Goal: Information Seeking & Learning: Learn about a topic

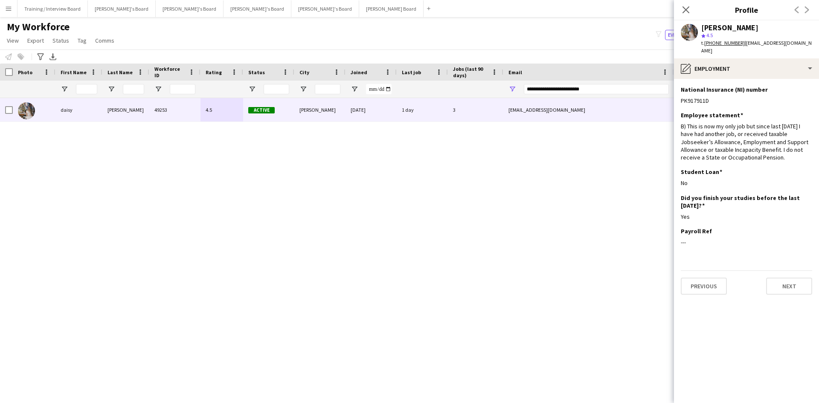
drag, startPoint x: 691, startPoint y: 12, endPoint x: 613, endPoint y: 100, distance: 117.9
click at [690, 12] on app-icon "Close pop-in" at bounding box center [686, 10] width 10 height 10
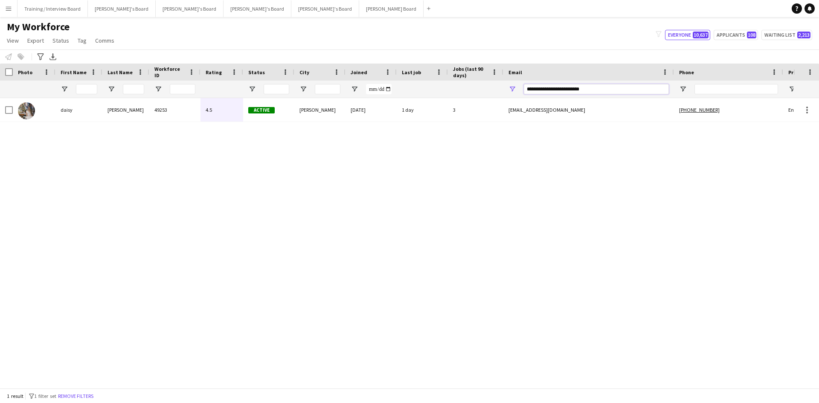
drag, startPoint x: 529, startPoint y: 88, endPoint x: 505, endPoint y: 88, distance: 23.9
click at [505, 88] on div "**********" at bounding box center [588, 89] width 171 height 17
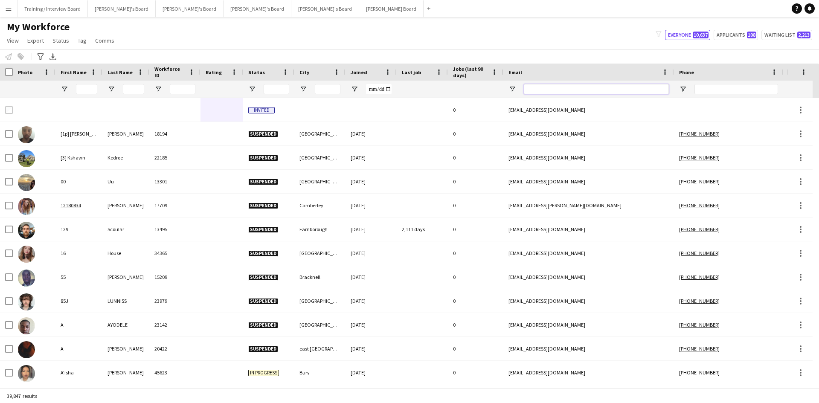
click at [543, 89] on input "Email Filter Input" at bounding box center [596, 89] width 145 height 10
paste input "**********"
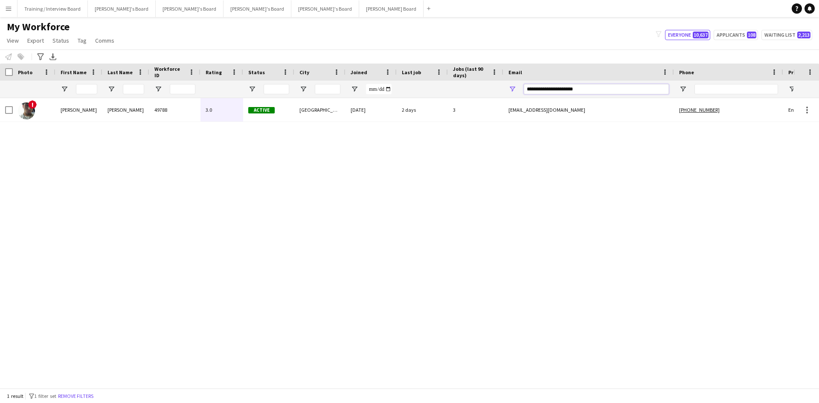
type input "**********"
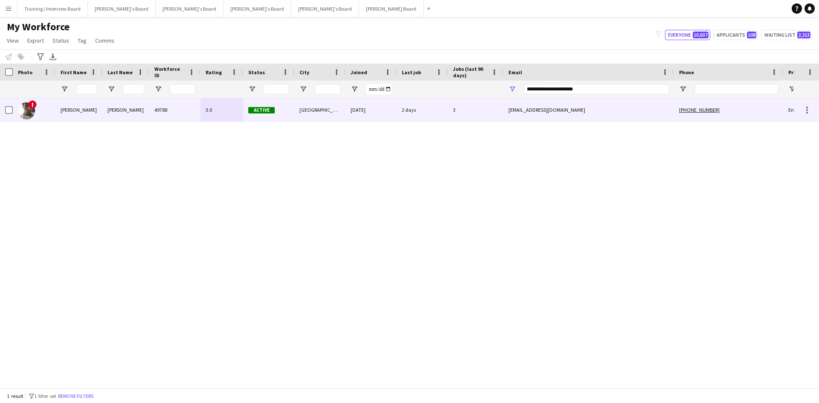
click at [196, 111] on div "49788" at bounding box center [174, 109] width 51 height 23
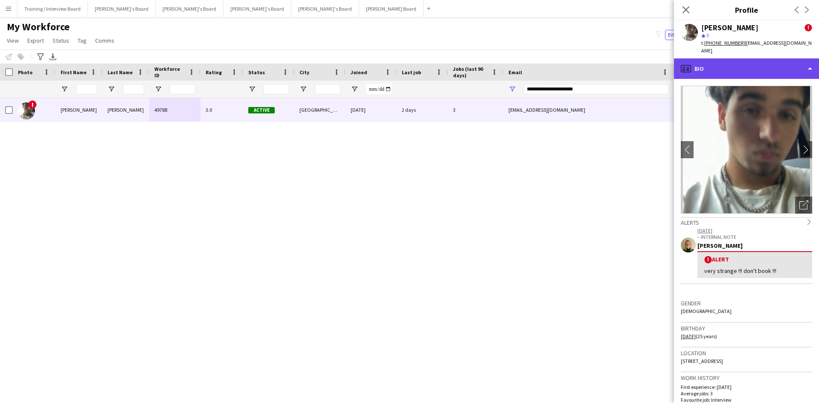
click at [735, 67] on div "profile Bio" at bounding box center [746, 68] width 145 height 20
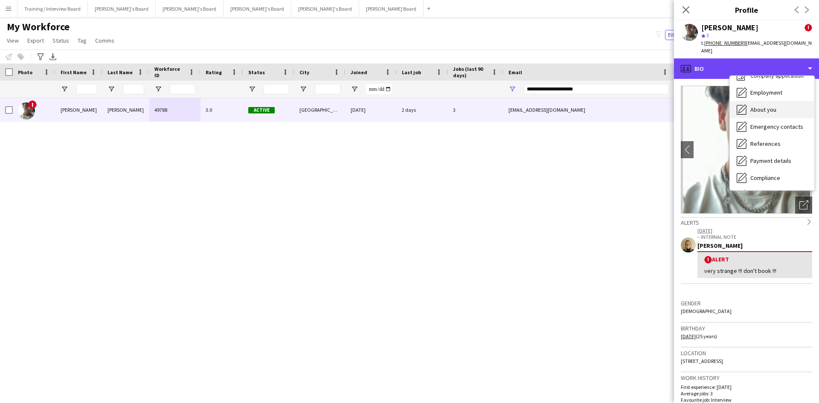
scroll to position [43, 0]
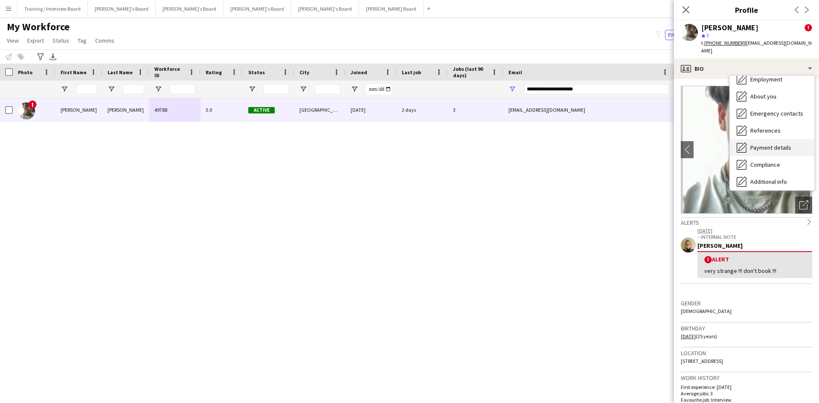
click at [767, 144] on span "Payment details" at bounding box center [770, 148] width 41 height 8
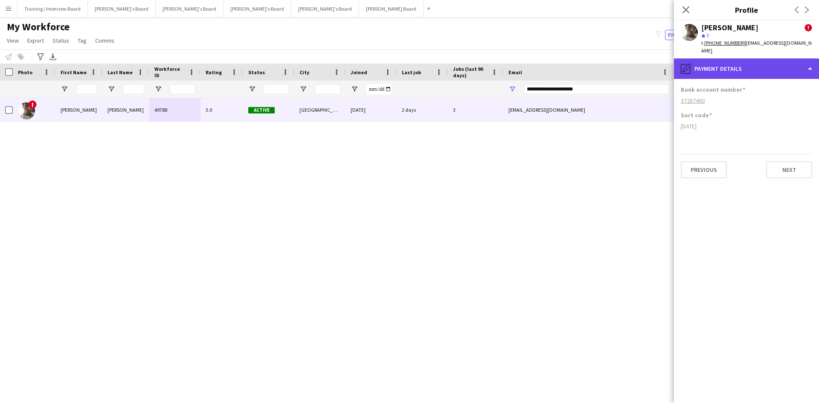
click at [757, 59] on div "pencil4 Payment details" at bounding box center [746, 68] width 145 height 20
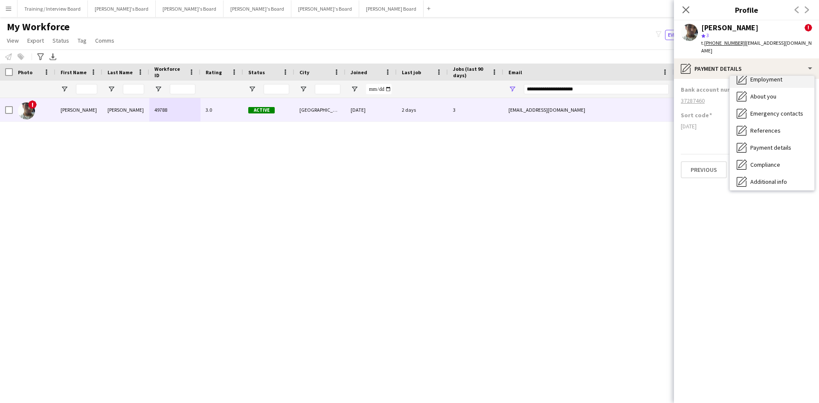
click at [757, 76] on span "Employment" at bounding box center [766, 80] width 32 height 8
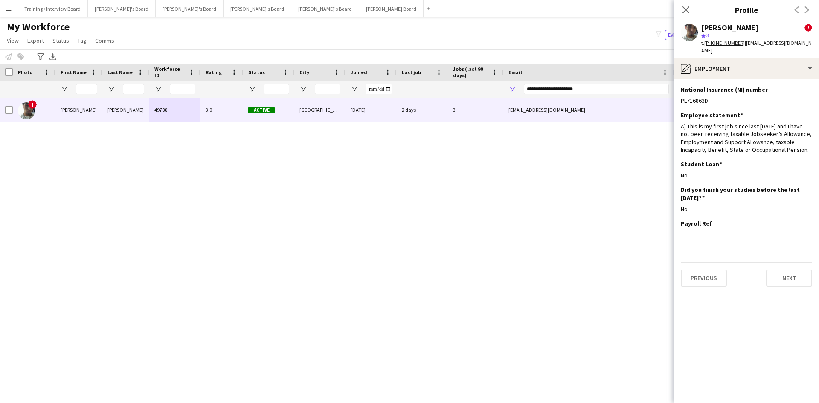
drag, startPoint x: 685, startPoint y: 9, endPoint x: 180, endPoint y: 114, distance: 515.6
click at [685, 9] on icon at bounding box center [686, 9] width 7 height 7
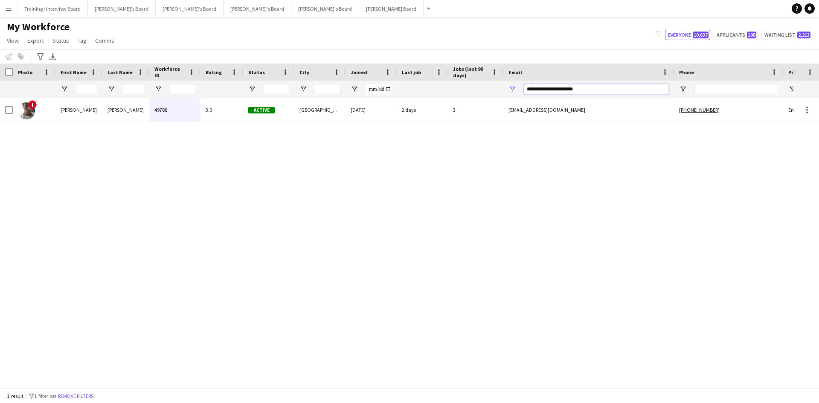
drag, startPoint x: 596, startPoint y: 87, endPoint x: 442, endPoint y: 92, distance: 154.5
click at [442, 92] on div at bounding box center [462, 89] width 925 height 17
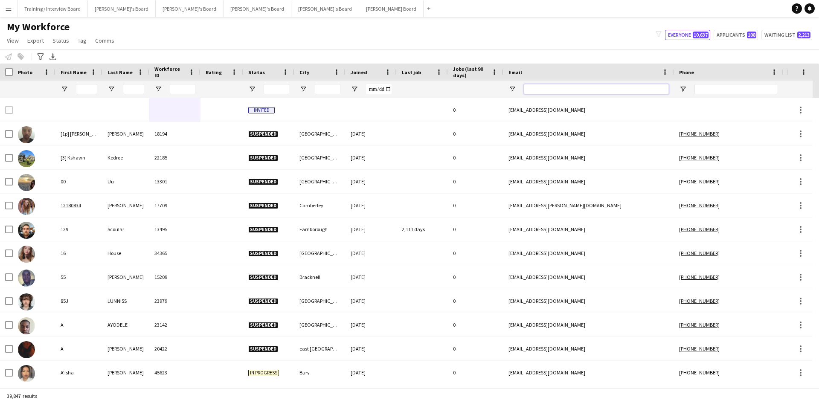
click at [554, 86] on input "Email Filter Input" at bounding box center [596, 89] width 145 height 10
paste input "**********"
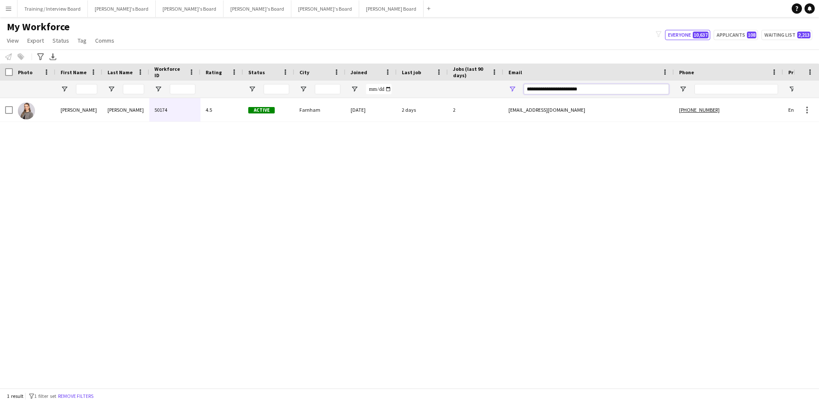
type input "**********"
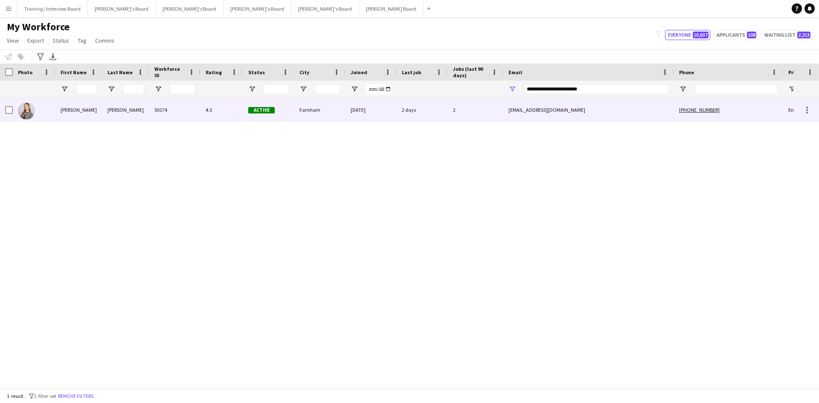
click at [198, 116] on div "50174" at bounding box center [174, 109] width 51 height 23
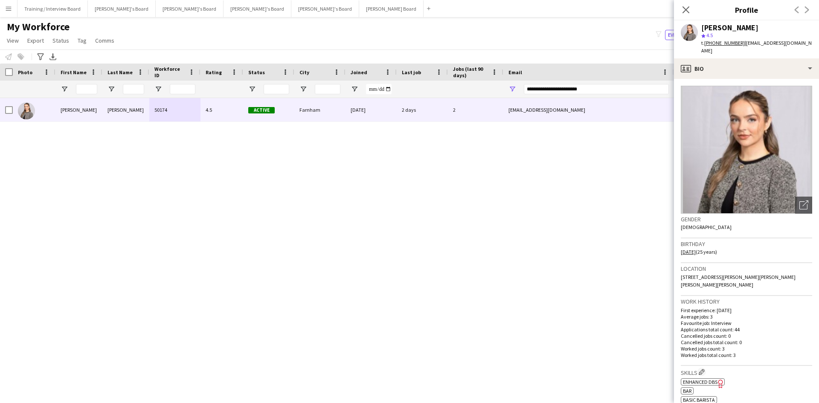
drag, startPoint x: 708, startPoint y: 271, endPoint x: 720, endPoint y: 270, distance: 11.5
click at [708, 274] on span "[STREET_ADDRESS][PERSON_NAME][PERSON_NAME][PERSON_NAME][PERSON_NAME]" at bounding box center [738, 281] width 115 height 14
drag, startPoint x: 718, startPoint y: 270, endPoint x: 705, endPoint y: 270, distance: 12.4
click at [703, 274] on span "[STREET_ADDRESS][PERSON_NAME][PERSON_NAME][PERSON_NAME][PERSON_NAME]" at bounding box center [738, 281] width 115 height 14
drag, startPoint x: 718, startPoint y: 270, endPoint x: 706, endPoint y: 270, distance: 11.5
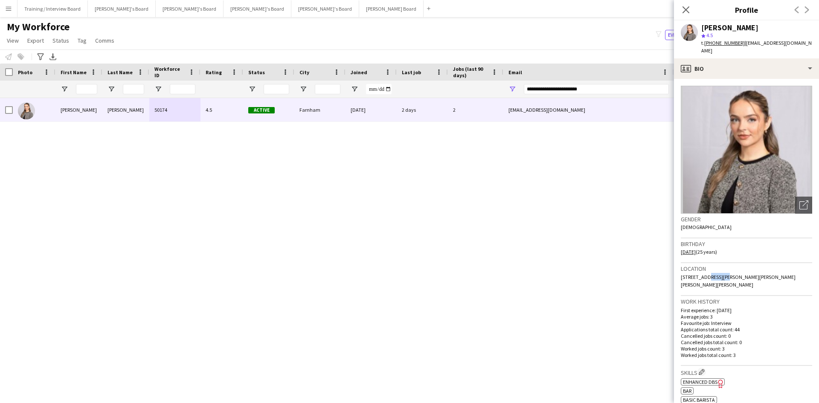
click at [706, 274] on span "[STREET_ADDRESS][PERSON_NAME][PERSON_NAME][PERSON_NAME][PERSON_NAME]" at bounding box center [738, 281] width 115 height 14
drag, startPoint x: 706, startPoint y: 270, endPoint x: 702, endPoint y: 270, distance: 4.8
click at [701, 274] on span "[STREET_ADDRESS][PERSON_NAME][PERSON_NAME][PERSON_NAME][PERSON_NAME]" at bounding box center [738, 281] width 115 height 14
drag, startPoint x: 701, startPoint y: 270, endPoint x: 720, endPoint y: 270, distance: 19.2
click at [720, 274] on span "[STREET_ADDRESS][PERSON_NAME][PERSON_NAME][PERSON_NAME][PERSON_NAME]" at bounding box center [738, 281] width 115 height 14
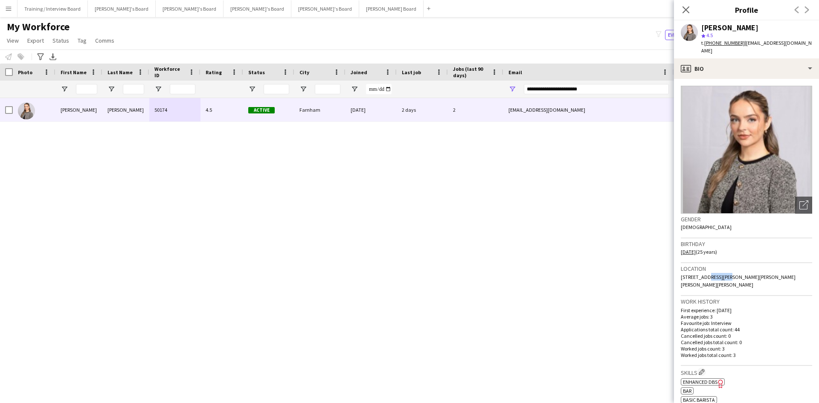
copy span "Cherries,"
drag, startPoint x: 738, startPoint y: 270, endPoint x: 749, endPoint y: 269, distance: 10.7
click at [738, 274] on span "[STREET_ADDRESS][PERSON_NAME][PERSON_NAME][PERSON_NAME][PERSON_NAME]" at bounding box center [738, 281] width 115 height 14
drag, startPoint x: 751, startPoint y: 269, endPoint x: 721, endPoint y: 270, distance: 29.9
click at [721, 274] on span "[STREET_ADDRESS][PERSON_NAME][PERSON_NAME][PERSON_NAME][PERSON_NAME]" at bounding box center [738, 281] width 115 height 14
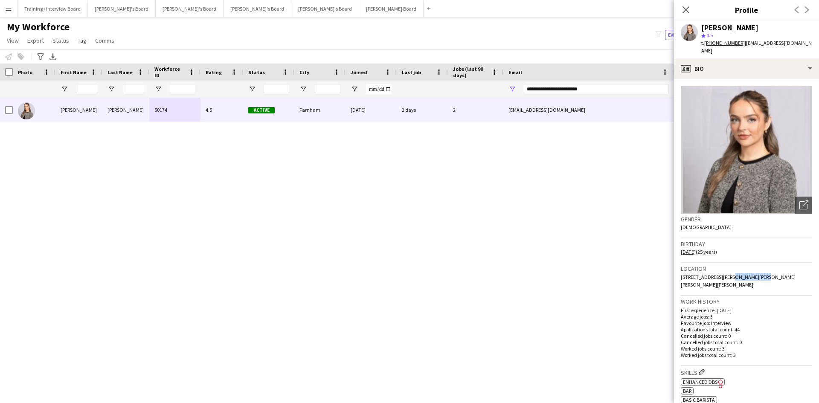
copy span "[PERSON_NAME]"
drag, startPoint x: 797, startPoint y: 269, endPoint x: 776, endPoint y: 272, distance: 21.5
click at [776, 272] on div "Location [STREET_ADDRESS][PERSON_NAME][PERSON_NAME][PERSON_NAME]" at bounding box center [746, 279] width 131 height 33
copy span "GU10 2LA"
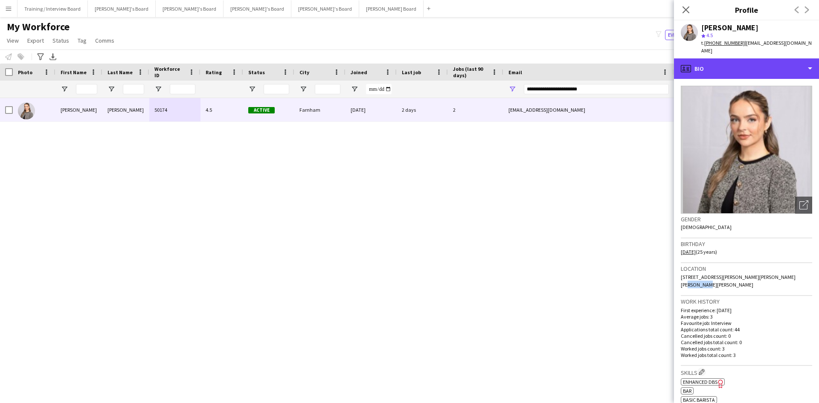
drag, startPoint x: 725, startPoint y: 59, endPoint x: 722, endPoint y: 83, distance: 24.0
click at [725, 59] on div "profile Bio" at bounding box center [746, 68] width 145 height 20
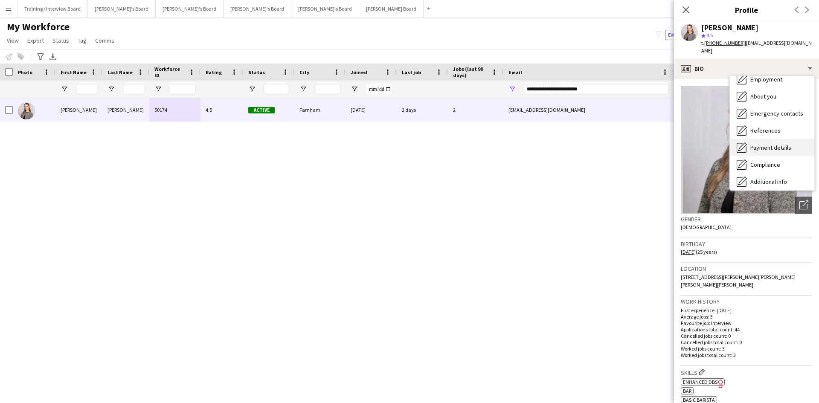
click at [767, 144] on span "Payment details" at bounding box center [770, 148] width 41 height 8
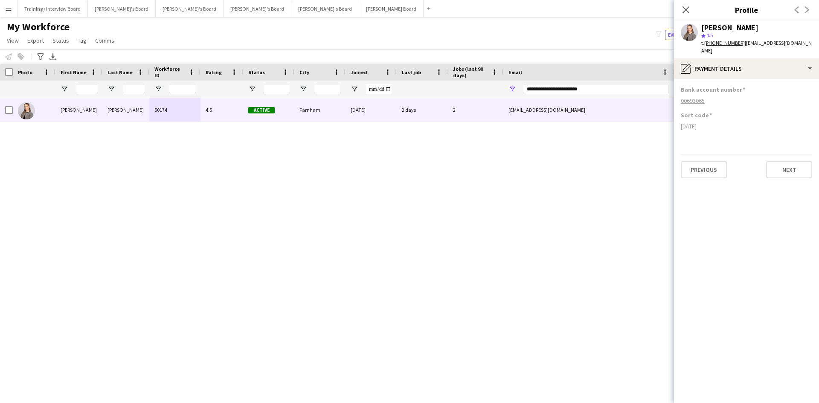
drag, startPoint x: 705, startPoint y: 121, endPoint x: 680, endPoint y: 120, distance: 25.2
click at [680, 120] on app-section-data-types "Bank account number [FINANCIAL_ID] Sort code [DATE] Previous Next" at bounding box center [746, 241] width 145 height 324
copy div "[DATE]"
drag, startPoint x: 709, startPoint y: 95, endPoint x: 679, endPoint y: 94, distance: 30.7
click at [679, 94] on app-section-data-types "Bank account number [FINANCIAL_ID] Sort code [DATE] Previous Next" at bounding box center [746, 241] width 145 height 324
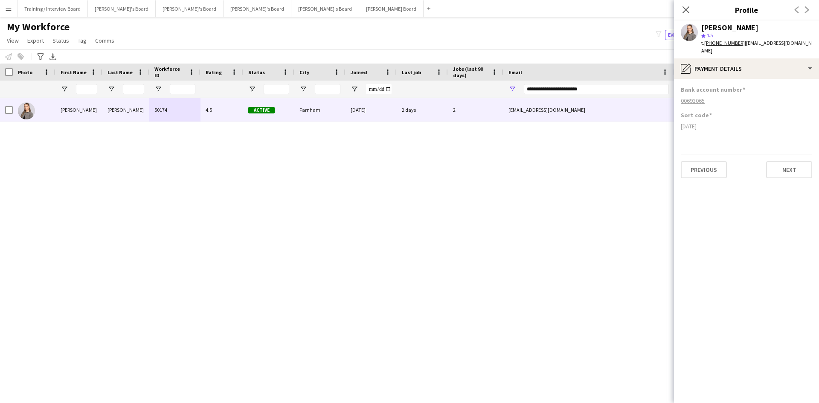
copy tcxspan "00693065"
drag, startPoint x: 738, startPoint y: 44, endPoint x: 705, endPoint y: 46, distance: 32.5
click at [705, 46] on tcxspan "[PHONE_NUMBER]" at bounding box center [724, 43] width 41 height 6
copy tcxspan "[PHONE_NUMBER]"
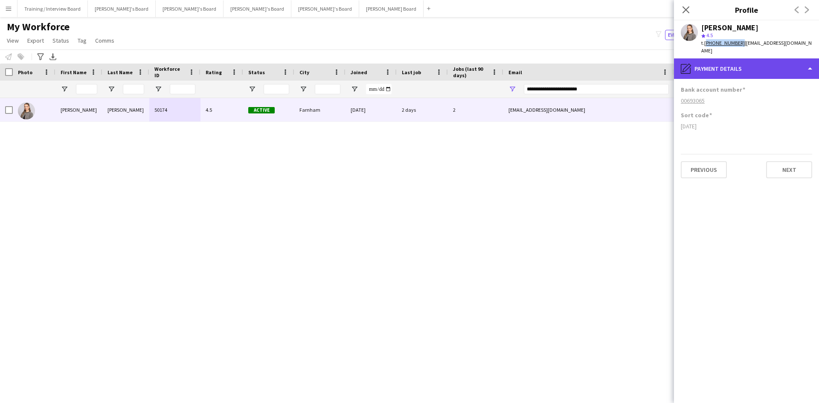
click at [769, 62] on div "pencil4 Payment details" at bounding box center [746, 68] width 145 height 20
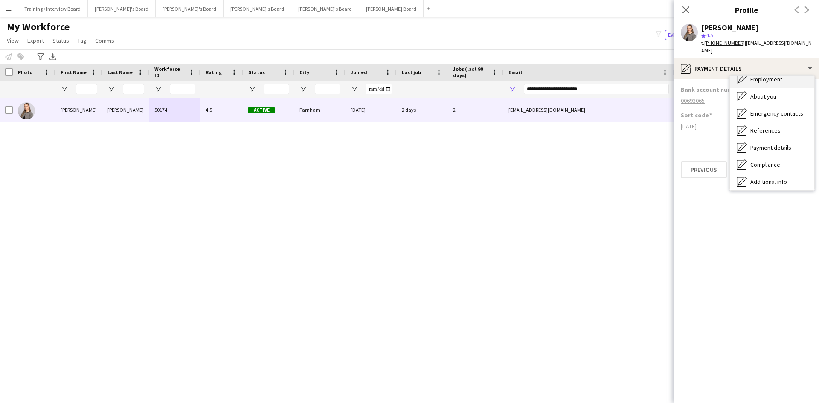
click at [775, 76] on span "Employment" at bounding box center [766, 80] width 32 height 8
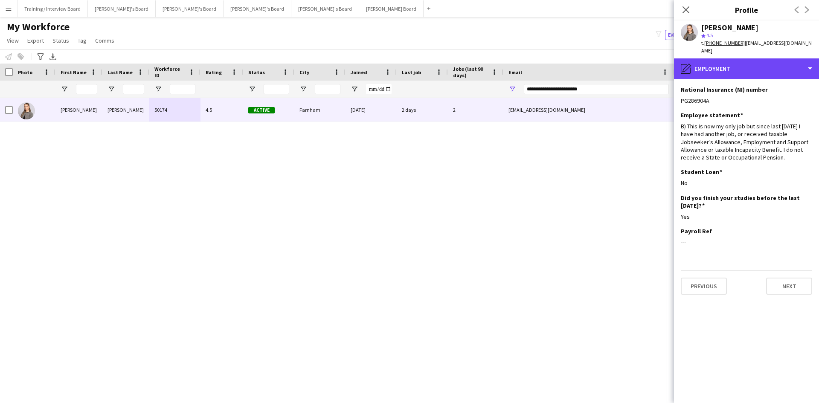
drag, startPoint x: 777, startPoint y: 59, endPoint x: 766, endPoint y: 74, distance: 18.9
click at [777, 59] on div "pencil4 Employment" at bounding box center [746, 68] width 145 height 20
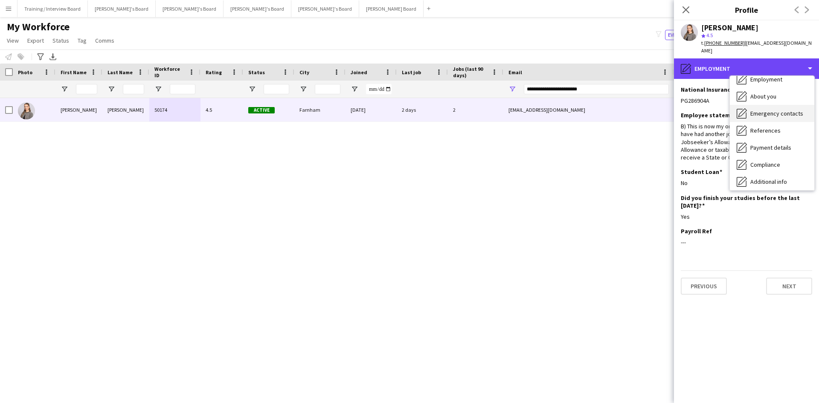
scroll to position [0, 0]
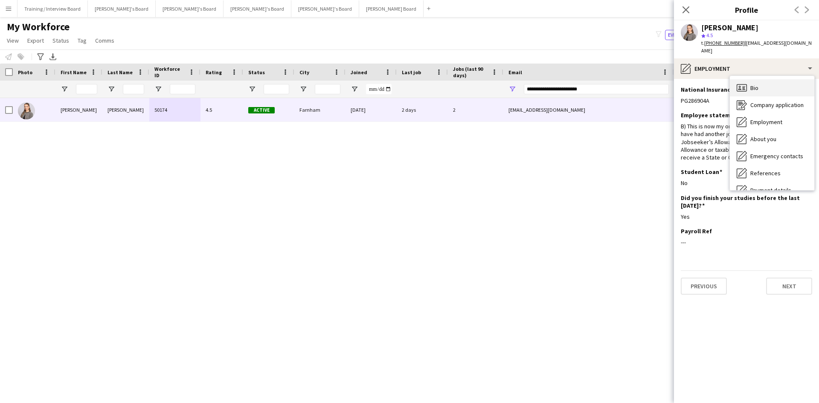
click at [769, 79] on div "Bio Bio" at bounding box center [772, 87] width 84 height 17
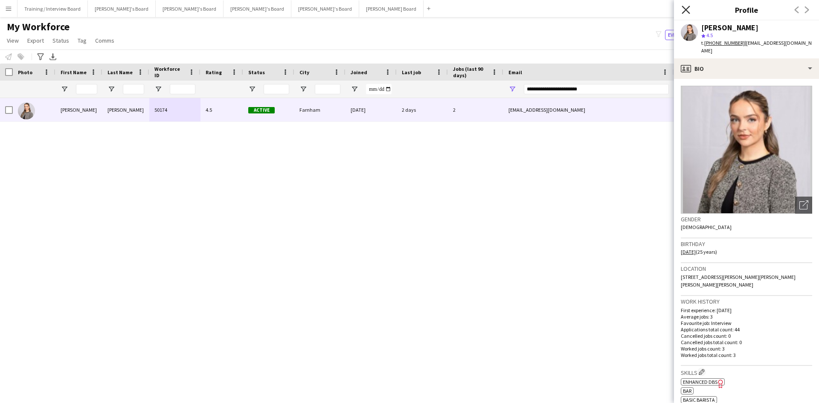
drag, startPoint x: 689, startPoint y: 7, endPoint x: 581, endPoint y: 85, distance: 132.5
click at [689, 7] on icon at bounding box center [686, 10] width 8 height 8
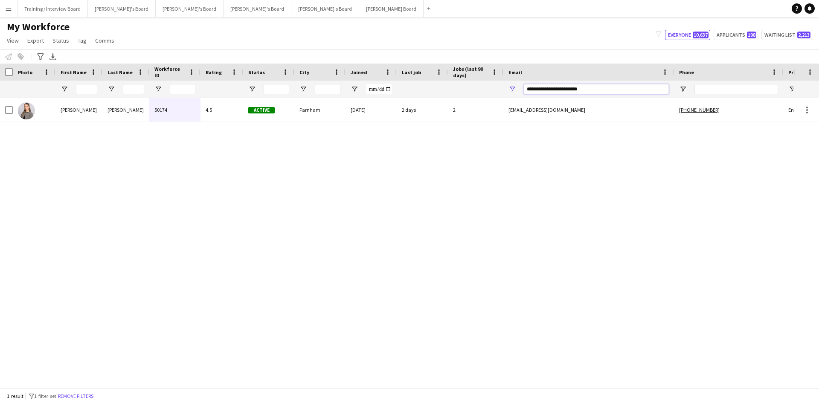
drag, startPoint x: 599, startPoint y: 88, endPoint x: 482, endPoint y: 87, distance: 116.9
click at [482, 87] on div at bounding box center [462, 89] width 925 height 17
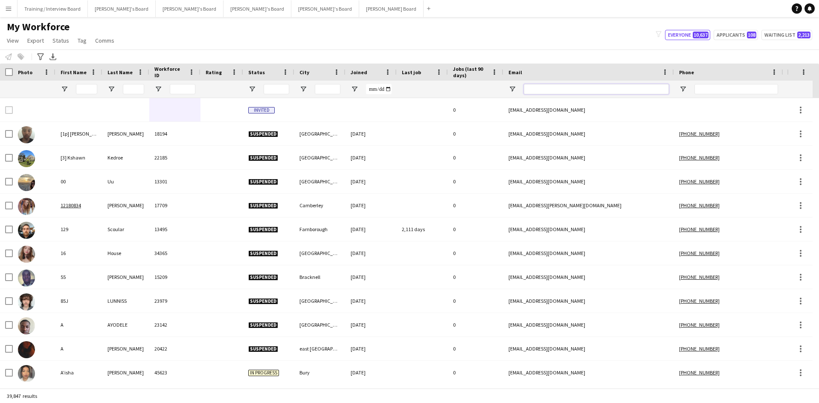
click at [558, 89] on input "Email Filter Input" at bounding box center [596, 89] width 145 height 10
paste input "**********"
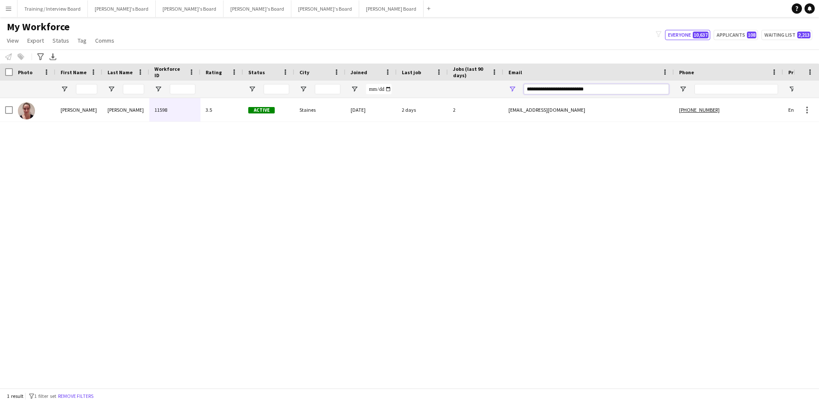
type input "**********"
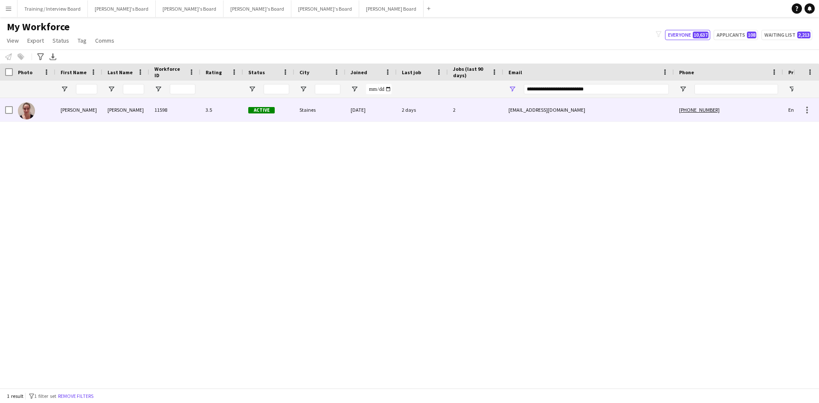
click at [320, 114] on div "Staines" at bounding box center [319, 109] width 51 height 23
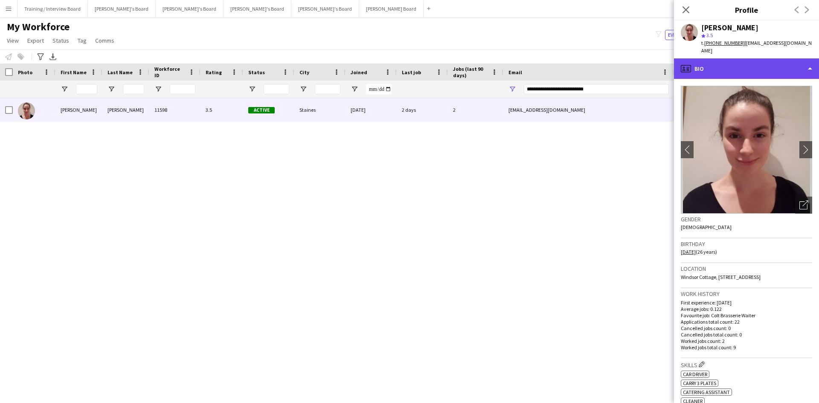
click at [749, 60] on div "profile Bio" at bounding box center [746, 68] width 145 height 20
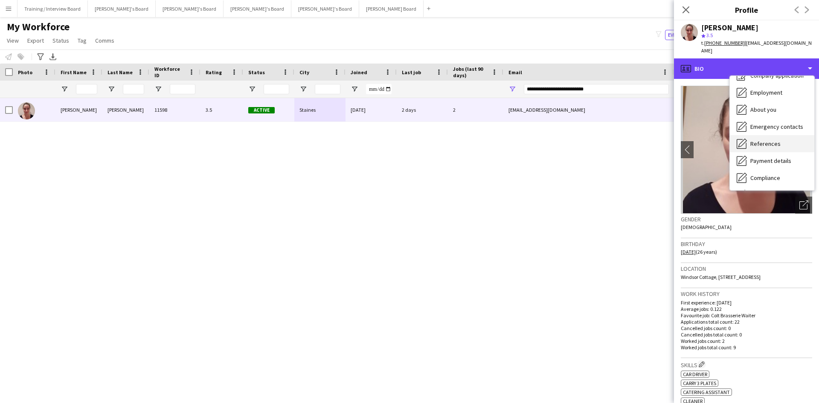
scroll to position [43, 0]
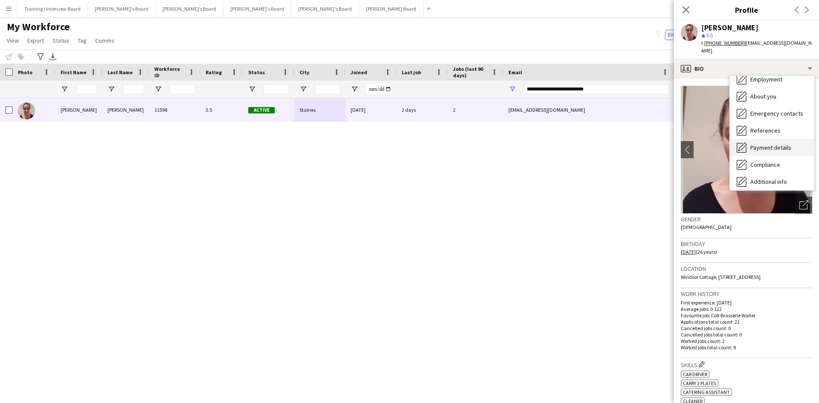
click at [781, 144] on span "Payment details" at bounding box center [770, 148] width 41 height 8
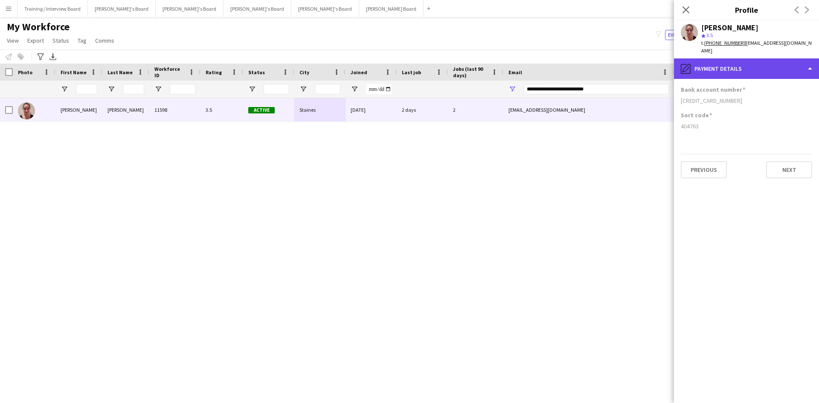
click at [759, 58] on div "pencil4 Payment details" at bounding box center [746, 68] width 145 height 20
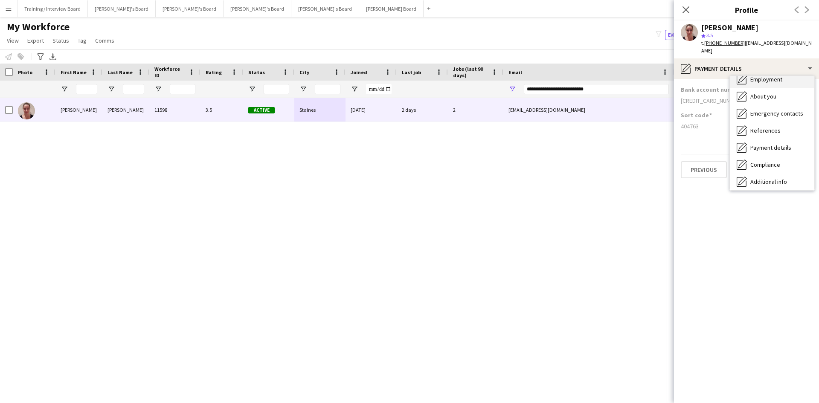
click at [764, 76] on span "Employment" at bounding box center [766, 80] width 32 height 8
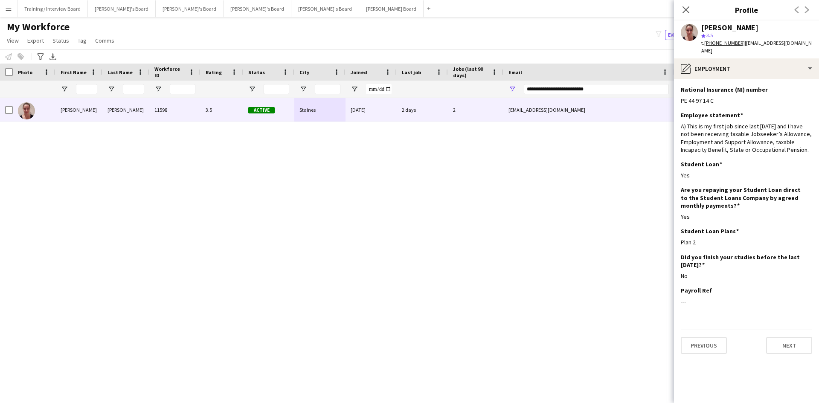
drag, startPoint x: 688, startPoint y: 9, endPoint x: 610, endPoint y: 71, distance: 99.5
click at [688, 9] on icon "Close pop-in" at bounding box center [686, 9] width 7 height 7
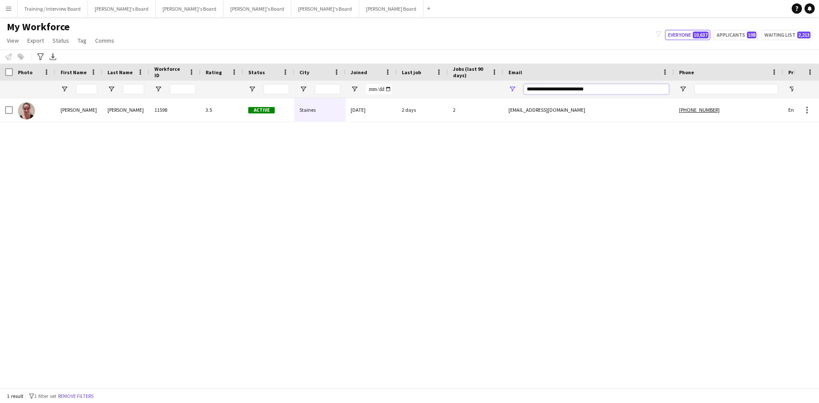
drag, startPoint x: 601, startPoint y: 91, endPoint x: 431, endPoint y: 93, distance: 170.2
click at [431, 93] on div at bounding box center [462, 89] width 925 height 17
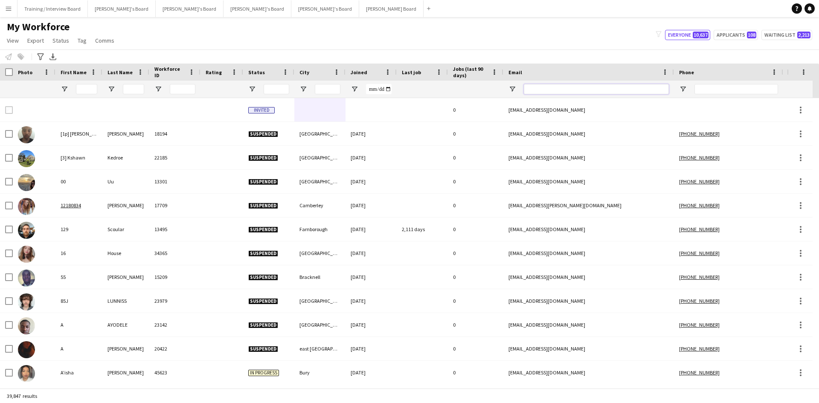
click at [529, 87] on input "Email Filter Input" at bounding box center [596, 89] width 145 height 10
paste input "**********"
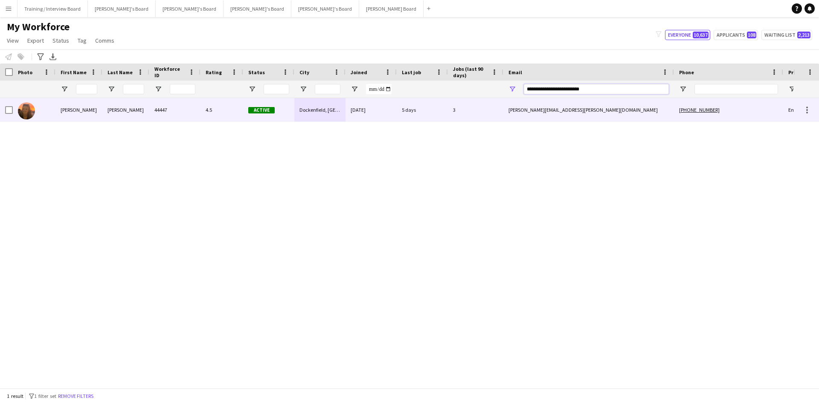
type input "**********"
click at [220, 115] on div "4.5" at bounding box center [222, 109] width 43 height 23
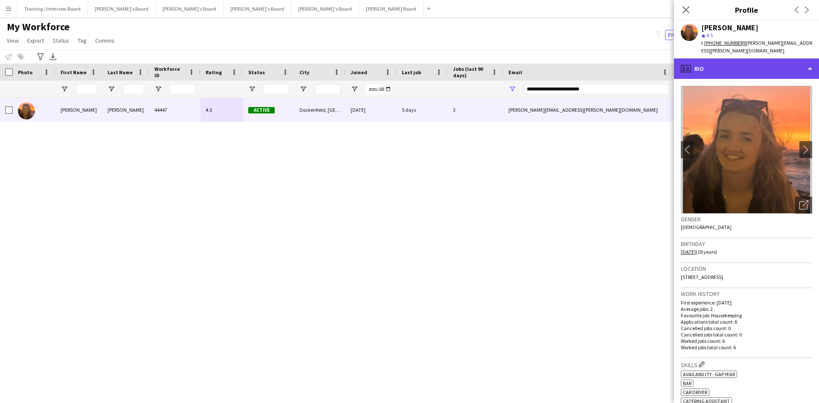
click at [727, 60] on div "profile Bio" at bounding box center [746, 68] width 145 height 20
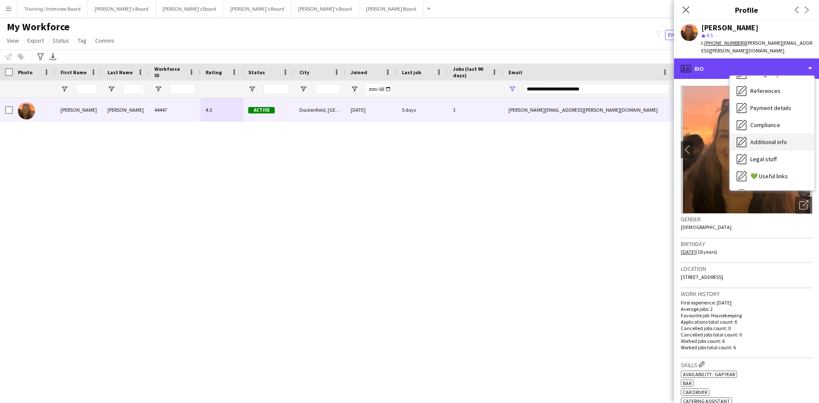
scroll to position [85, 0]
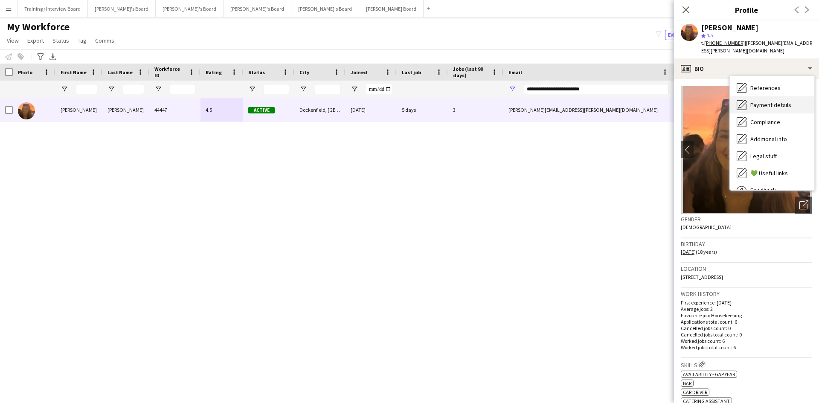
click at [773, 101] on span "Payment details" at bounding box center [770, 105] width 41 height 8
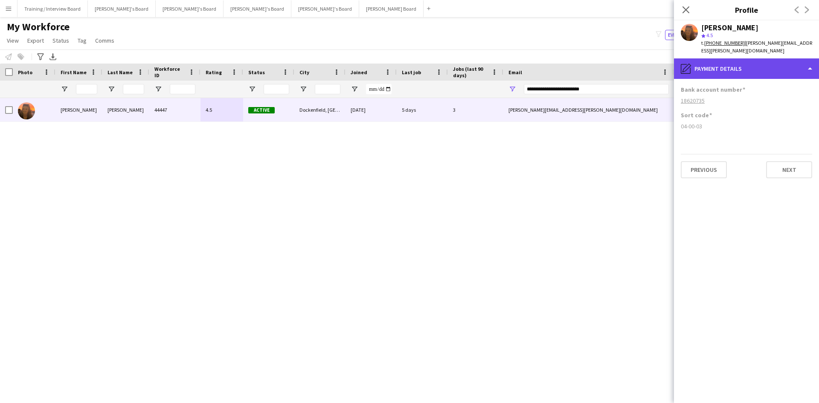
click at [773, 62] on div "pencil4 Payment details" at bounding box center [746, 68] width 145 height 20
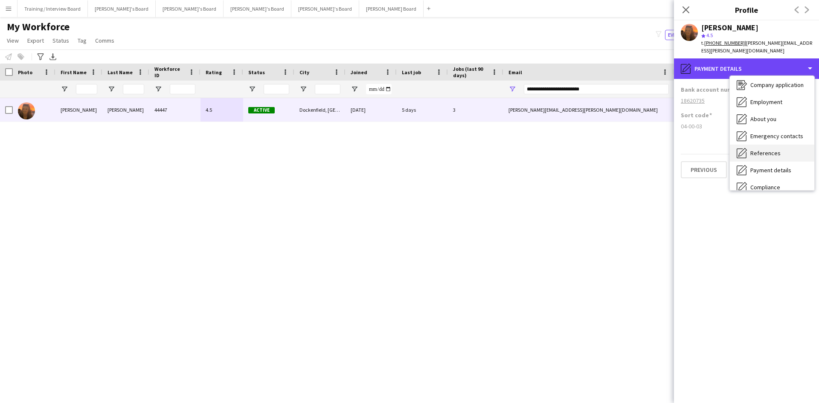
scroll to position [0, 0]
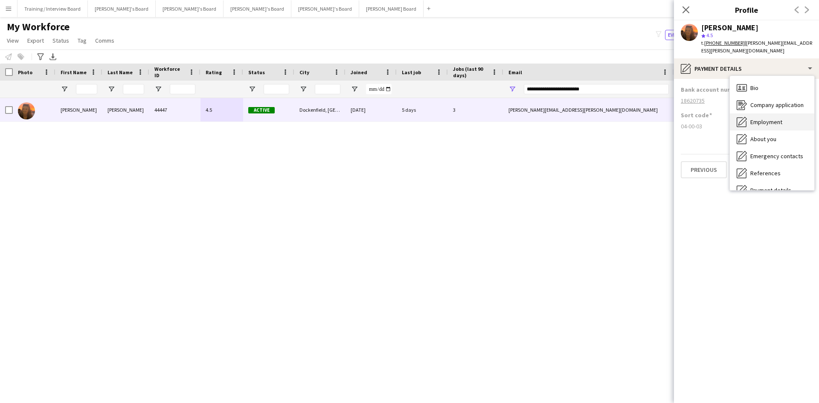
click at [767, 118] on span "Employment" at bounding box center [766, 122] width 32 height 8
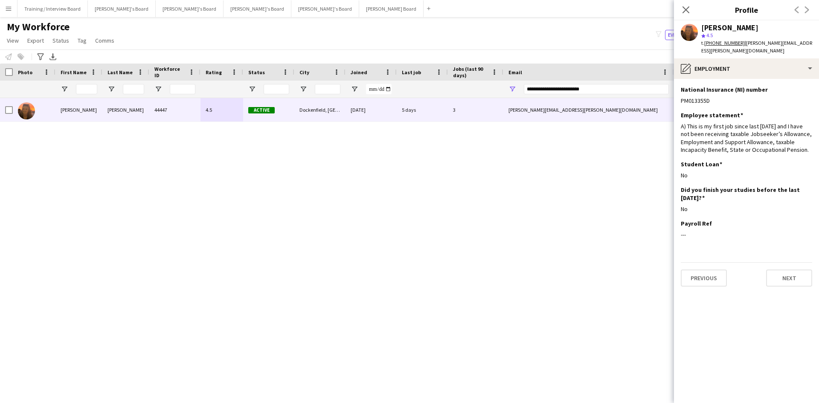
drag, startPoint x: 690, startPoint y: 8, endPoint x: 594, endPoint y: 84, distance: 122.1
click at [689, 8] on icon "Close pop-in" at bounding box center [686, 9] width 7 height 7
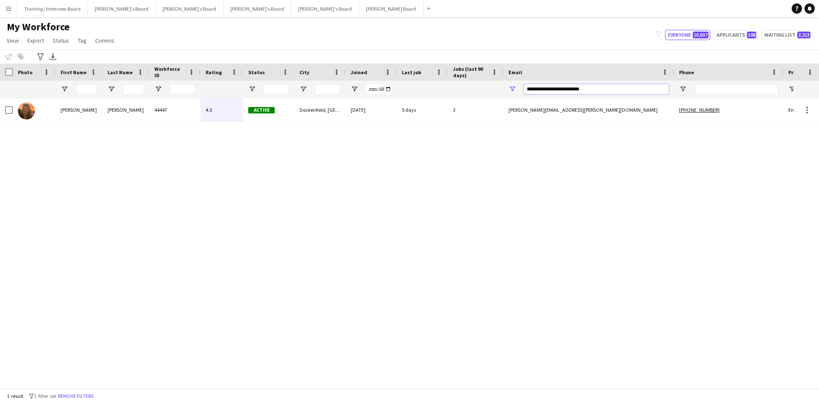
drag, startPoint x: 597, startPoint y: 91, endPoint x: 464, endPoint y: 95, distance: 133.2
click at [464, 95] on div at bounding box center [462, 89] width 925 height 17
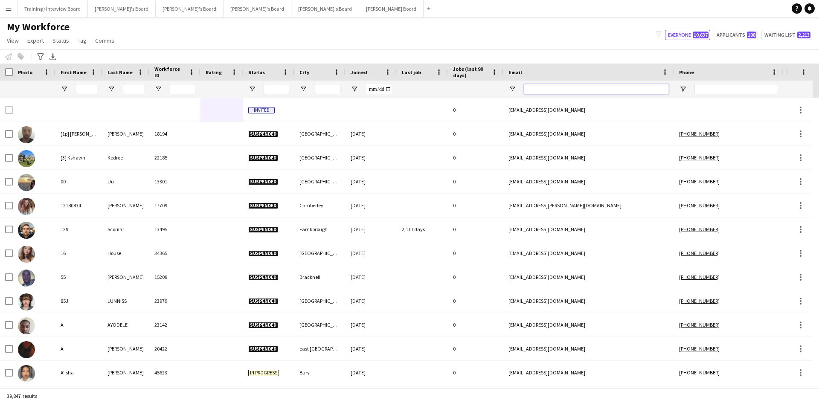
click at [536, 88] on input "Email Filter Input" at bounding box center [596, 89] width 145 height 10
paste input "**********"
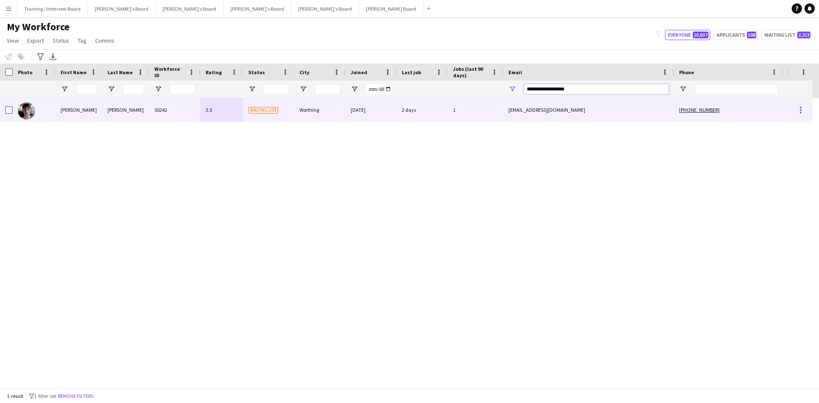
type input "**********"
click at [232, 108] on div "3.5" at bounding box center [222, 109] width 43 height 23
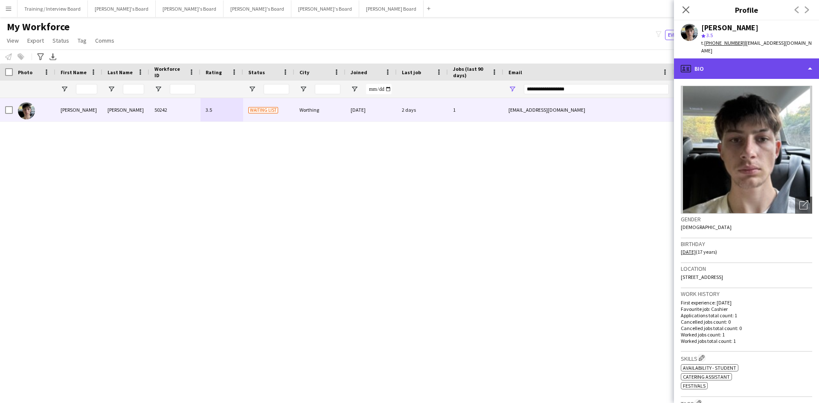
click at [712, 63] on div "profile Bio" at bounding box center [746, 68] width 145 height 20
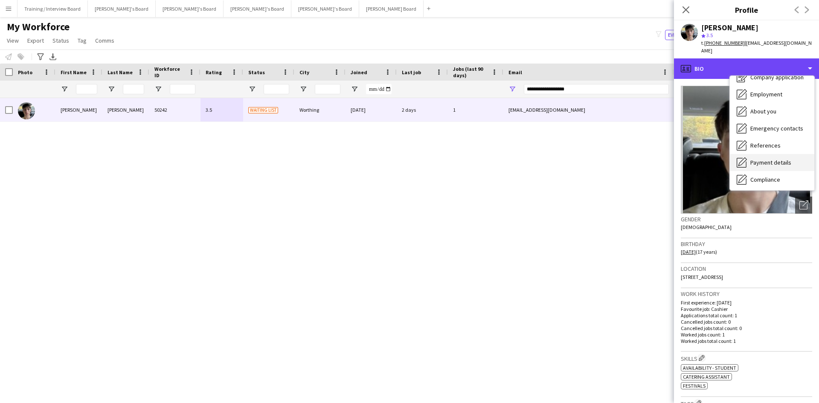
scroll to position [43, 0]
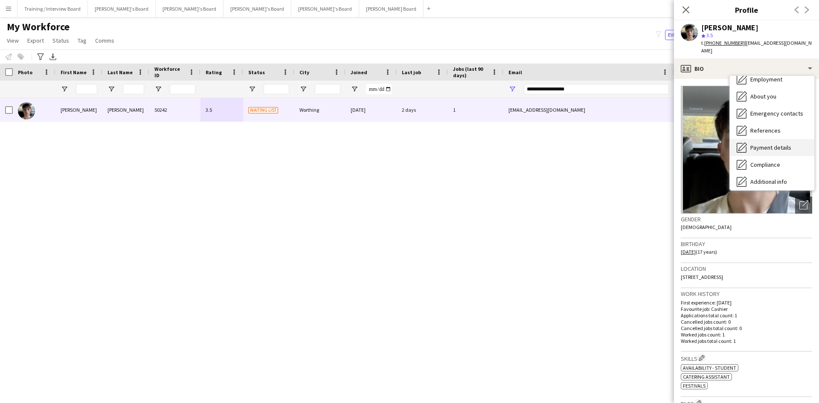
click at [773, 144] on span "Payment details" at bounding box center [770, 148] width 41 height 8
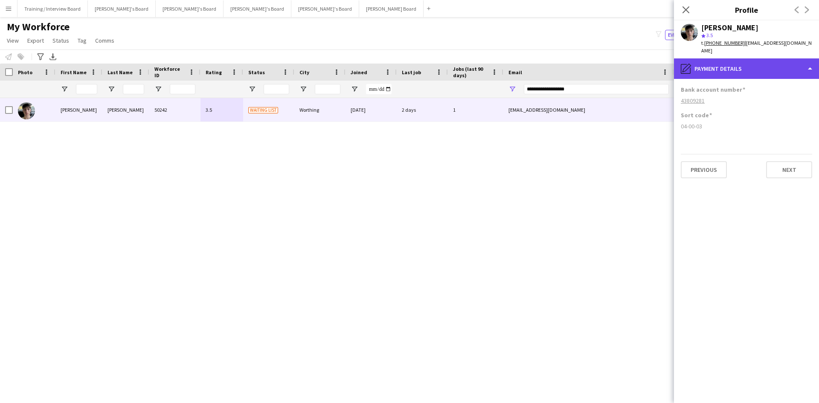
click at [749, 67] on div "pencil4 Payment details" at bounding box center [746, 68] width 145 height 20
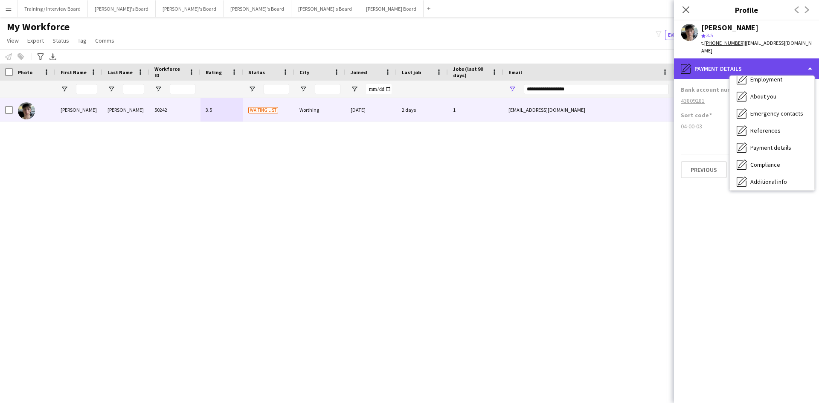
click at [750, 63] on div "pencil4 Payment details" at bounding box center [746, 68] width 145 height 20
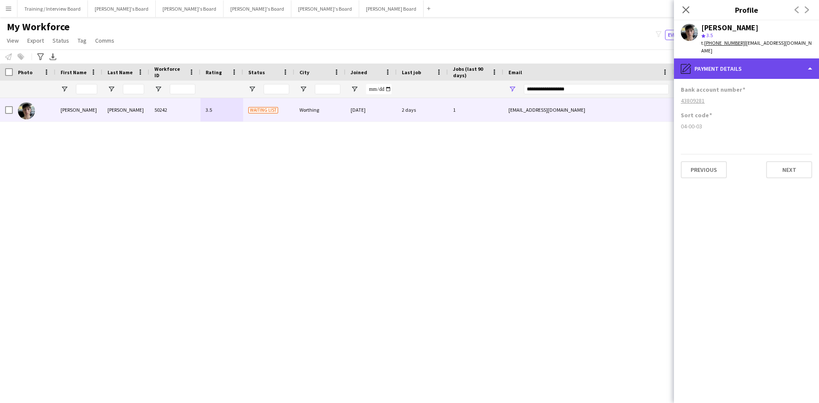
click at [752, 63] on div "pencil4 Payment details" at bounding box center [746, 68] width 145 height 20
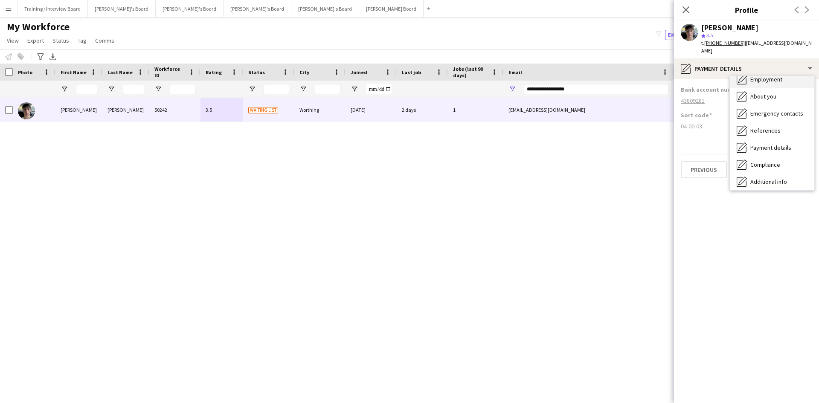
click at [767, 76] on div "Employment Employment" at bounding box center [772, 79] width 84 height 17
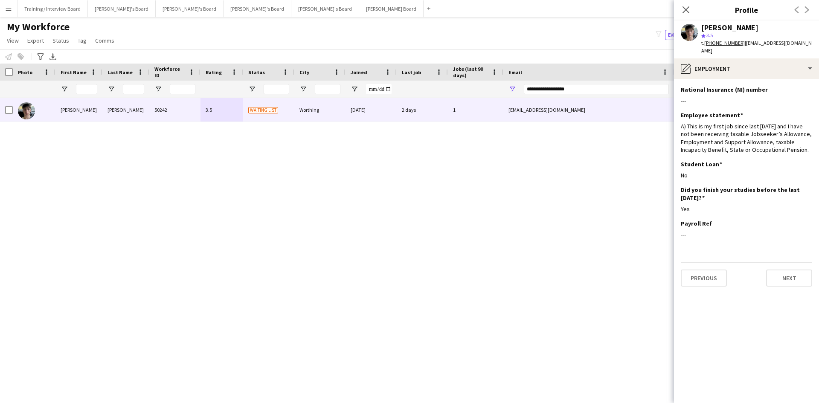
drag, startPoint x: 687, startPoint y: 10, endPoint x: 581, endPoint y: 68, distance: 121.0
click at [687, 10] on icon "Close pop-in" at bounding box center [686, 9] width 7 height 7
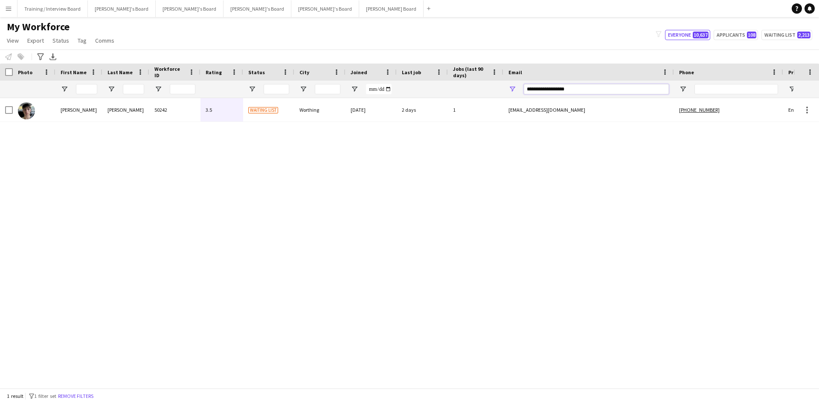
drag, startPoint x: 580, startPoint y: 91, endPoint x: 495, endPoint y: 92, distance: 84.9
click at [488, 90] on div at bounding box center [462, 89] width 925 height 17
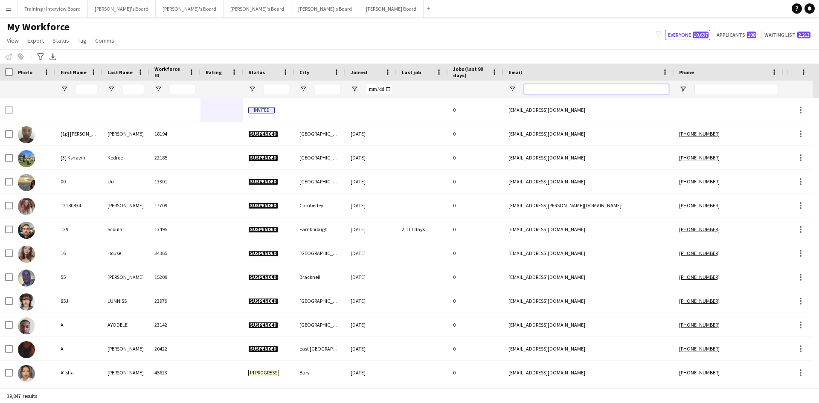
click at [530, 89] on input "Email Filter Input" at bounding box center [596, 89] width 145 height 10
paste input "**********"
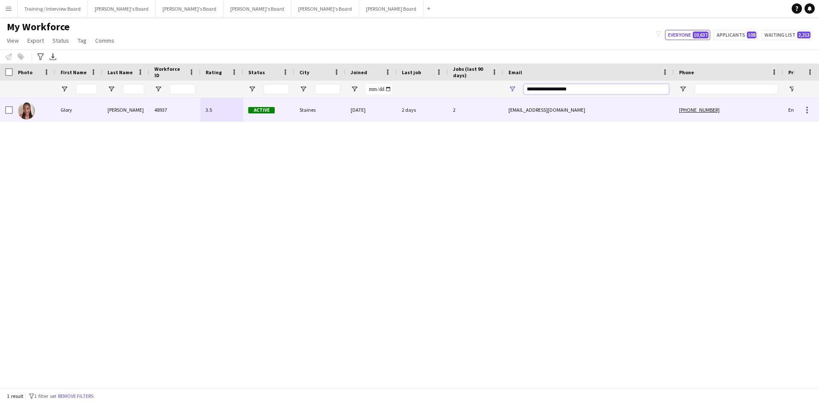
type input "**********"
click at [279, 109] on div "Active" at bounding box center [268, 109] width 51 height 23
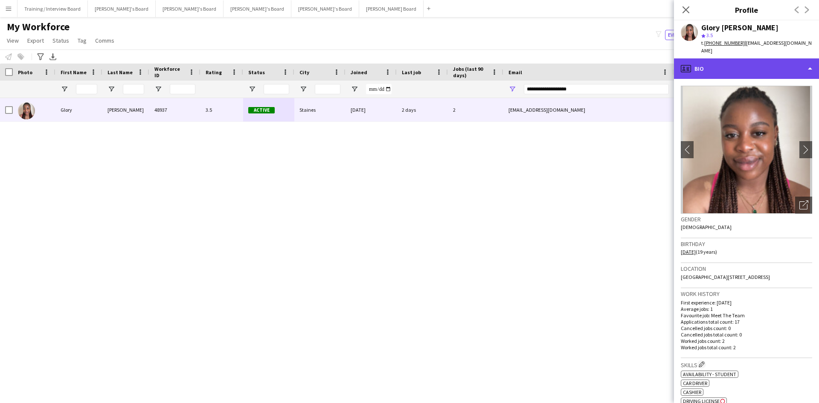
click at [725, 60] on div "profile Bio" at bounding box center [746, 68] width 145 height 20
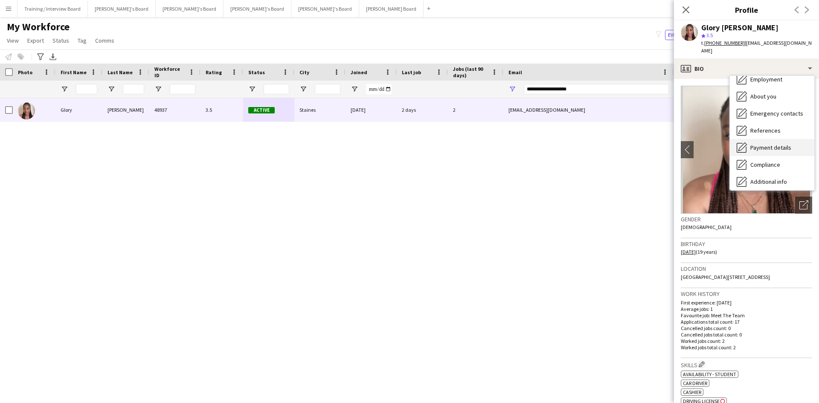
click at [776, 139] on div "Payment details Payment details" at bounding box center [772, 147] width 84 height 17
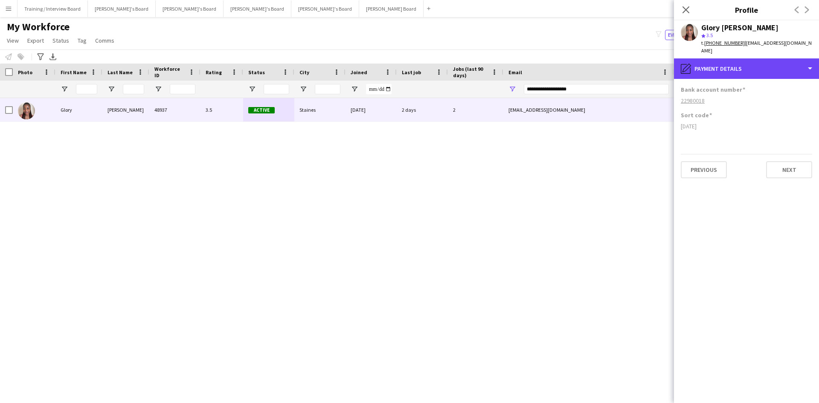
click at [734, 67] on div "pencil4 Payment details" at bounding box center [746, 68] width 145 height 20
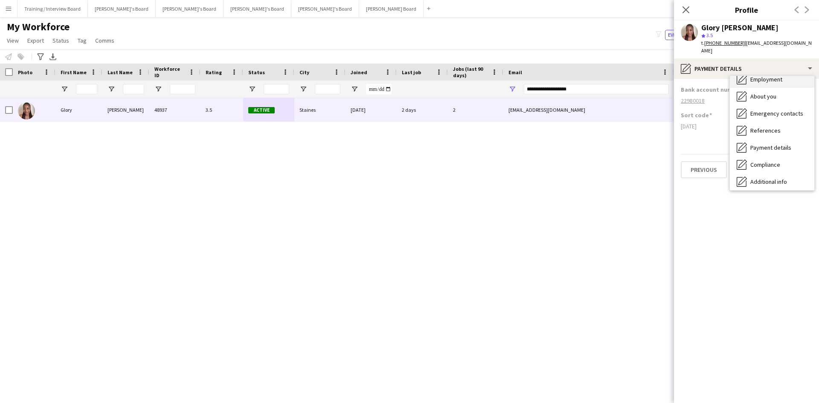
click at [763, 76] on div "Employment Employment" at bounding box center [772, 79] width 84 height 17
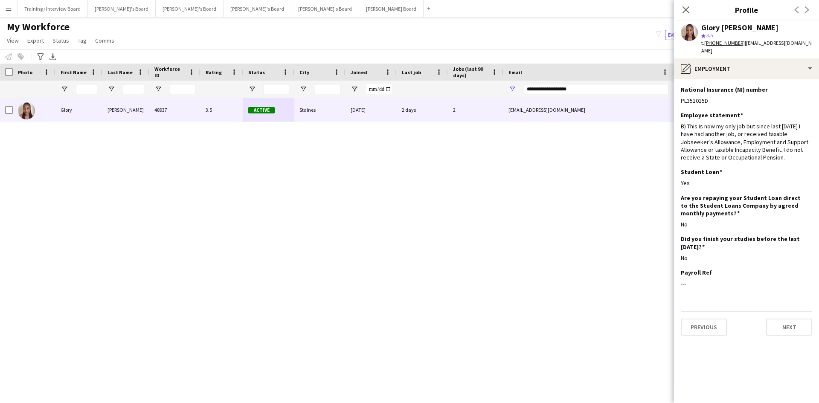
drag, startPoint x: 685, startPoint y: 9, endPoint x: 597, endPoint y: 81, distance: 114.3
click at [685, 9] on icon at bounding box center [686, 9] width 7 height 7
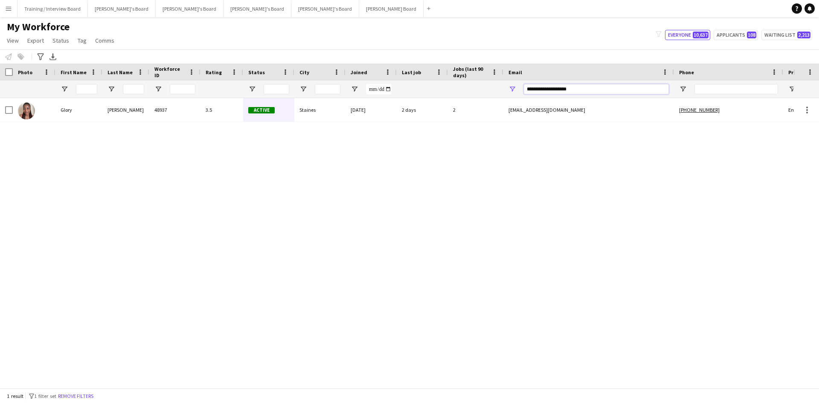
drag, startPoint x: 453, startPoint y: 96, endPoint x: 443, endPoint y: 95, distance: 10.2
click at [443, 95] on div at bounding box center [462, 89] width 925 height 17
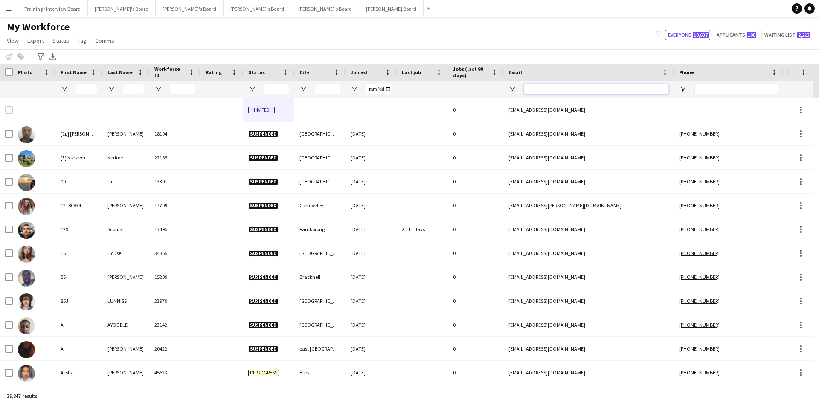
click at [558, 90] on input "Email Filter Input" at bounding box center [596, 89] width 145 height 10
paste input "**********"
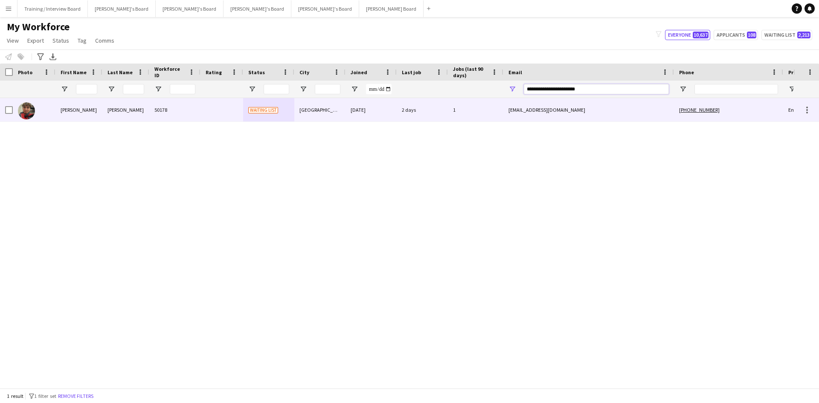
type input "**********"
click at [230, 111] on div at bounding box center [222, 109] width 43 height 23
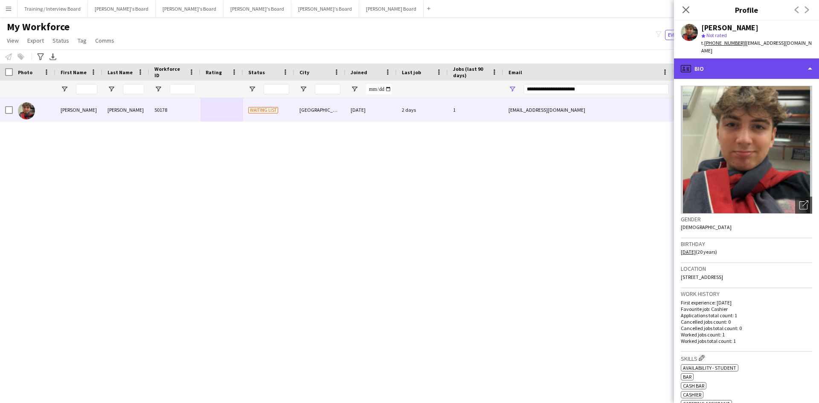
click at [744, 58] on div "profile Bio" at bounding box center [746, 68] width 145 height 20
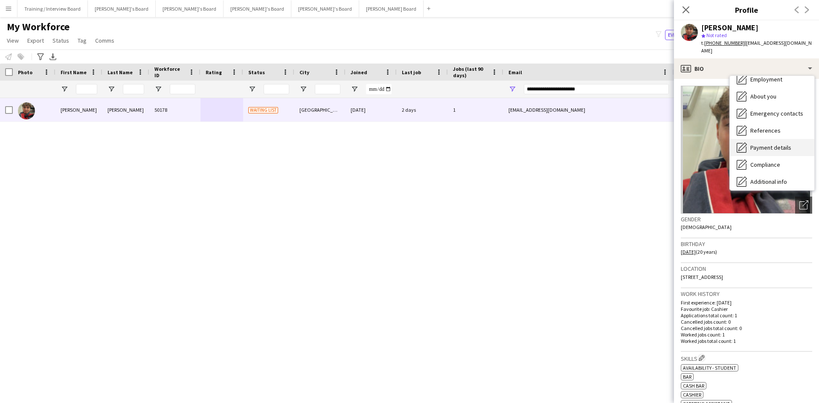
click at [764, 144] on span "Payment details" at bounding box center [770, 148] width 41 height 8
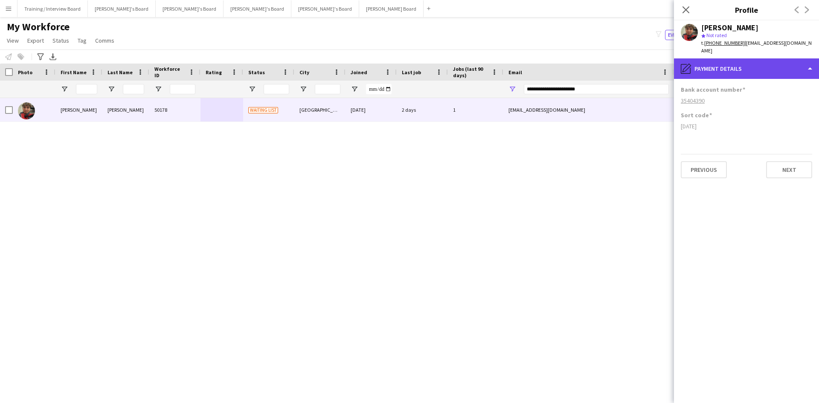
click at [764, 58] on div "pencil4 Payment details" at bounding box center [746, 68] width 145 height 20
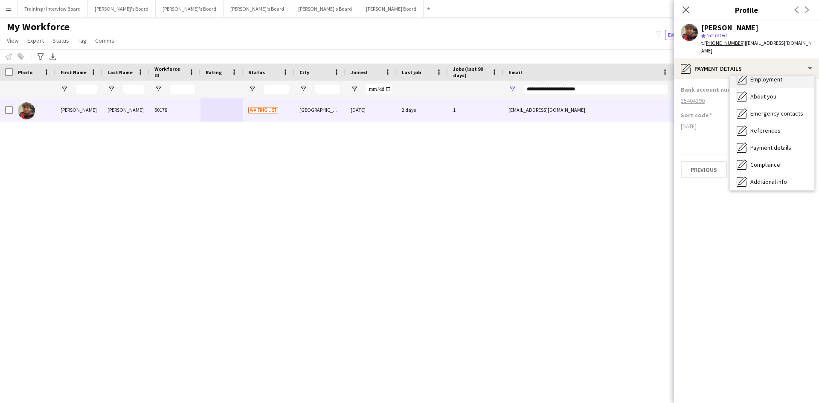
click at [776, 76] on span "Employment" at bounding box center [766, 80] width 32 height 8
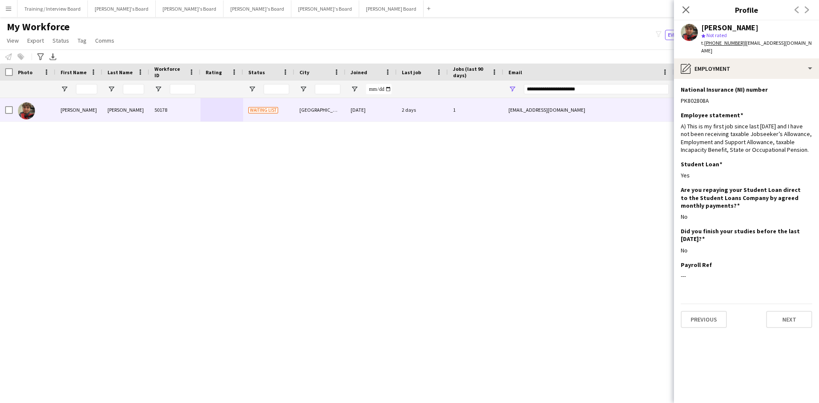
drag, startPoint x: 685, startPoint y: 10, endPoint x: 607, endPoint y: 66, distance: 96.3
click at [685, 10] on icon "Close pop-in" at bounding box center [686, 9] width 7 height 7
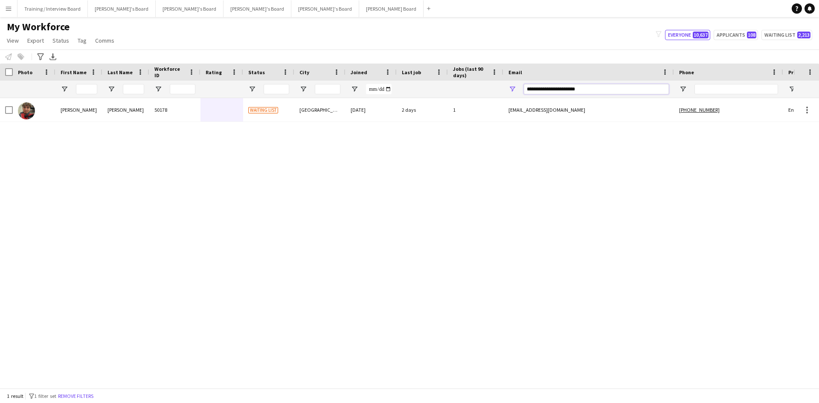
drag, startPoint x: 602, startPoint y: 88, endPoint x: 475, endPoint y: 94, distance: 127.7
click at [475, 94] on div at bounding box center [462, 89] width 925 height 17
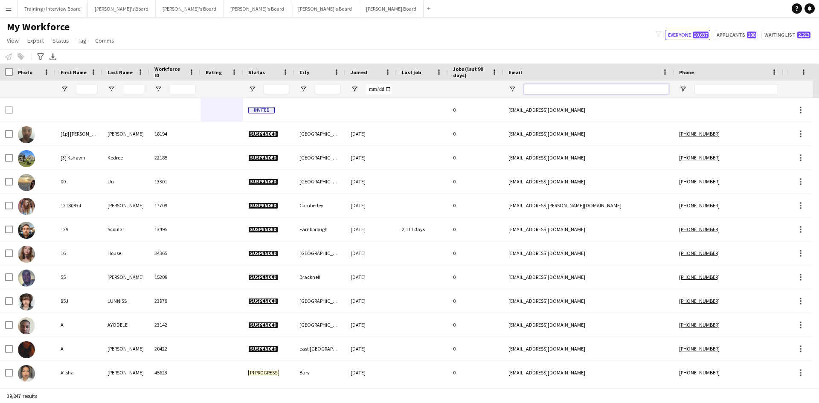
paste input "**********"
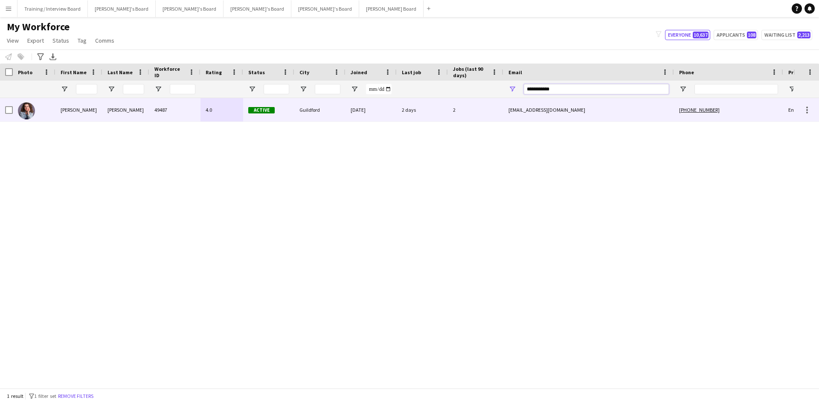
type input "**********"
click at [228, 114] on div "4.0" at bounding box center [222, 109] width 43 height 23
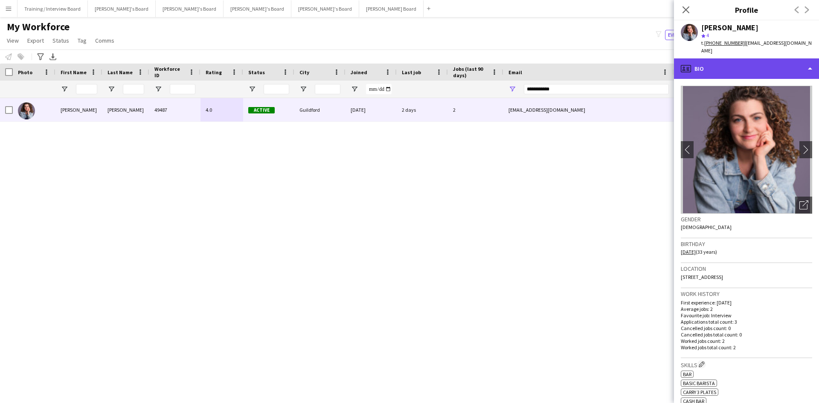
click at [763, 61] on div "profile Bio" at bounding box center [746, 68] width 145 height 20
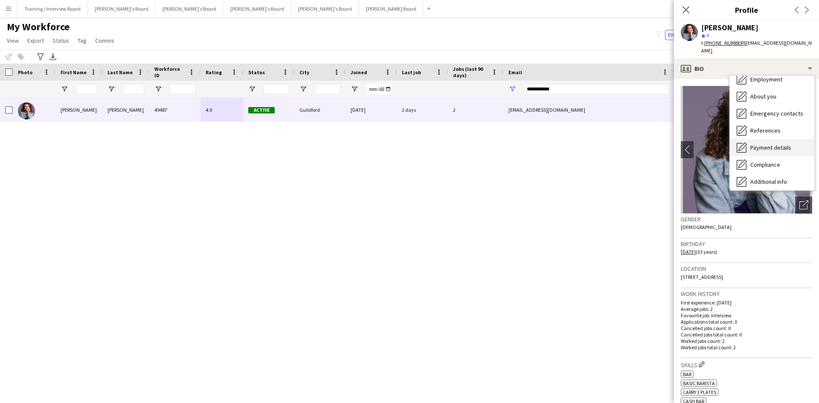
click at [764, 139] on div "Payment details Payment details" at bounding box center [772, 147] width 84 height 17
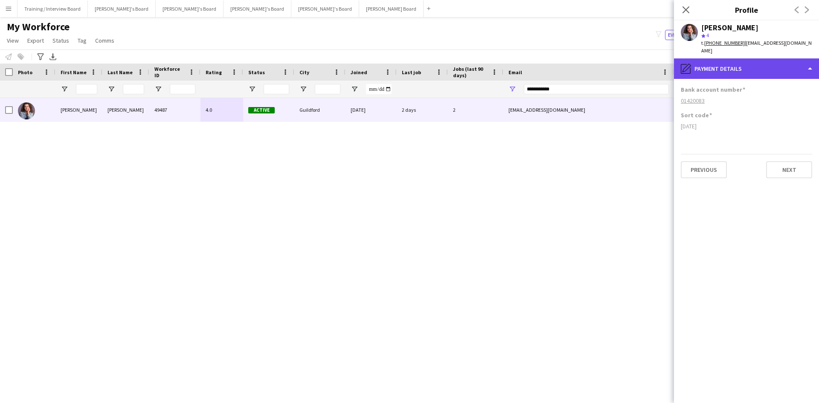
click at [768, 61] on div "pencil4 Payment details" at bounding box center [746, 68] width 145 height 20
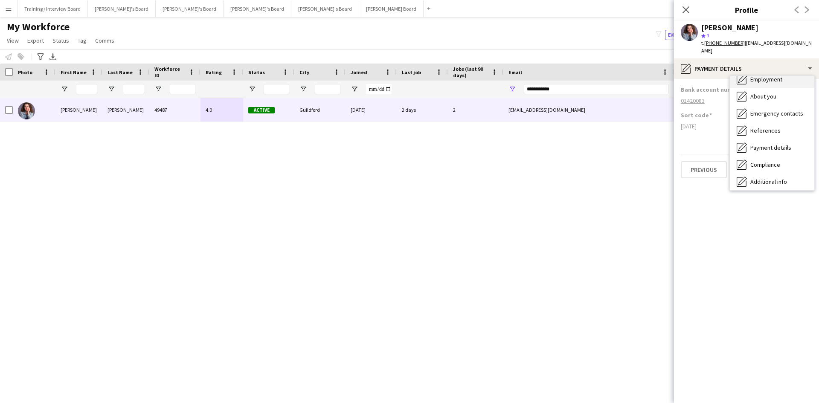
click at [770, 76] on span "Employment" at bounding box center [766, 80] width 32 height 8
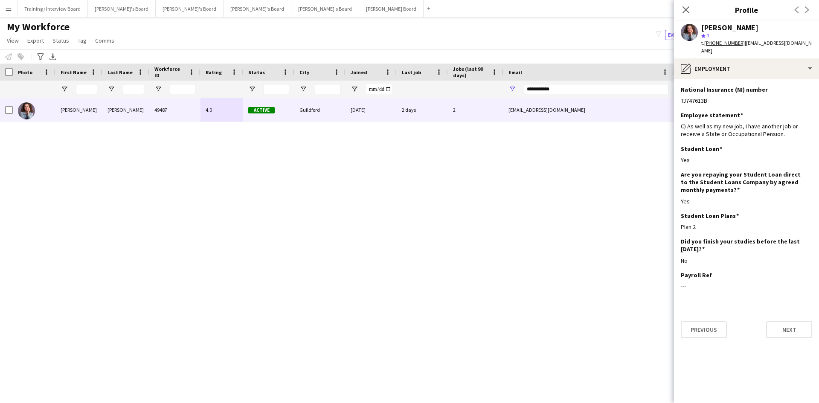
drag, startPoint x: 686, startPoint y: 6, endPoint x: 588, endPoint y: 70, distance: 117.5
click at [651, 23] on body "Menu Boards Boards Boards All jobs Status Workforce Workforce My Workforce Recr…" at bounding box center [409, 201] width 819 height 403
drag, startPoint x: 577, startPoint y: 88, endPoint x: 458, endPoint y: 91, distance: 118.6
click at [459, 91] on div at bounding box center [462, 89] width 925 height 17
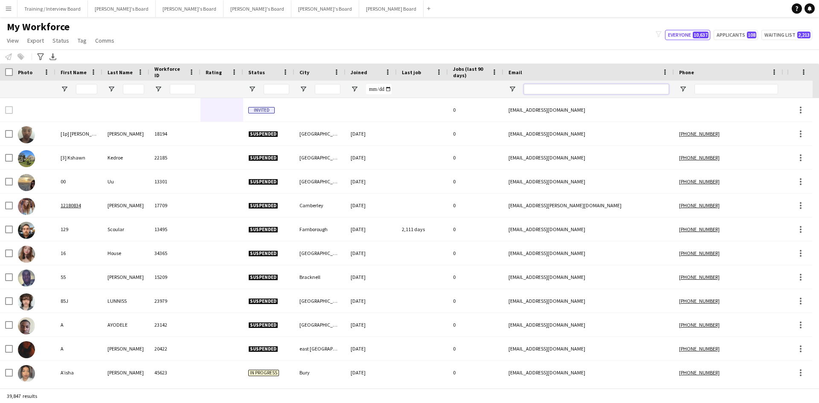
click at [531, 92] on input "Email Filter Input" at bounding box center [596, 89] width 145 height 10
paste input "**********"
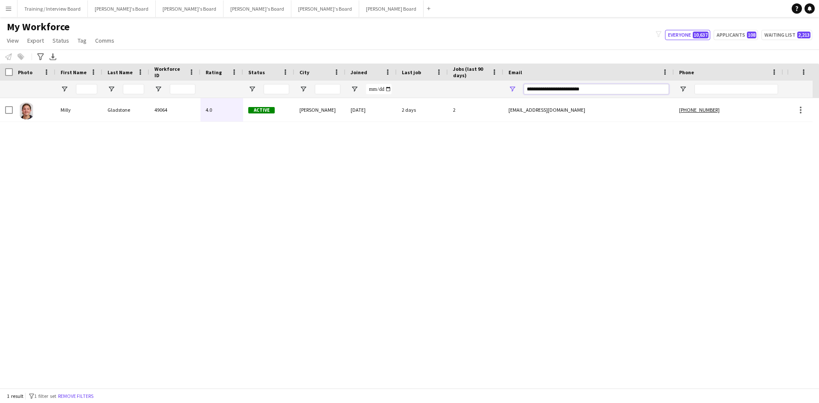
type input "**********"
click at [187, 119] on div "49064" at bounding box center [174, 109] width 51 height 23
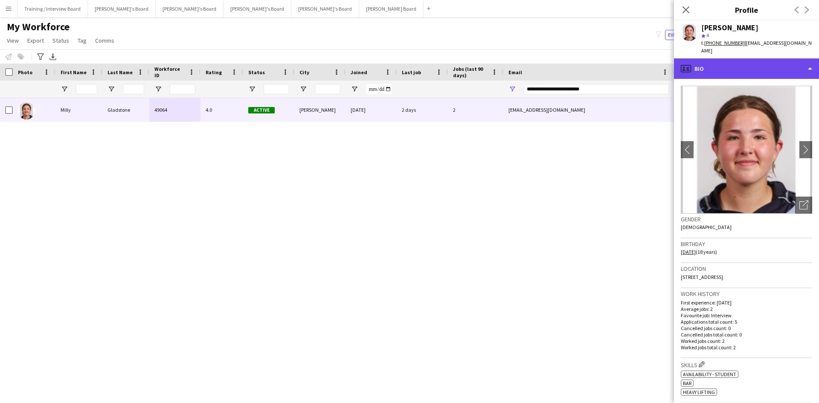
click at [758, 65] on div "profile Bio" at bounding box center [746, 68] width 145 height 20
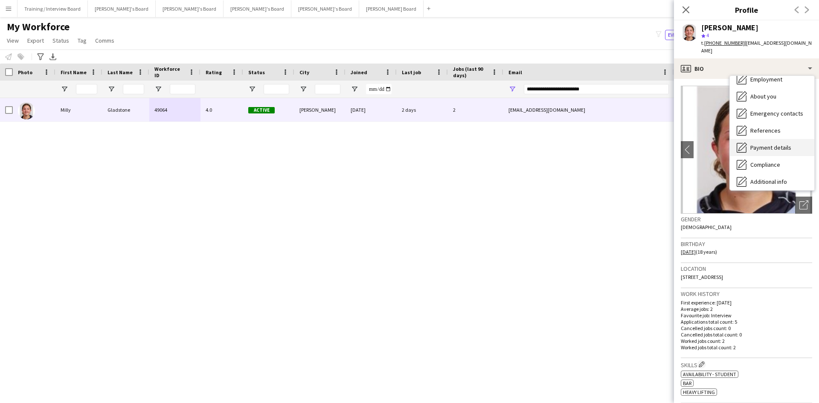
click at [769, 144] on span "Payment details" at bounding box center [770, 148] width 41 height 8
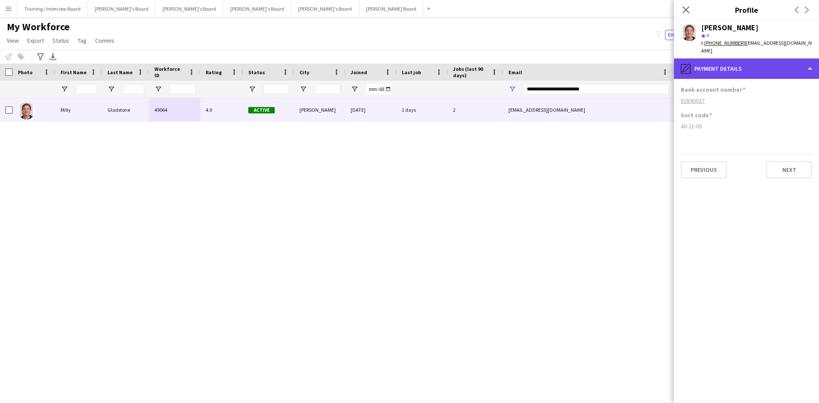
click at [725, 60] on div "pencil4 Payment details" at bounding box center [746, 68] width 145 height 20
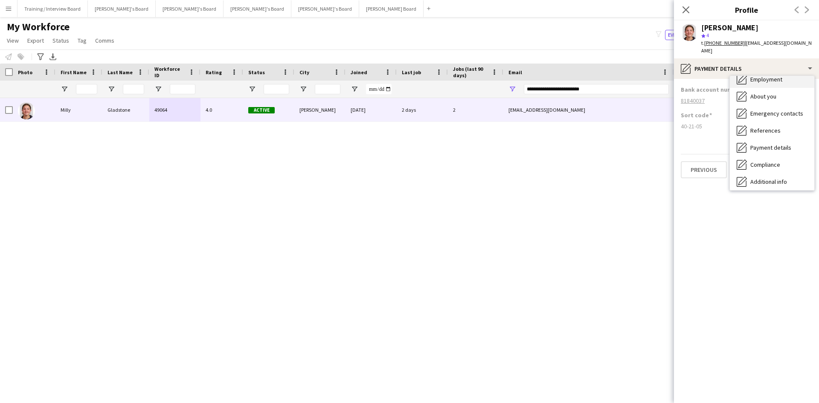
click at [758, 76] on span "Employment" at bounding box center [766, 80] width 32 height 8
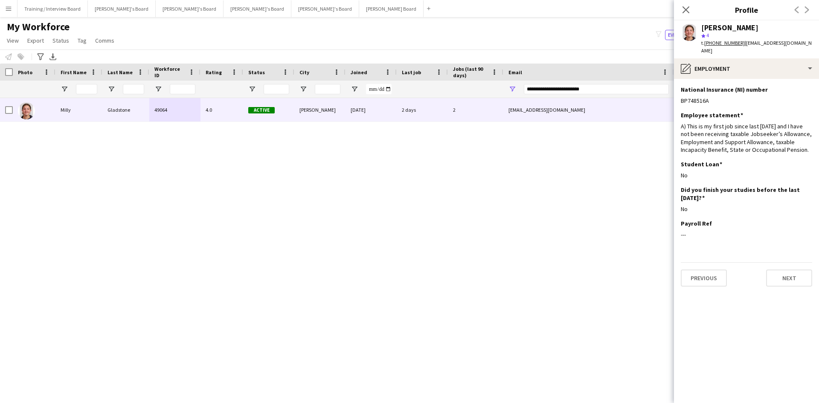
drag, startPoint x: 688, startPoint y: 6, endPoint x: 608, endPoint y: 82, distance: 110.1
click at [688, 6] on icon "Close pop-in" at bounding box center [686, 9] width 7 height 7
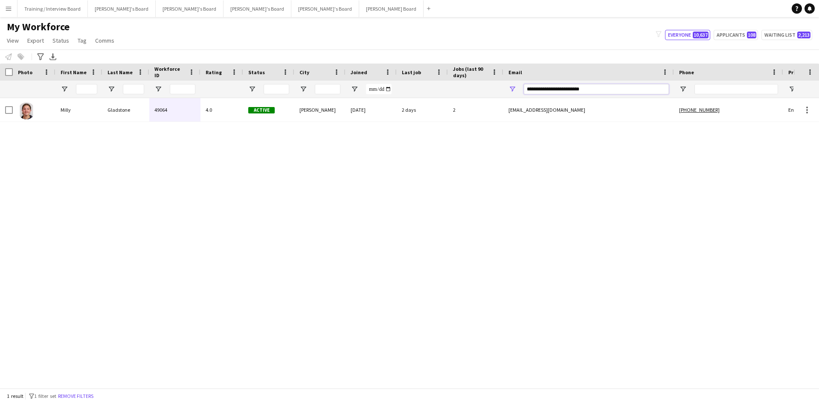
drag, startPoint x: 595, startPoint y: 87, endPoint x: 468, endPoint y: 93, distance: 126.8
click at [468, 93] on div at bounding box center [462, 89] width 925 height 17
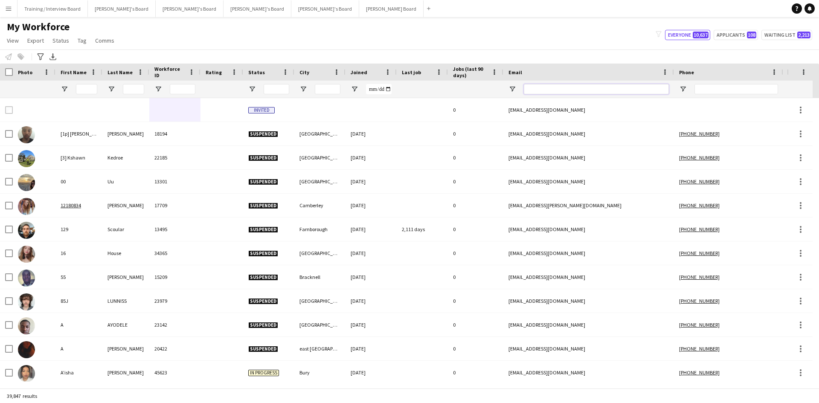
click at [551, 84] on input "Email Filter Input" at bounding box center [596, 89] width 145 height 10
paste input "**********"
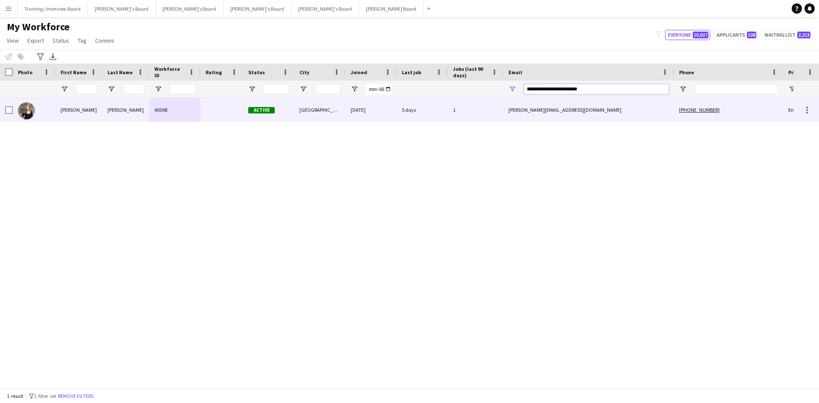
type input "**********"
click at [225, 116] on div at bounding box center [222, 109] width 43 height 23
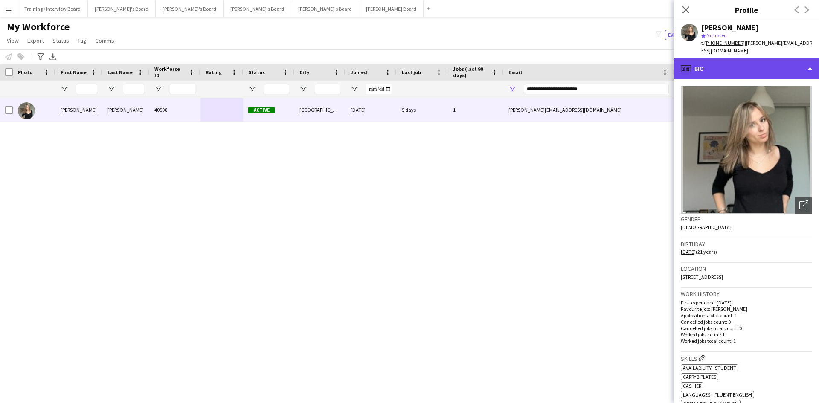
click at [718, 62] on div "profile Bio" at bounding box center [746, 68] width 145 height 20
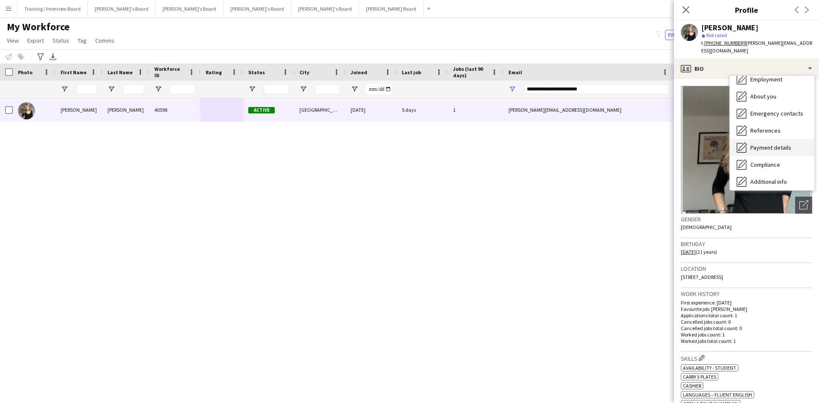
click at [775, 144] on span "Payment details" at bounding box center [770, 148] width 41 height 8
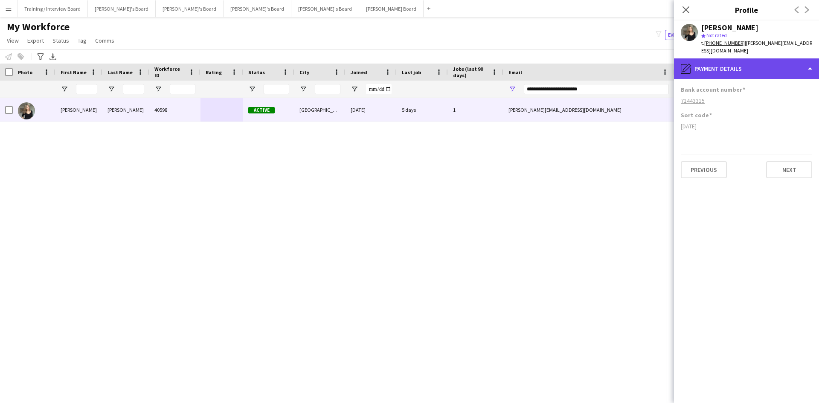
drag, startPoint x: 738, startPoint y: 65, endPoint x: 734, endPoint y: 64, distance: 4.5
click at [738, 65] on div "pencil4 Payment details" at bounding box center [746, 68] width 145 height 20
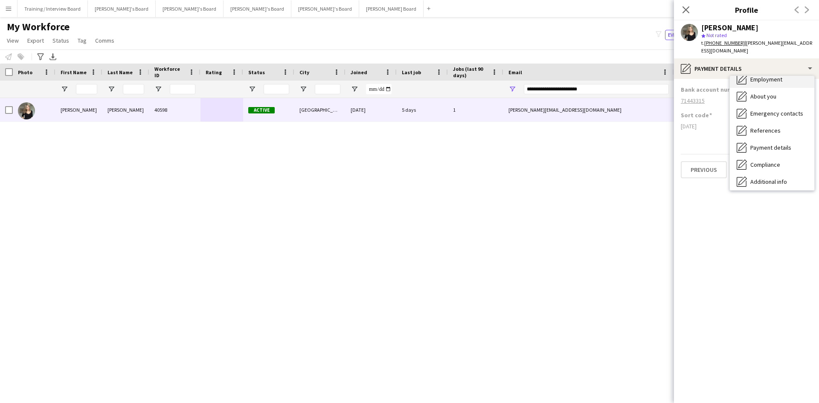
click at [766, 76] on span "Employment" at bounding box center [766, 80] width 32 height 8
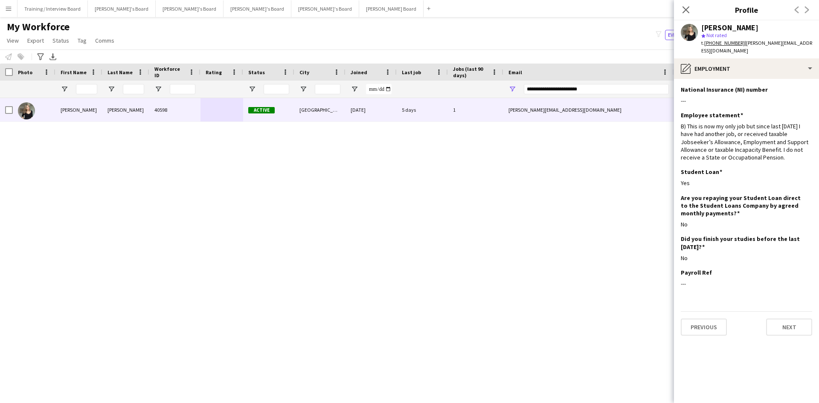
click at [687, 7] on icon "Close pop-in" at bounding box center [686, 9] width 7 height 7
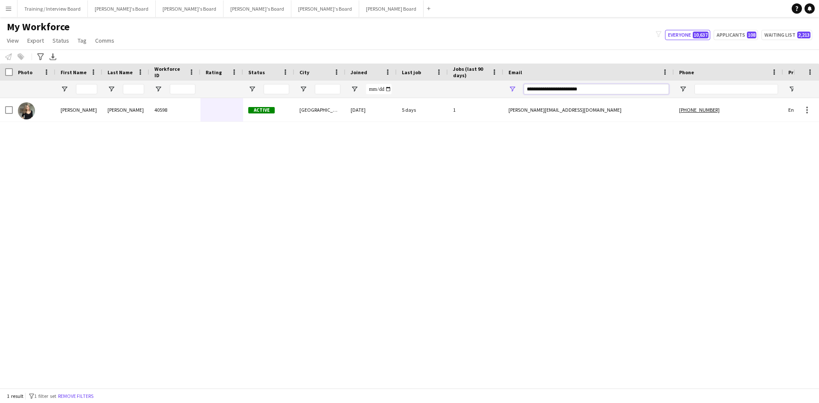
drag, startPoint x: 601, startPoint y: 90, endPoint x: 459, endPoint y: 88, distance: 142.1
click at [460, 90] on div at bounding box center [462, 89] width 925 height 17
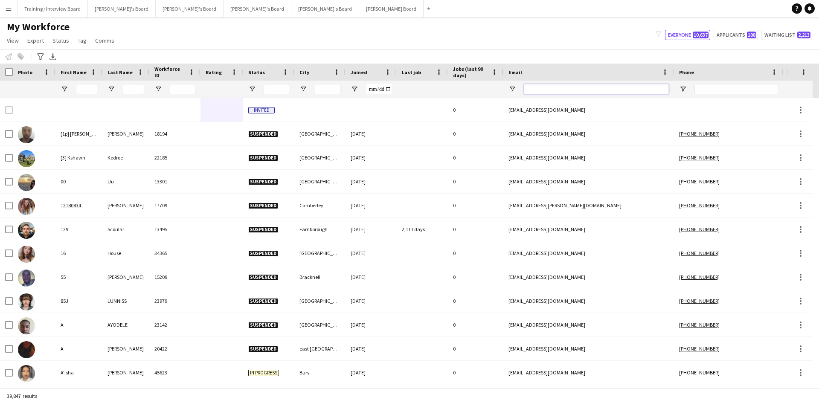
click at [547, 90] on input "Email Filter Input" at bounding box center [596, 89] width 145 height 10
paste input "**********"
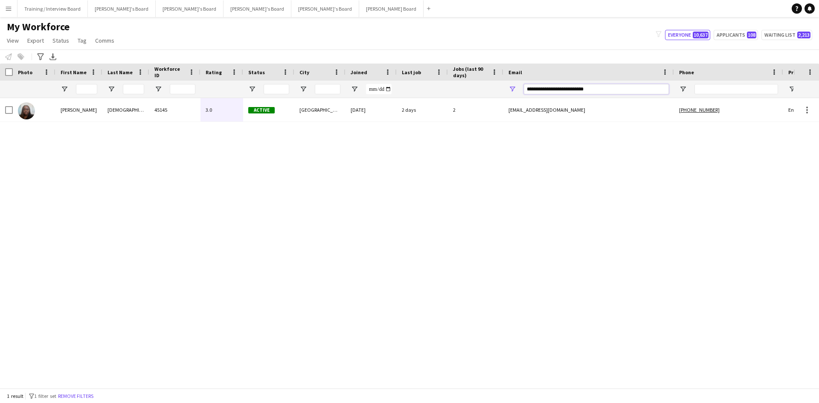
type input "**********"
click at [233, 117] on div "3.0" at bounding box center [222, 109] width 43 height 23
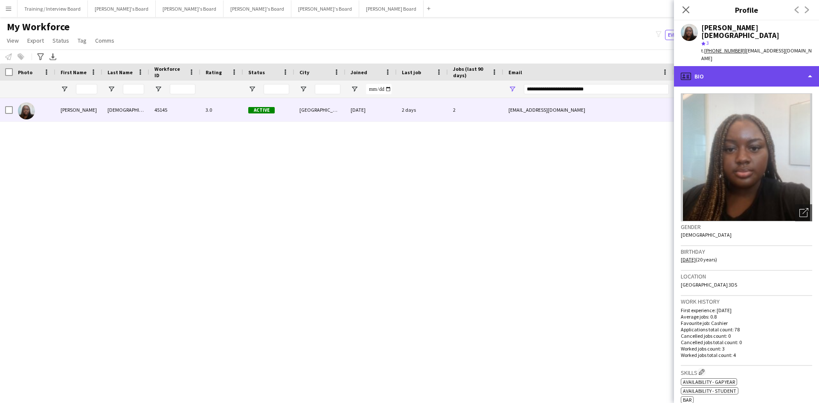
click at [723, 66] on div "profile Bio" at bounding box center [746, 76] width 145 height 20
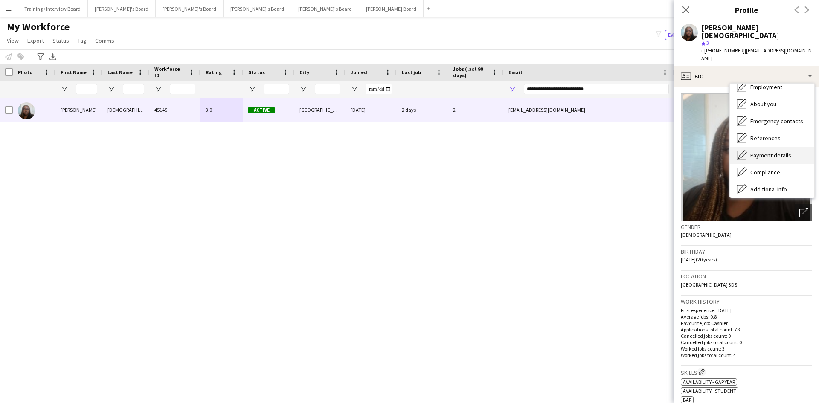
click at [767, 147] on div "Payment details Payment details" at bounding box center [772, 155] width 84 height 17
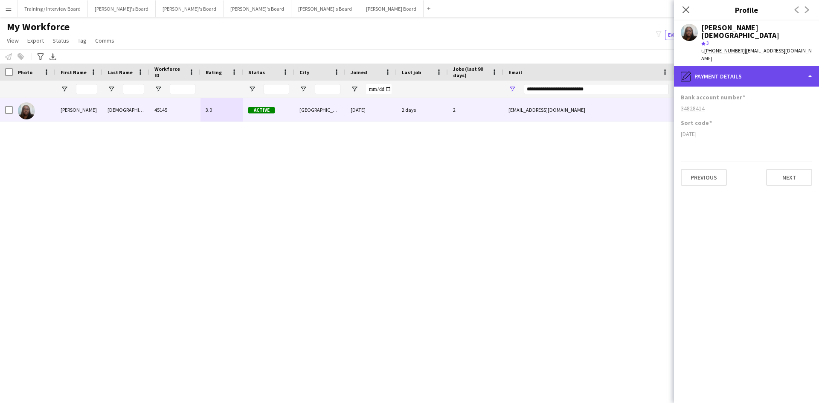
click at [749, 66] on div "pencil4 Payment details" at bounding box center [746, 76] width 145 height 20
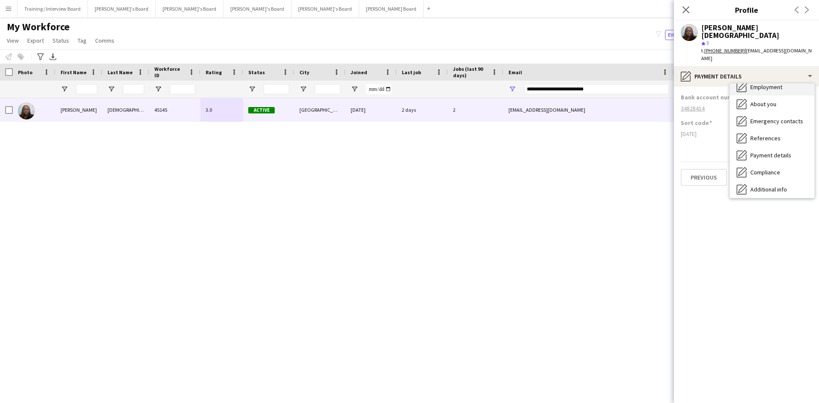
click at [770, 83] on span "Employment" at bounding box center [766, 87] width 32 height 8
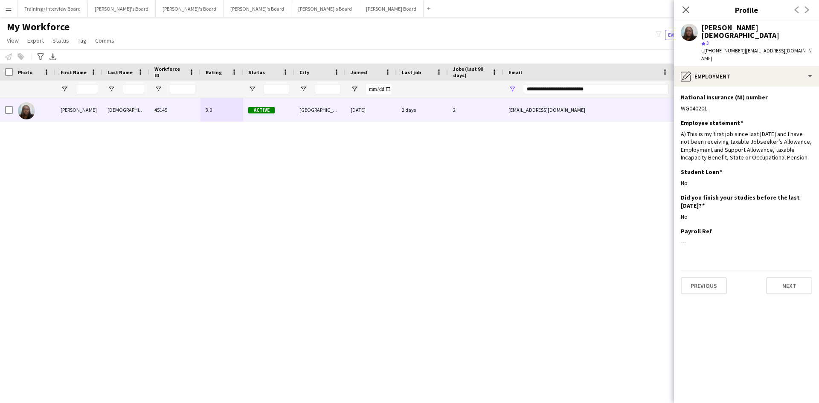
drag, startPoint x: 686, startPoint y: 8, endPoint x: 618, endPoint y: 89, distance: 106.0
click at [686, 8] on icon "Close pop-in" at bounding box center [686, 9] width 7 height 7
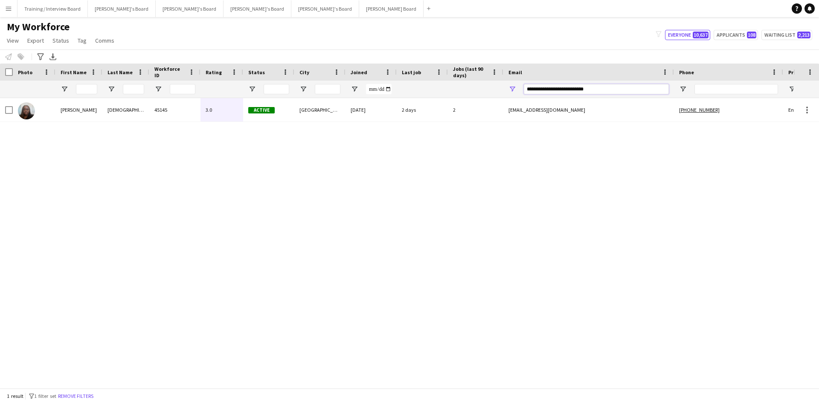
drag, startPoint x: 618, startPoint y: 89, endPoint x: 469, endPoint y: 96, distance: 149.5
click at [469, 96] on div at bounding box center [462, 89] width 925 height 17
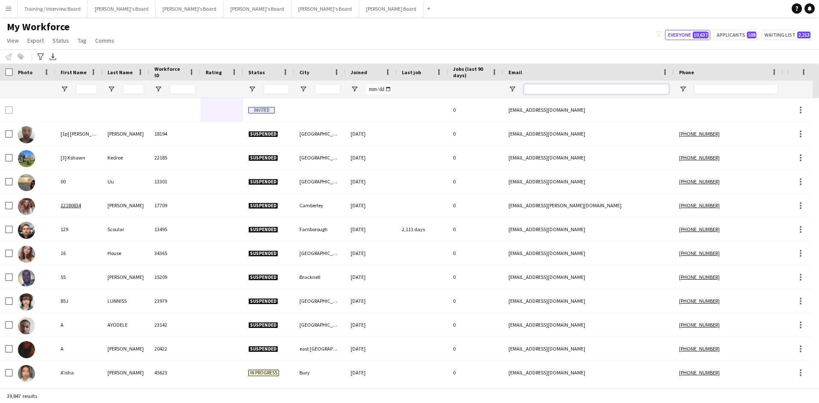
click at [548, 90] on input "Email Filter Input" at bounding box center [596, 89] width 145 height 10
paste input "**********"
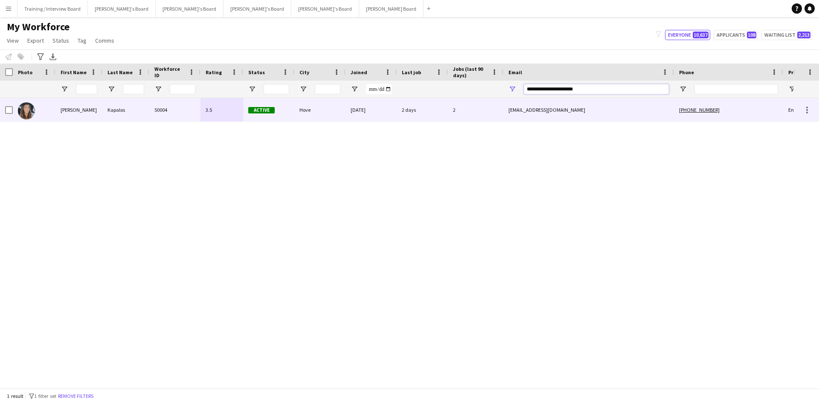
type input "**********"
click at [338, 114] on div "Hove" at bounding box center [319, 109] width 51 height 23
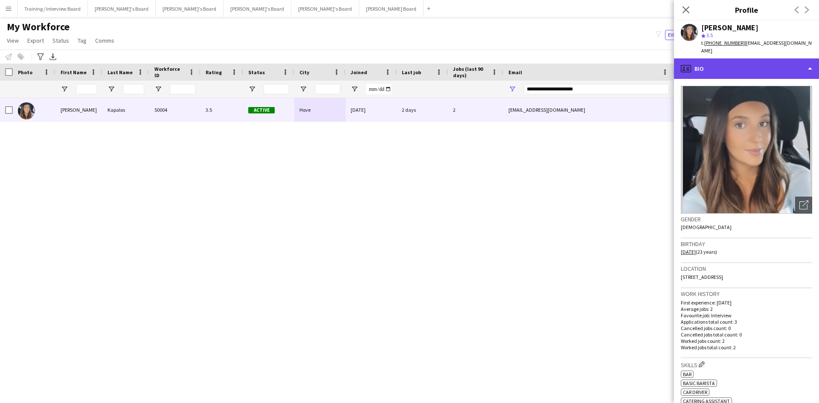
click at [731, 63] on div "profile Bio" at bounding box center [746, 68] width 145 height 20
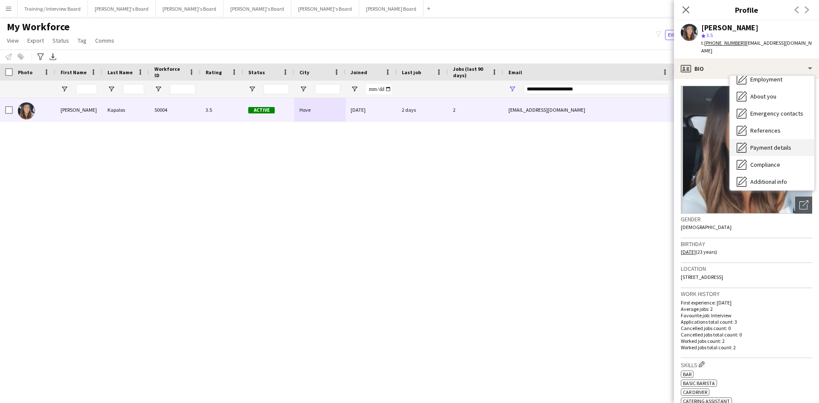
click at [779, 144] on span "Payment details" at bounding box center [770, 148] width 41 height 8
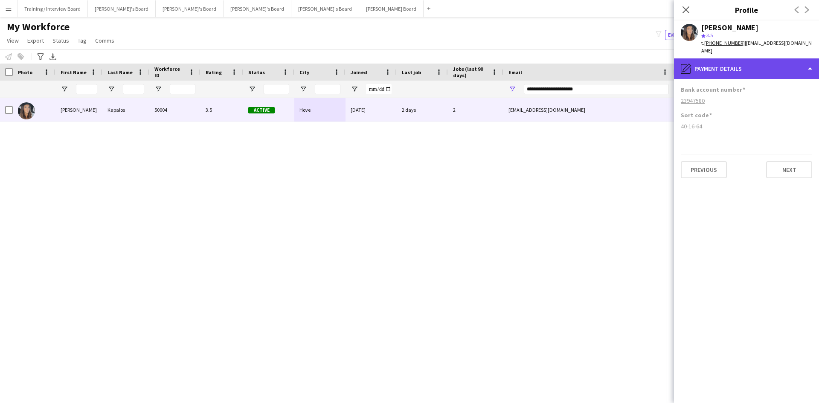
click at [768, 60] on div "pencil4 Payment details" at bounding box center [746, 68] width 145 height 20
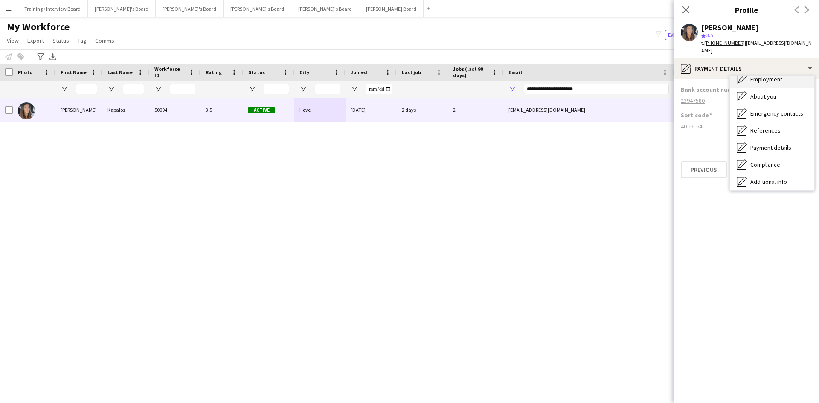
click at [773, 76] on div "Employment Employment" at bounding box center [772, 79] width 84 height 17
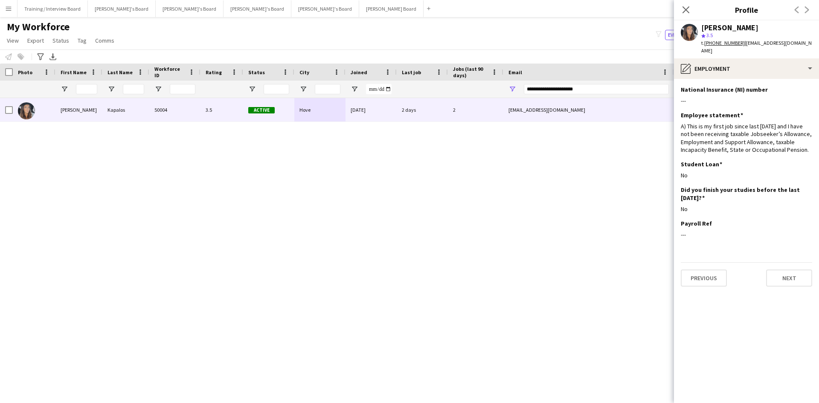
click at [688, 8] on icon at bounding box center [686, 9] width 7 height 7
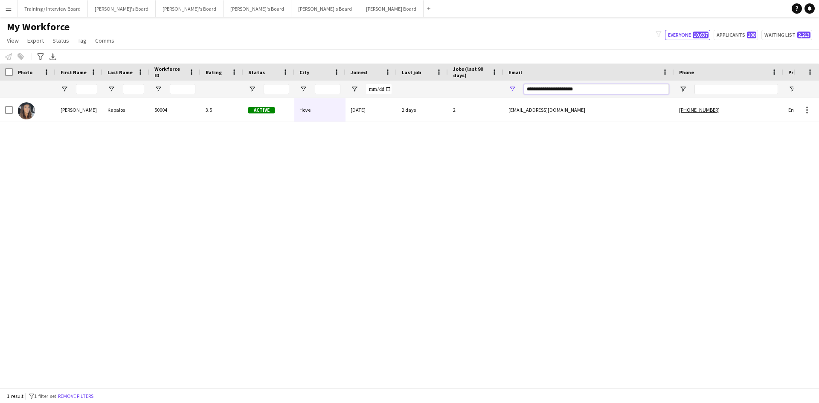
drag, startPoint x: 599, startPoint y: 88, endPoint x: 467, endPoint y: 84, distance: 131.9
click at [475, 90] on div at bounding box center [462, 89] width 925 height 17
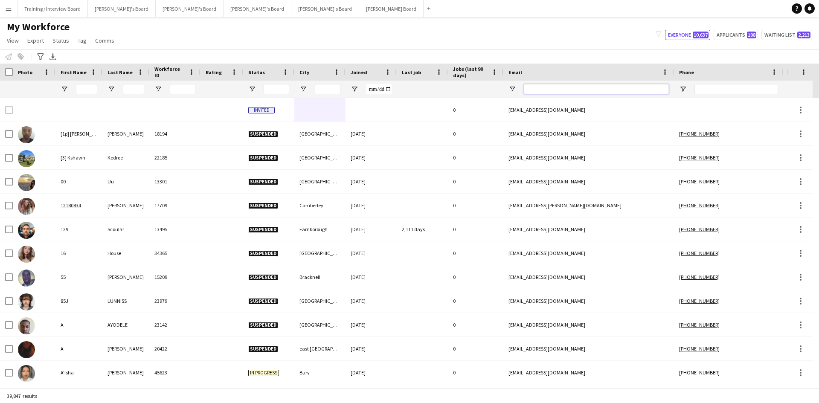
click at [538, 91] on input "Email Filter Input" at bounding box center [596, 89] width 145 height 10
paste input "**********"
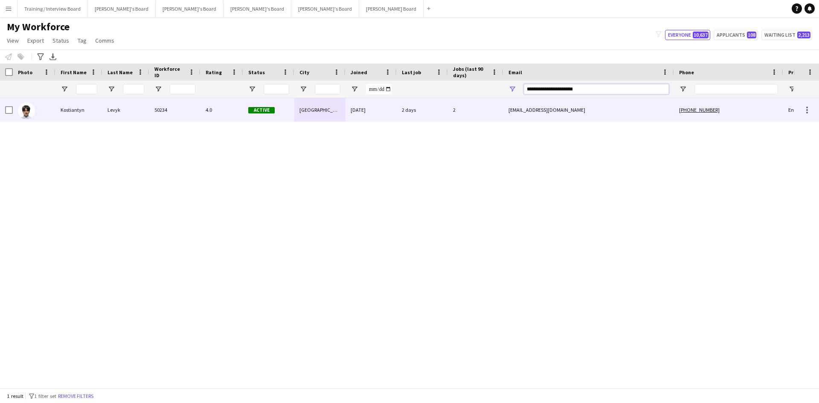
type input "**********"
click at [289, 109] on div "Active" at bounding box center [268, 109] width 51 height 23
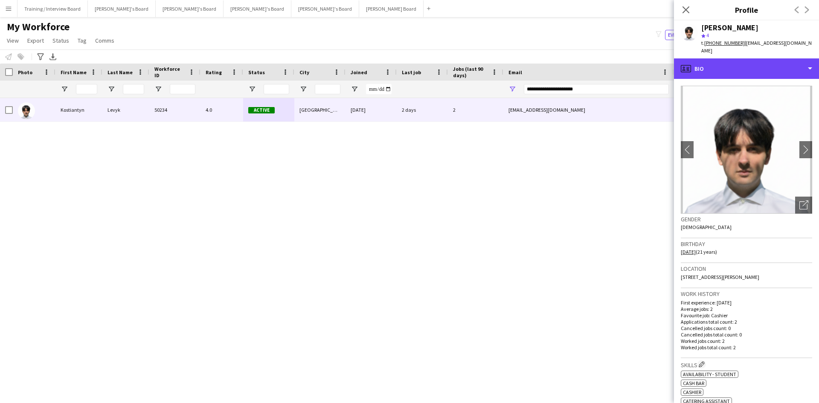
drag, startPoint x: 727, startPoint y: 60, endPoint x: 726, endPoint y: 71, distance: 11.1
click at [728, 61] on div "profile Bio" at bounding box center [746, 68] width 145 height 20
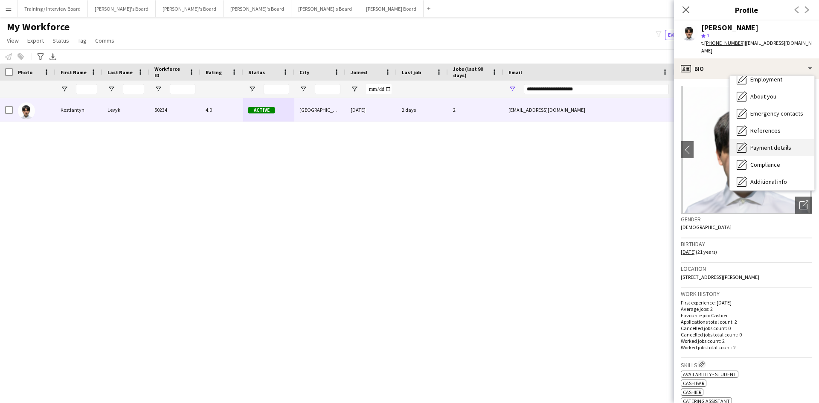
click at [779, 139] on div "Payment details Payment details" at bounding box center [772, 147] width 84 height 17
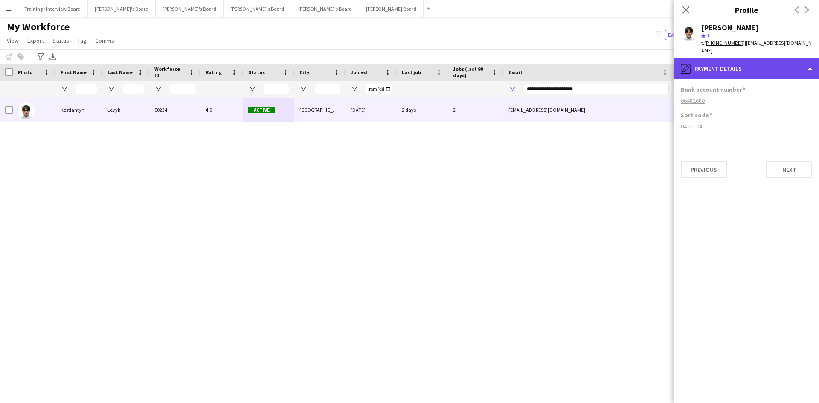
click at [767, 63] on div "pencil4 Payment details" at bounding box center [746, 68] width 145 height 20
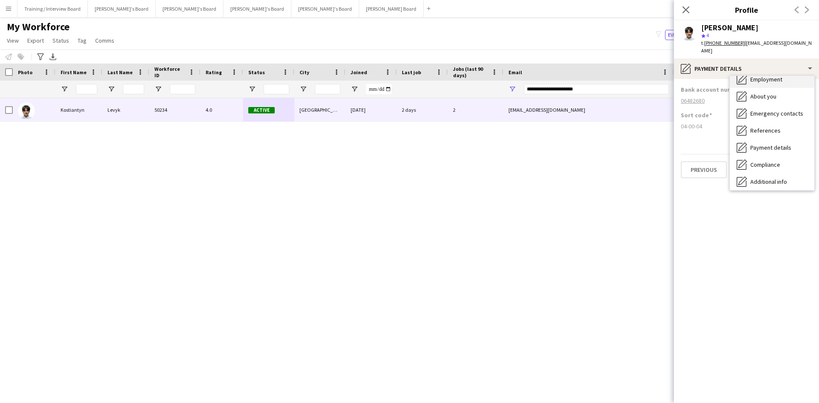
click at [775, 76] on span "Employment" at bounding box center [766, 80] width 32 height 8
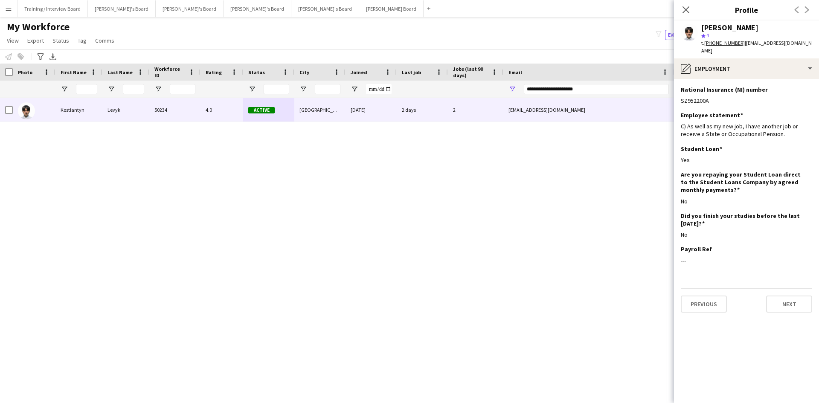
drag, startPoint x: 685, startPoint y: 6, endPoint x: 583, endPoint y: 86, distance: 129.5
click at [685, 6] on icon "Close pop-in" at bounding box center [686, 9] width 7 height 7
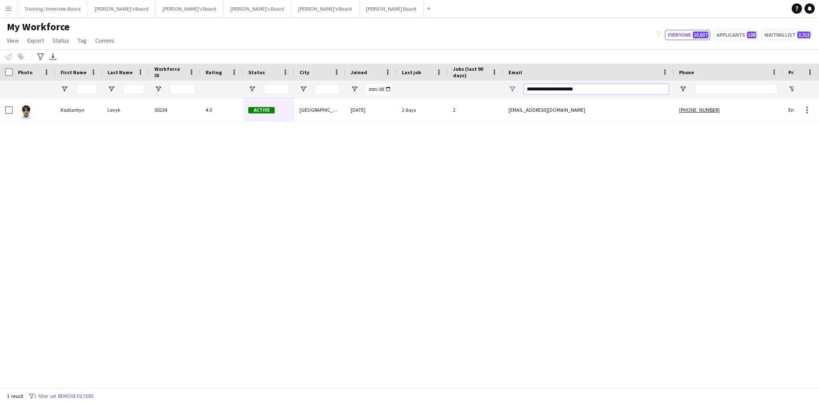
drag, startPoint x: 573, startPoint y: 88, endPoint x: 460, endPoint y: 88, distance: 113.1
click at [468, 91] on div at bounding box center [462, 89] width 925 height 17
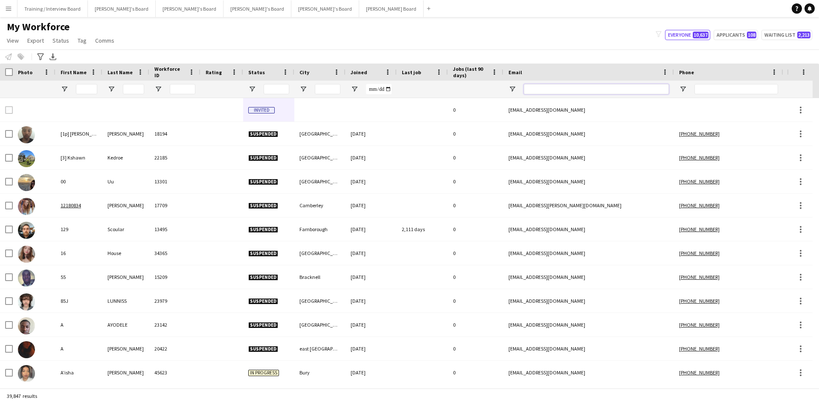
click at [541, 88] on input "Email Filter Input" at bounding box center [596, 89] width 145 height 10
paste input "**********"
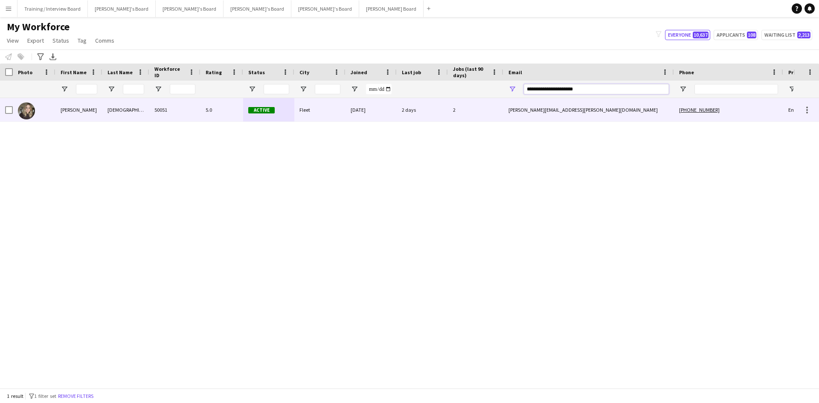
type input "**********"
click at [235, 113] on div "5.0" at bounding box center [222, 109] width 43 height 23
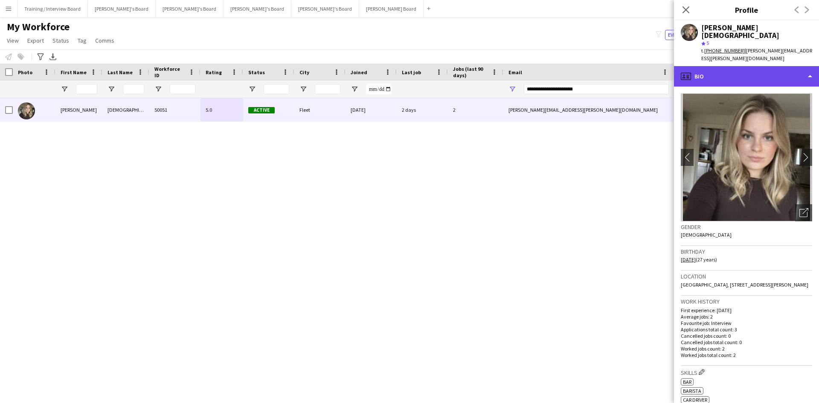
drag, startPoint x: 737, startPoint y: 61, endPoint x: 756, endPoint y: 66, distance: 19.9
click at [737, 66] on div "profile Bio" at bounding box center [746, 76] width 145 height 20
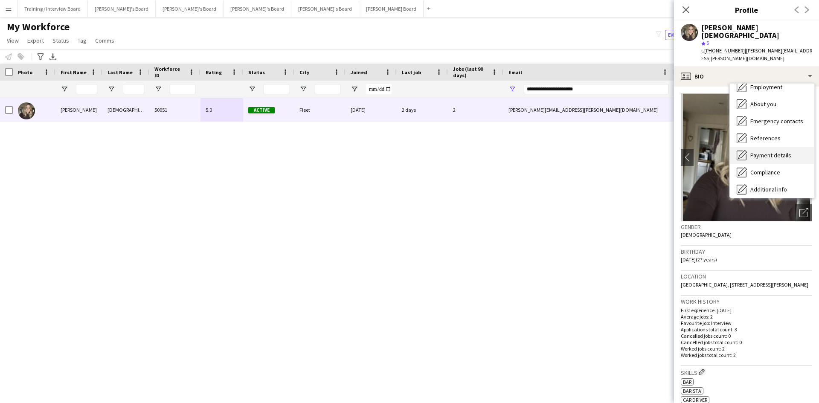
click at [778, 151] on span "Payment details" at bounding box center [770, 155] width 41 height 8
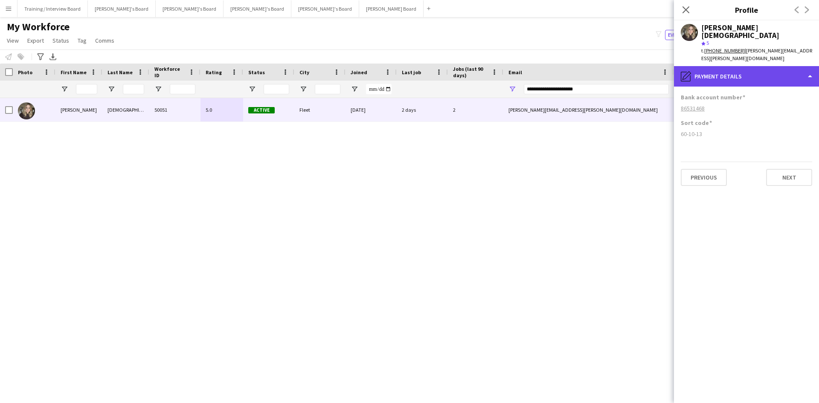
click at [756, 66] on div "pencil4 Payment details" at bounding box center [746, 76] width 145 height 20
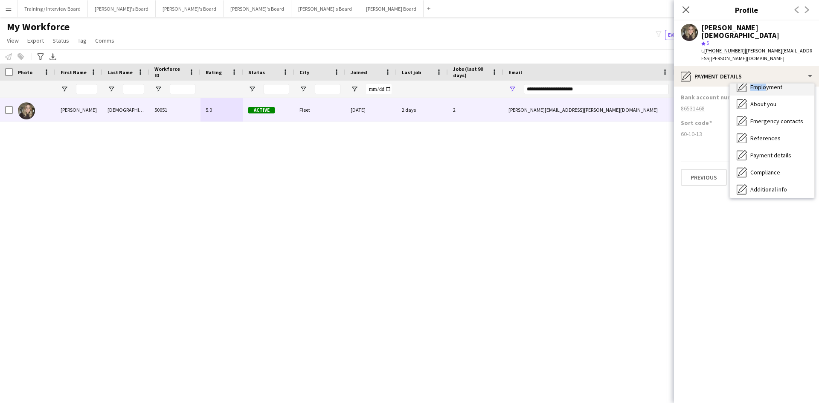
click at [766, 84] on div "Bio Bio Company application Company application Employment Employment About you…" at bounding box center [772, 141] width 84 height 114
click at [777, 102] on span "Employment" at bounding box center [766, 106] width 32 height 8
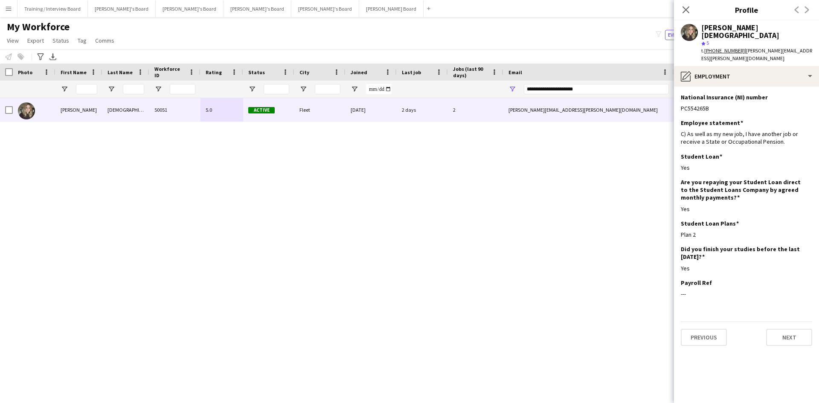
drag, startPoint x: 689, startPoint y: 9, endPoint x: 599, endPoint y: 73, distance: 110.8
click at [689, 9] on icon "Close pop-in" at bounding box center [686, 9] width 7 height 7
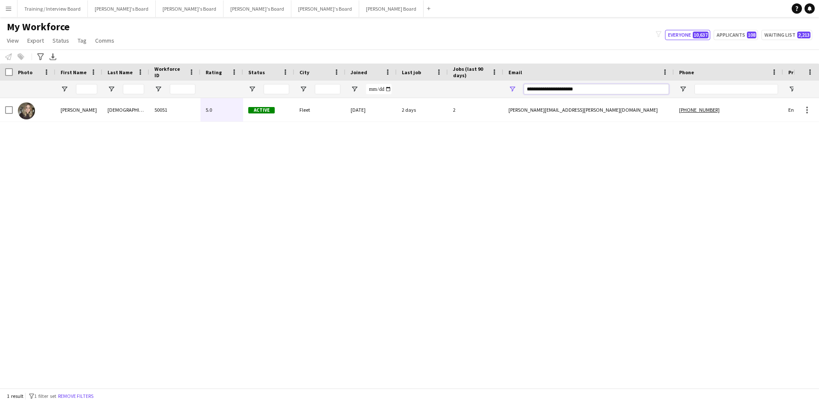
drag, startPoint x: 596, startPoint y: 89, endPoint x: 458, endPoint y: 87, distance: 137.8
click at [459, 87] on div at bounding box center [462, 89] width 925 height 17
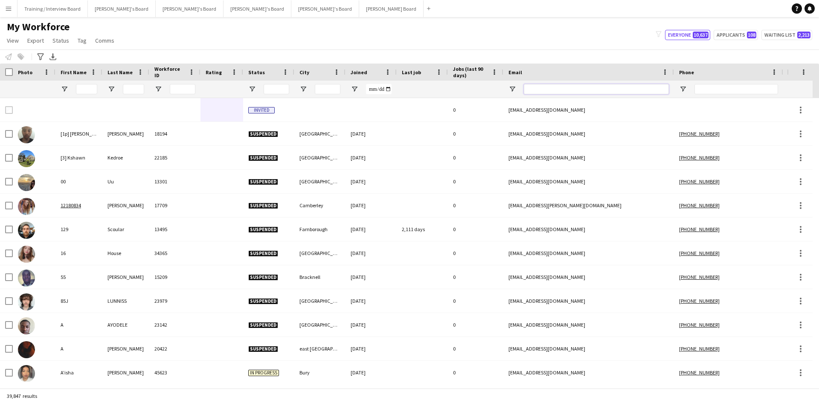
click at [556, 88] on input "Email Filter Input" at bounding box center [596, 89] width 145 height 10
paste input "**********"
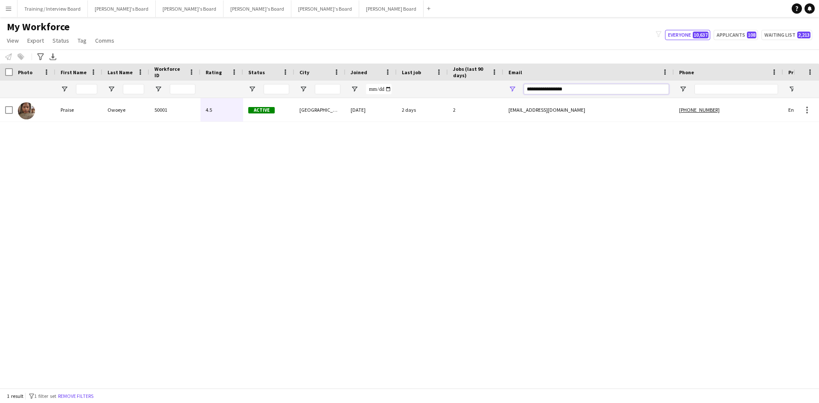
type input "**********"
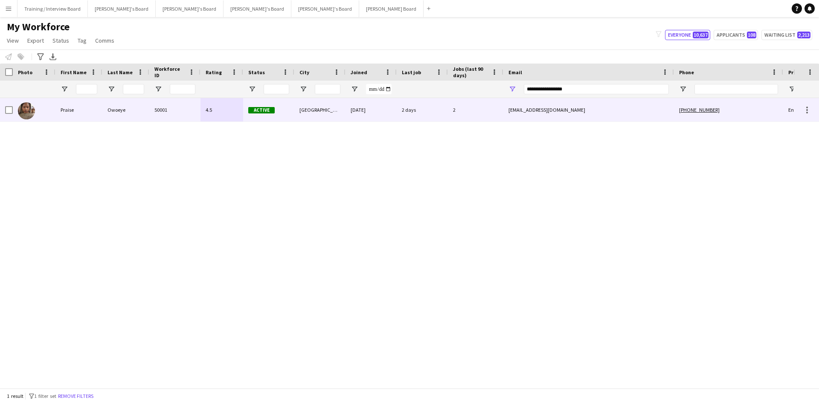
click at [178, 113] on div "50001" at bounding box center [174, 109] width 51 height 23
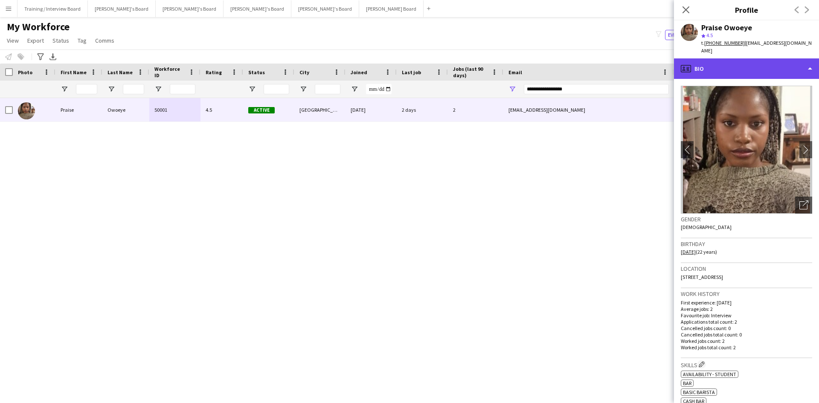
click at [730, 63] on div "profile Bio" at bounding box center [746, 68] width 145 height 20
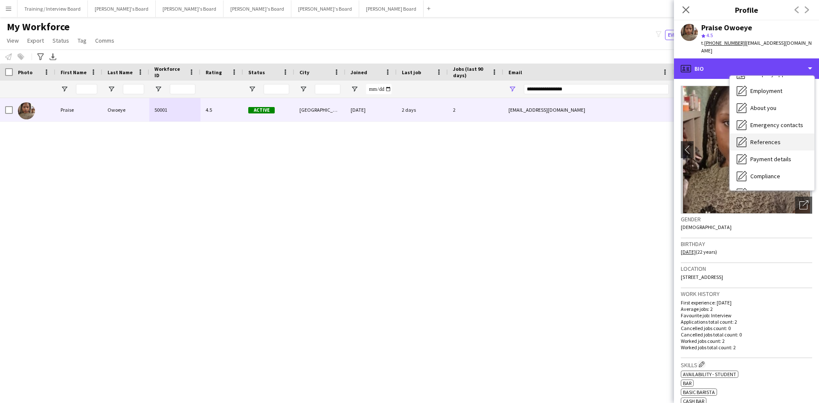
scroll to position [43, 0]
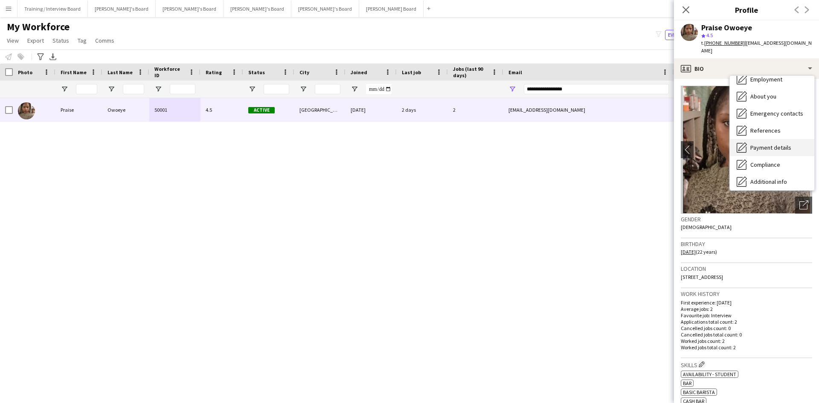
click at [772, 144] on span "Payment details" at bounding box center [770, 148] width 41 height 8
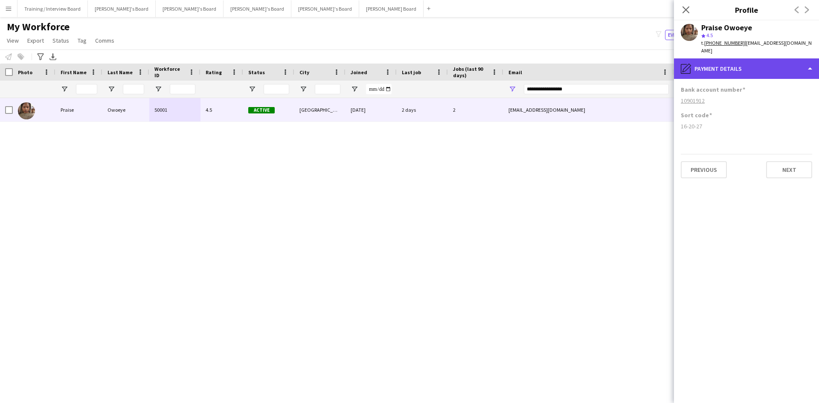
click at [723, 64] on div "pencil4 Payment details" at bounding box center [746, 68] width 145 height 20
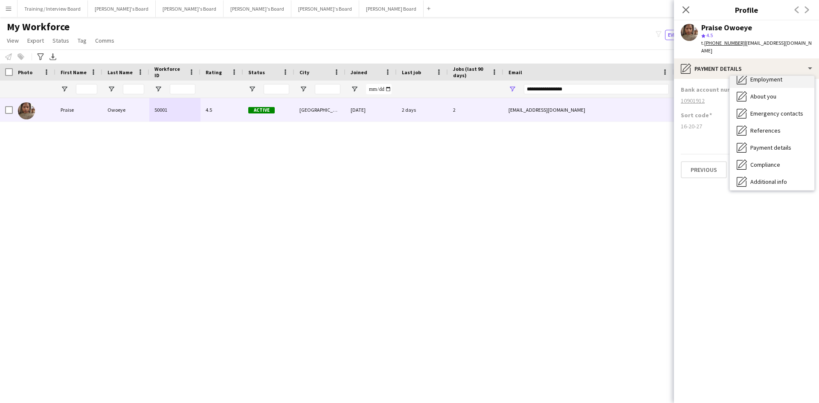
click at [762, 76] on div "Employment Employment" at bounding box center [772, 79] width 84 height 17
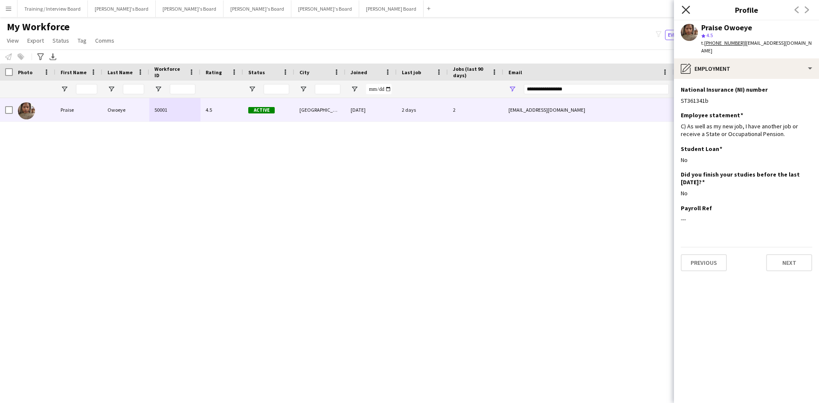
click at [685, 9] on icon at bounding box center [686, 10] width 8 height 8
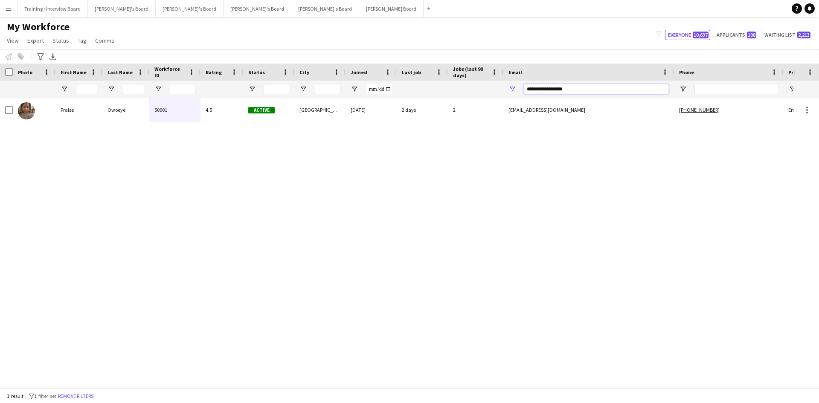
drag, startPoint x: 587, startPoint y: 87, endPoint x: 448, endPoint y: 84, distance: 139.5
click at [450, 87] on div at bounding box center [462, 89] width 925 height 17
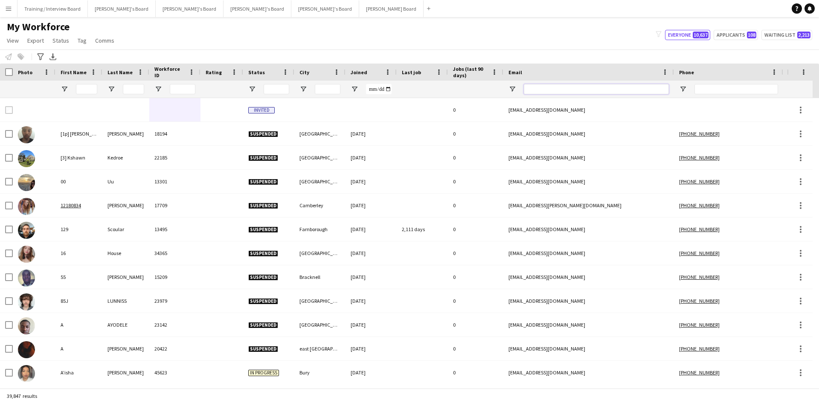
click at [549, 87] on input "Email Filter Input" at bounding box center [596, 89] width 145 height 10
paste input "**********"
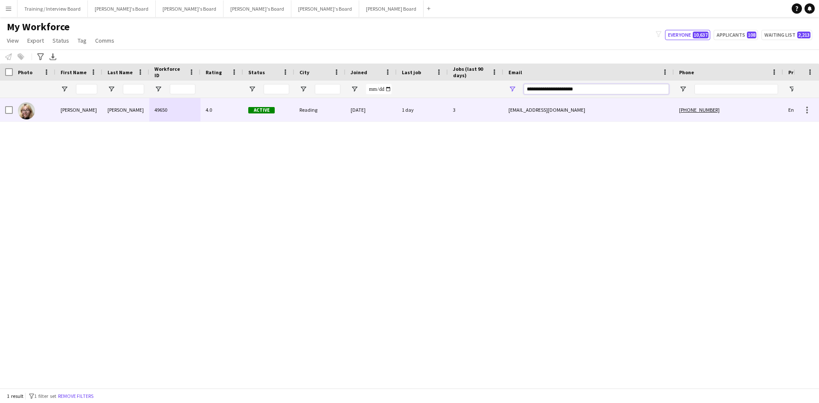
type input "**********"
click at [216, 109] on div "4.0" at bounding box center [222, 109] width 43 height 23
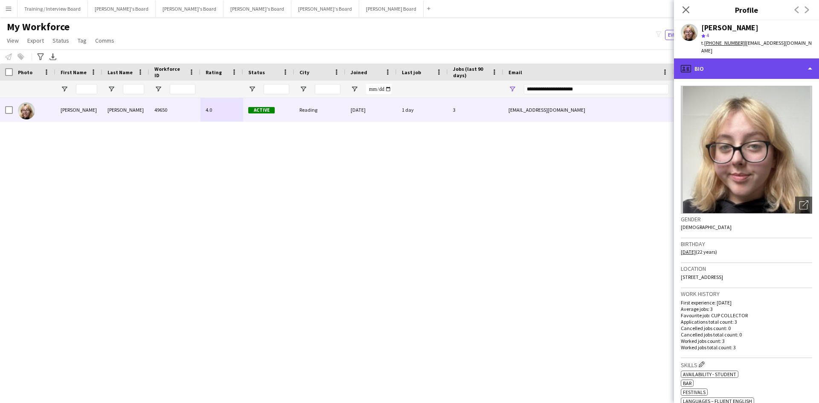
click at [726, 59] on div "profile Bio" at bounding box center [746, 68] width 145 height 20
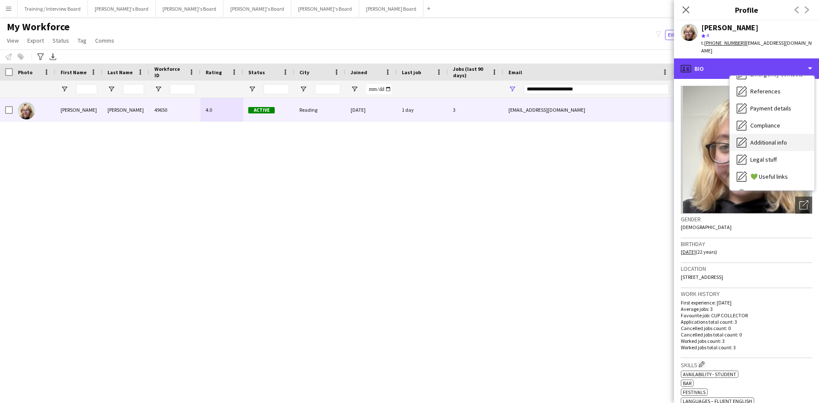
scroll to position [85, 0]
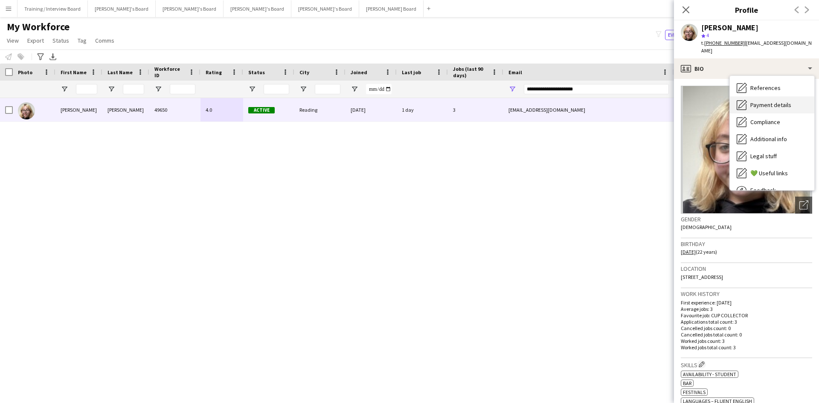
click at [786, 101] on span "Payment details" at bounding box center [770, 105] width 41 height 8
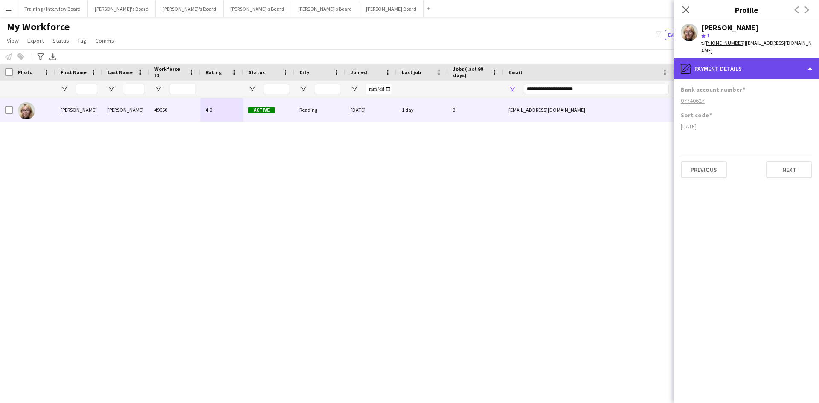
click at [762, 61] on div "pencil4 Payment details" at bounding box center [746, 68] width 145 height 20
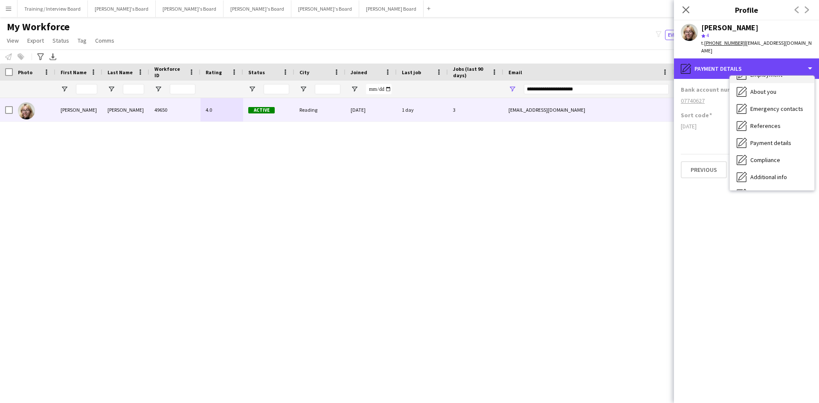
scroll to position [0, 0]
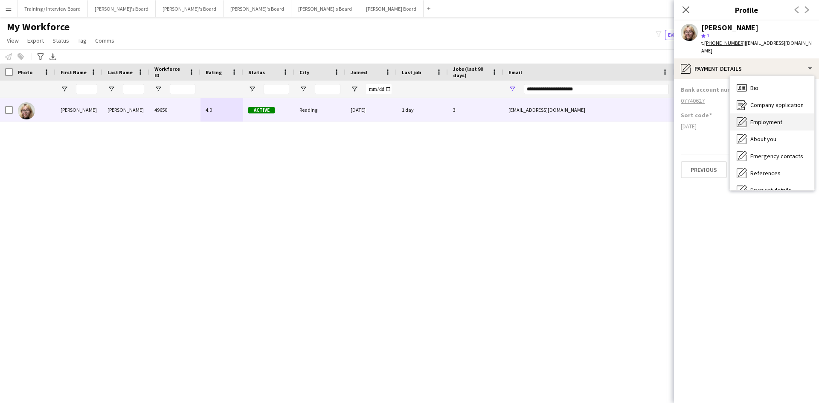
click at [773, 118] on span "Employment" at bounding box center [766, 122] width 32 height 8
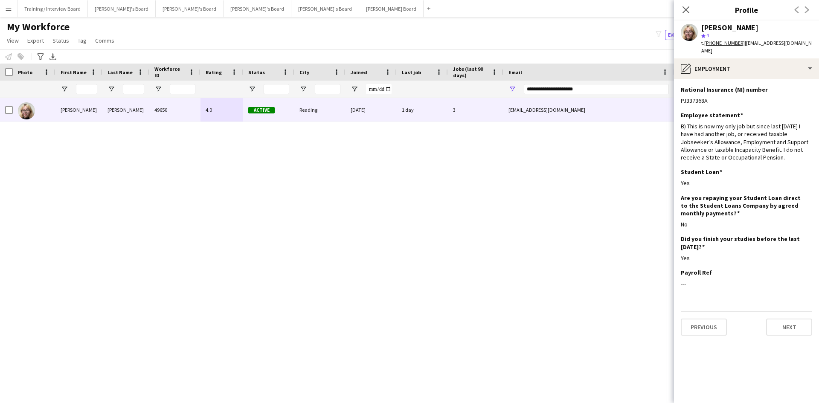
click at [690, 8] on app-icon "Close pop-in" at bounding box center [686, 10] width 10 height 10
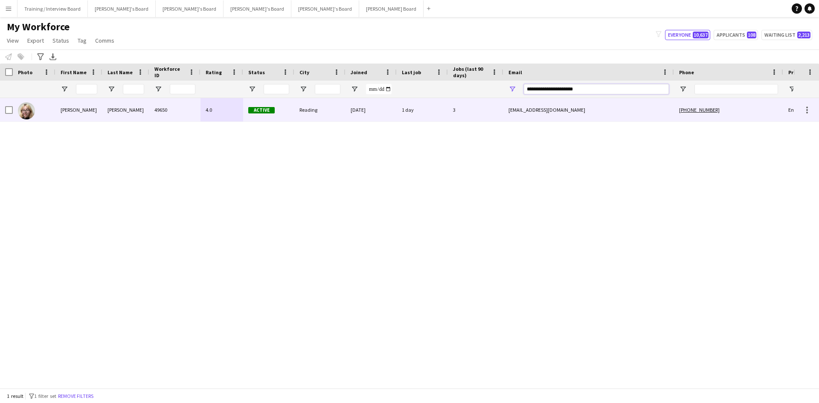
drag, startPoint x: 615, startPoint y: 91, endPoint x: 381, endPoint y: 97, distance: 233.9
click at [384, 98] on div "Workforce Details Photo First Name" at bounding box center [409, 226] width 819 height 325
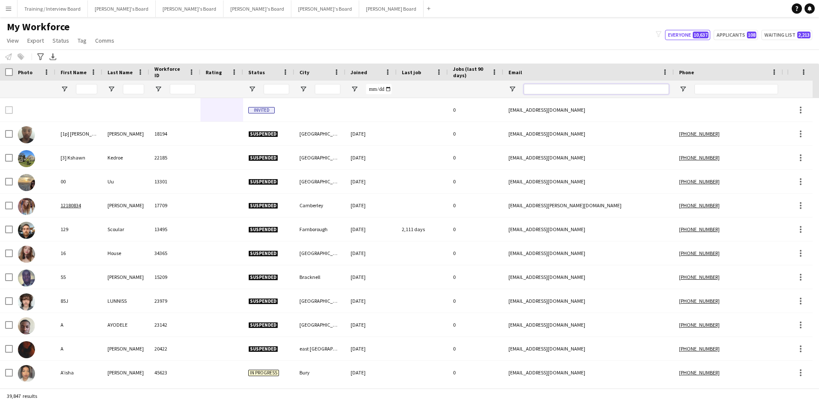
click at [542, 88] on input "Email Filter Input" at bounding box center [596, 89] width 145 height 10
paste input "**********"
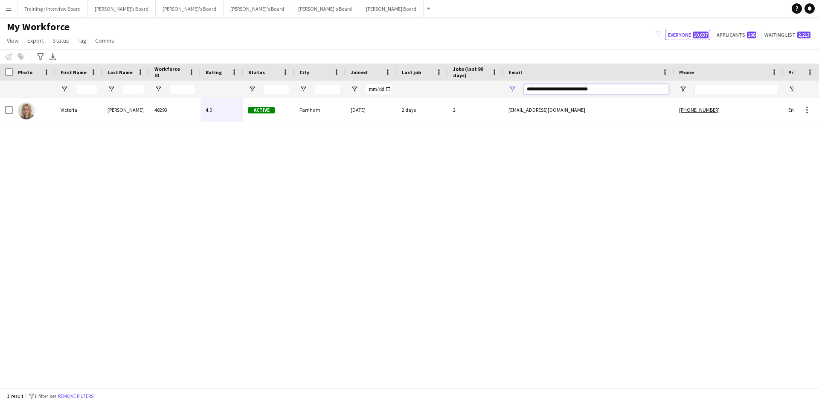
type input "**********"
click at [330, 111] on div "Farnham" at bounding box center [319, 109] width 51 height 23
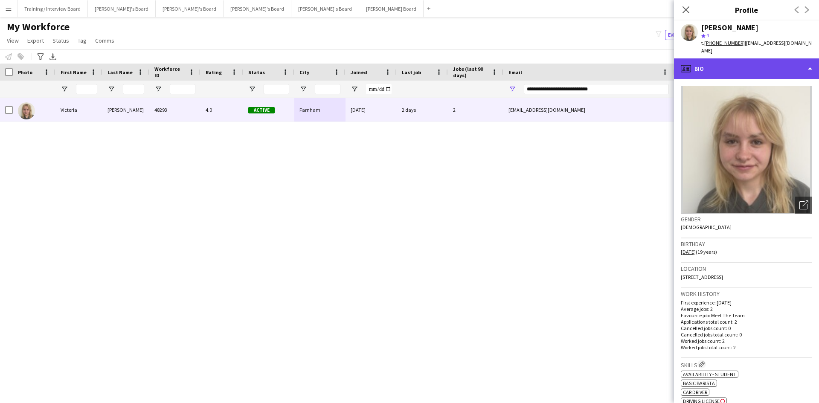
click at [756, 66] on div "profile Bio" at bounding box center [746, 68] width 145 height 20
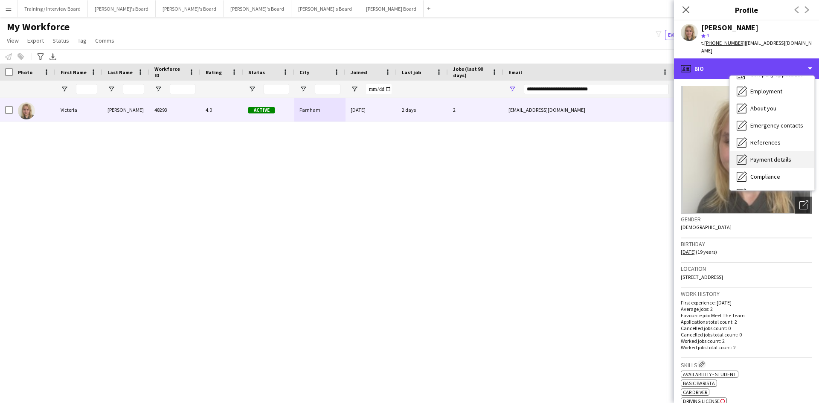
scroll to position [43, 0]
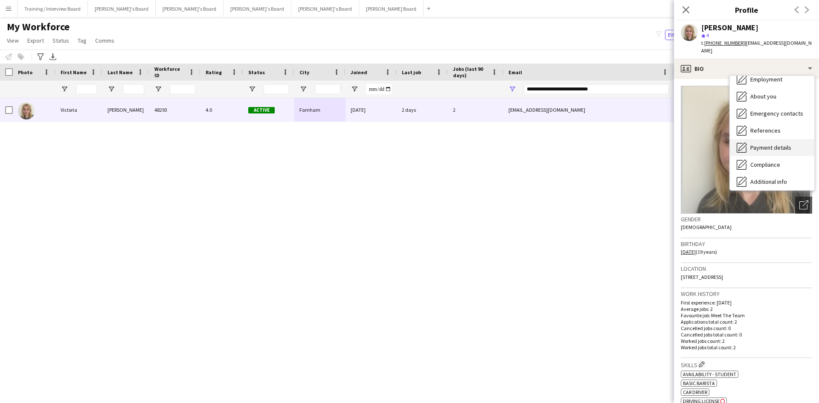
click at [776, 144] on span "Payment details" at bounding box center [770, 148] width 41 height 8
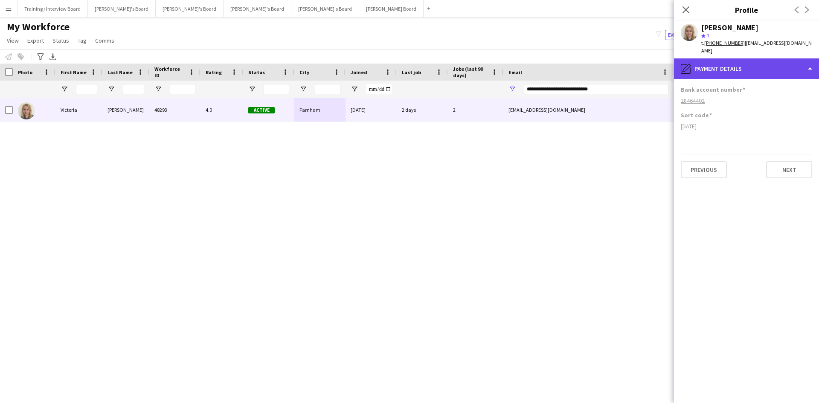
click at [723, 61] on div "pencil4 Payment details" at bounding box center [746, 68] width 145 height 20
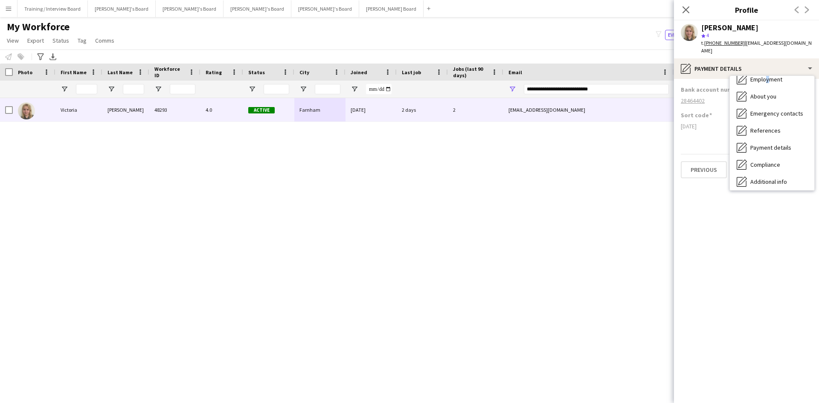
drag, startPoint x: 765, startPoint y: 74, endPoint x: 758, endPoint y: 77, distance: 8.1
click at [765, 74] on div "Employment Employment" at bounding box center [772, 79] width 84 height 17
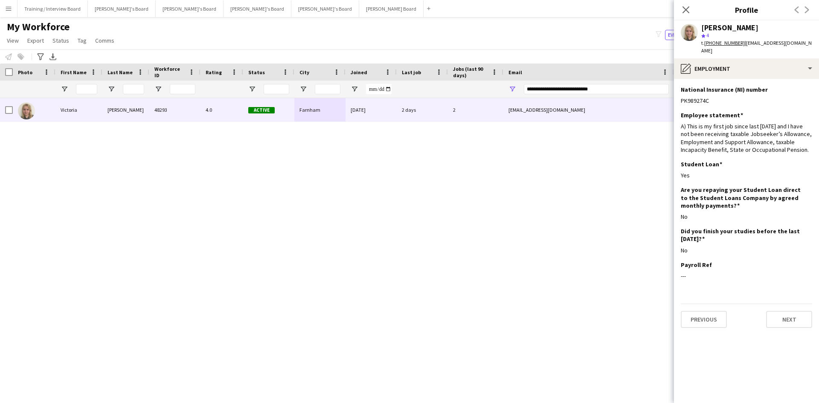
drag, startPoint x: 686, startPoint y: 9, endPoint x: 464, endPoint y: 69, distance: 229.7
click at [686, 9] on icon at bounding box center [686, 9] width 7 height 7
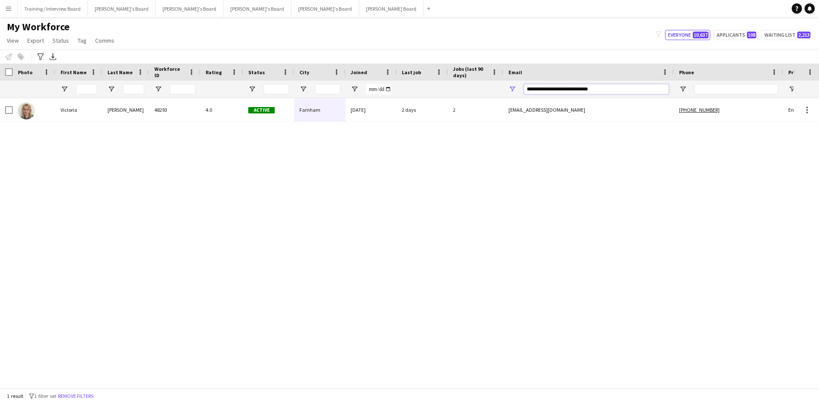
drag, startPoint x: 616, startPoint y: 90, endPoint x: 451, endPoint y: 95, distance: 165.2
click at [458, 93] on div at bounding box center [462, 89] width 925 height 17
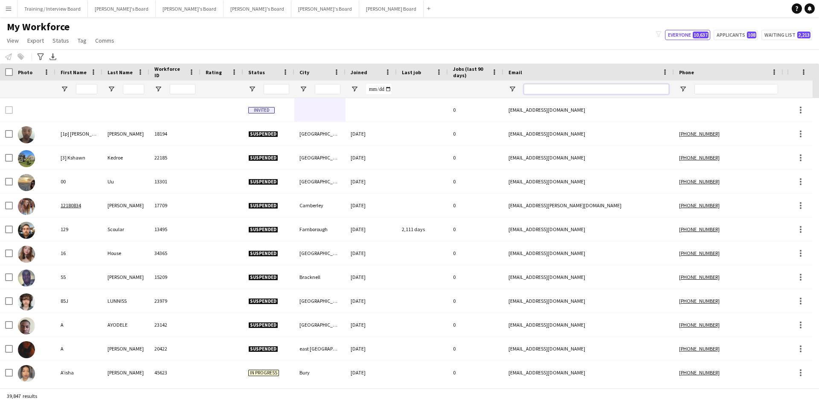
click at [555, 90] on input "Email Filter Input" at bounding box center [596, 89] width 145 height 10
paste input "**********"
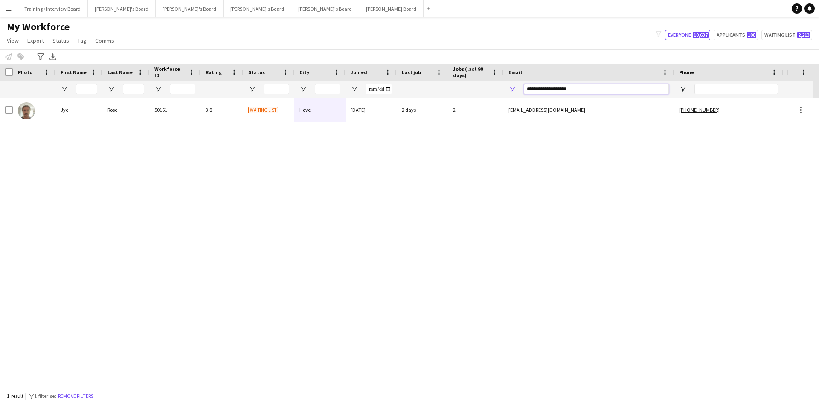
type input "**********"
click at [229, 112] on div "3.8" at bounding box center [222, 109] width 43 height 23
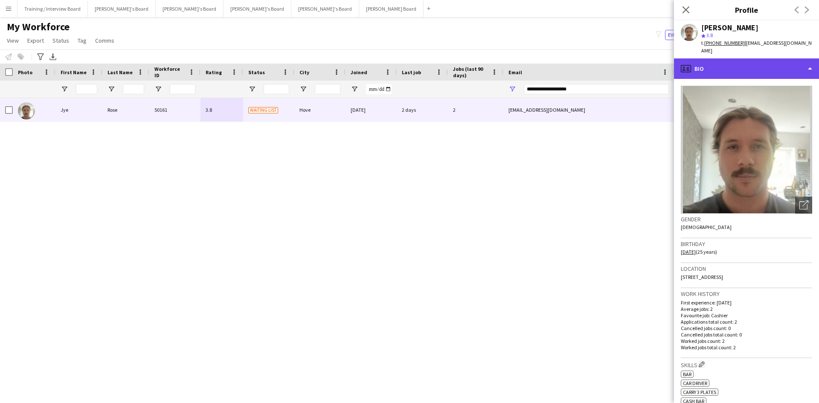
click at [738, 60] on div "profile Bio" at bounding box center [746, 68] width 145 height 20
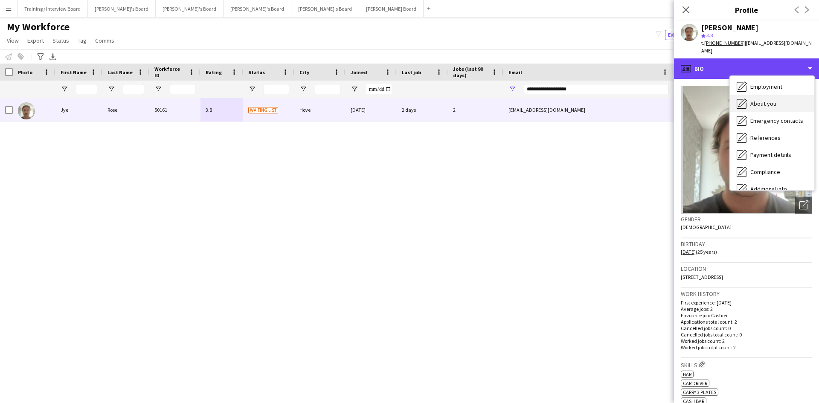
scroll to position [29, 0]
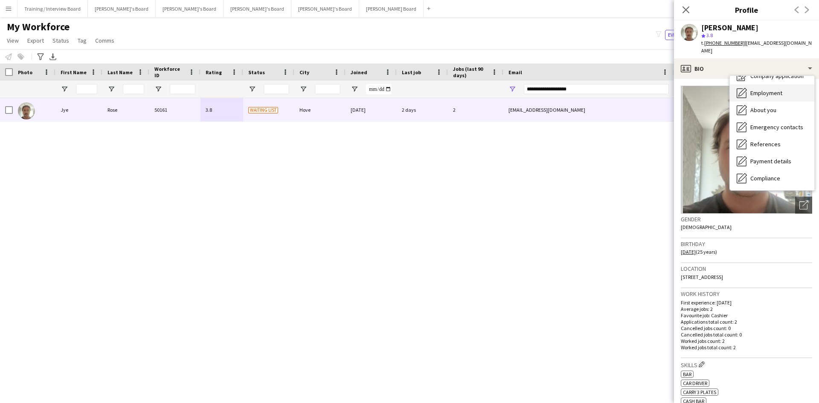
click at [772, 89] on span "Employment" at bounding box center [766, 93] width 32 height 8
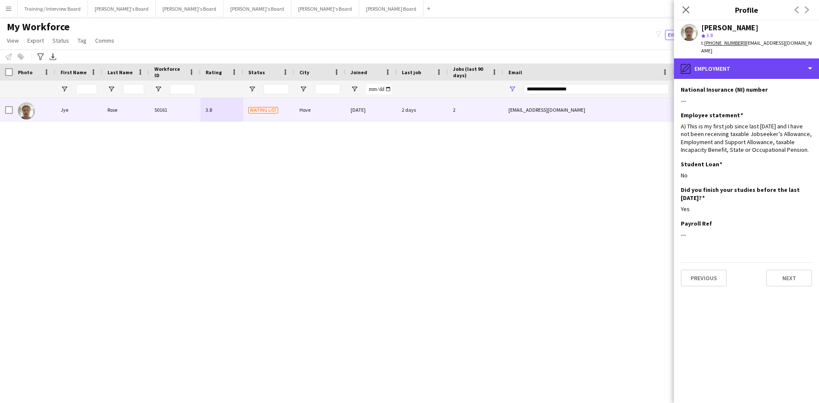
click at [759, 67] on div "pencil4 Employment" at bounding box center [746, 68] width 145 height 20
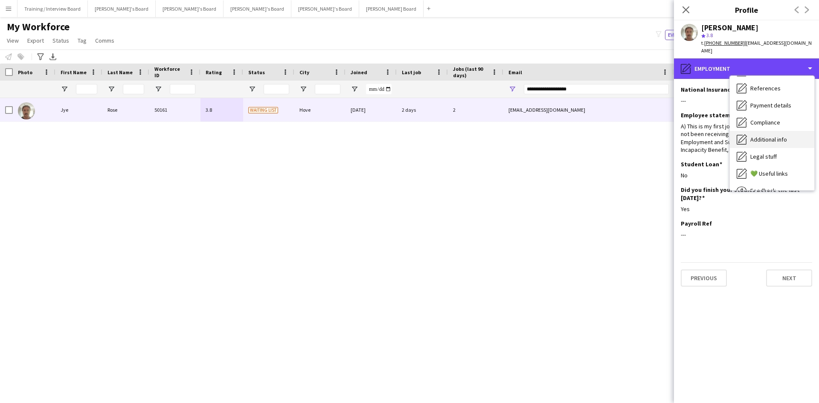
scroll to position [85, 0]
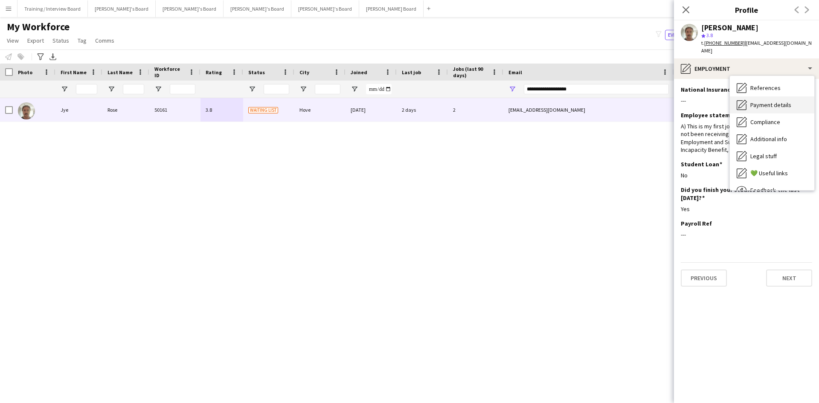
click at [777, 101] on span "Payment details" at bounding box center [770, 105] width 41 height 8
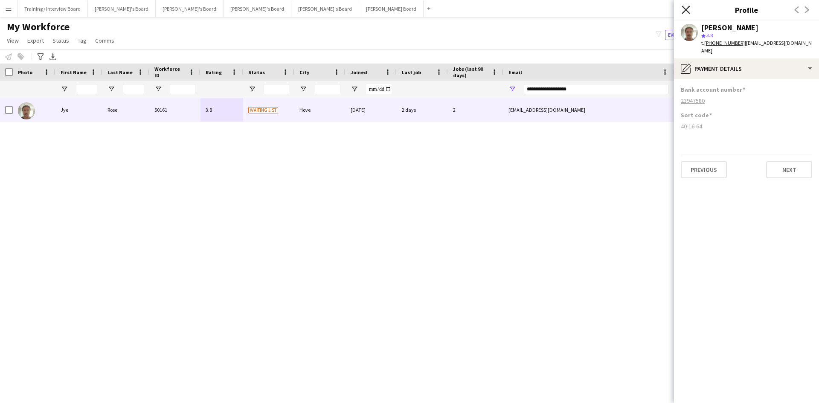
drag, startPoint x: 684, startPoint y: 10, endPoint x: 594, endPoint y: 92, distance: 121.4
click at [684, 10] on icon "Close pop-in" at bounding box center [686, 10] width 8 height 8
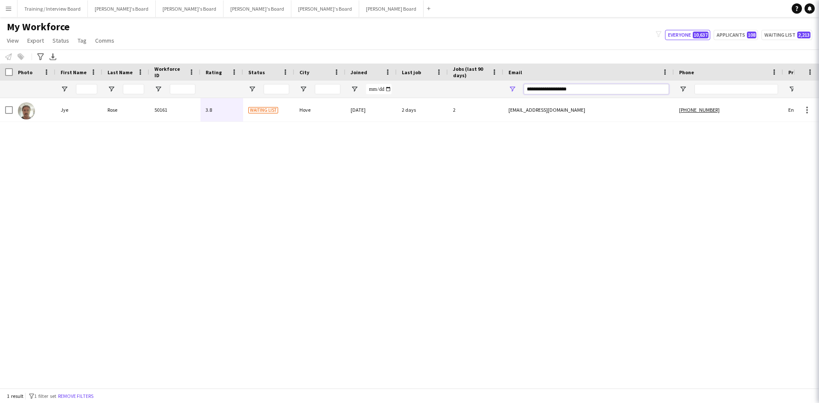
drag, startPoint x: 598, startPoint y: 89, endPoint x: 409, endPoint y: 99, distance: 189.7
click at [411, 98] on div at bounding box center [462, 89] width 925 height 17
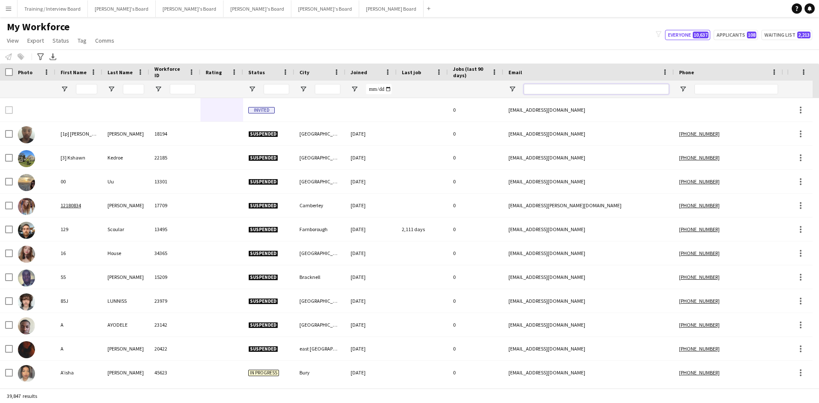
click at [564, 90] on input "Email Filter Input" at bounding box center [596, 89] width 145 height 10
paste input "**********"
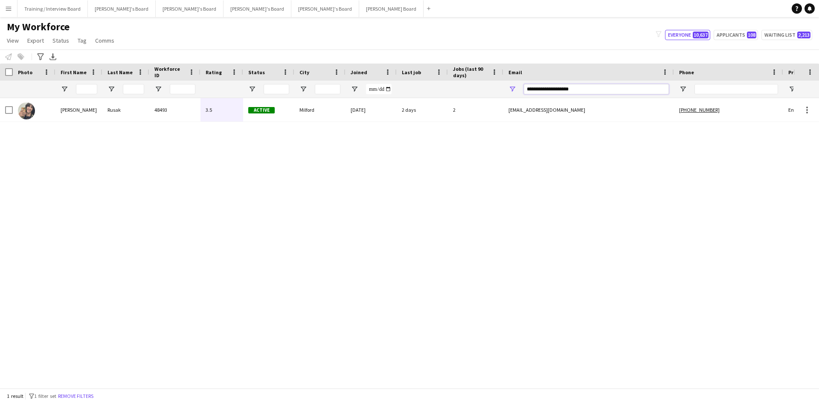
type input "**********"
drag, startPoint x: 240, startPoint y: 113, endPoint x: 89, endPoint y: 169, distance: 160.6
click at [240, 113] on div "3.5" at bounding box center [222, 109] width 43 height 23
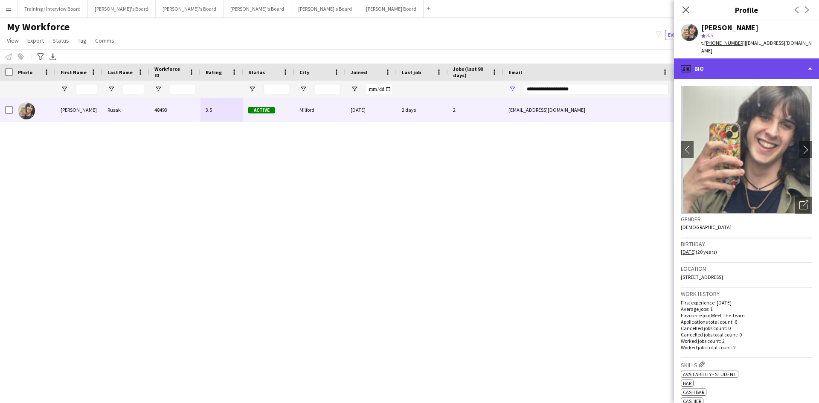
click at [739, 61] on div "profile Bio" at bounding box center [746, 68] width 145 height 20
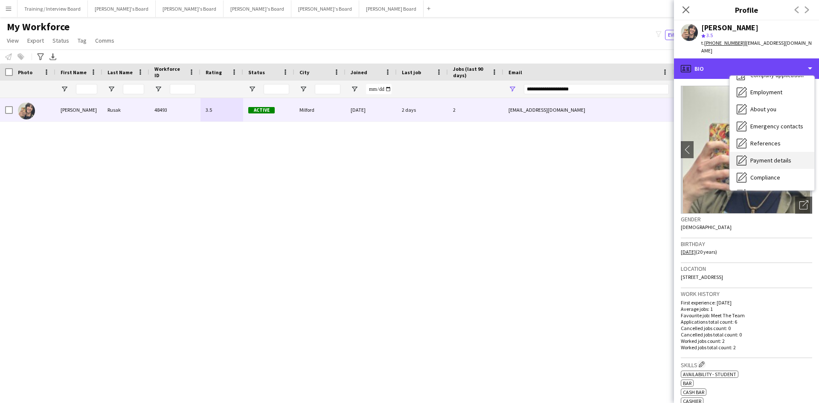
scroll to position [43, 0]
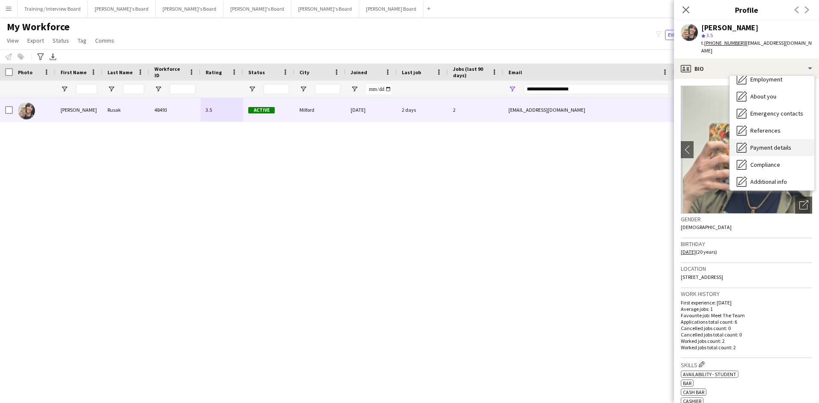
click at [780, 144] on span "Payment details" at bounding box center [770, 148] width 41 height 8
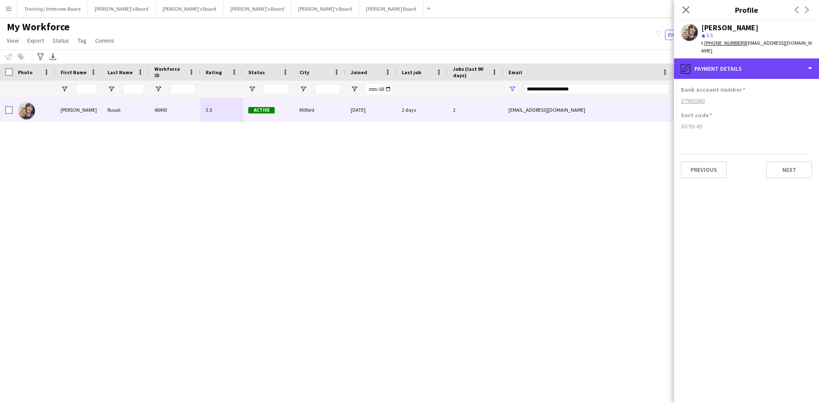
click at [753, 64] on div "pencil4 Payment details" at bounding box center [746, 68] width 145 height 20
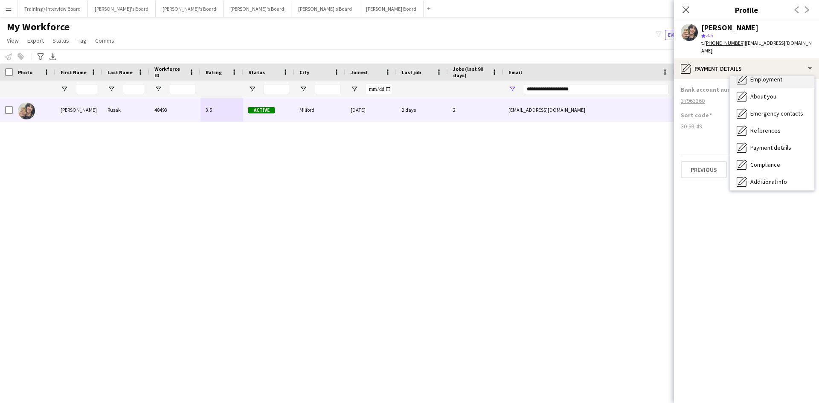
click at [764, 76] on span "Employment" at bounding box center [766, 80] width 32 height 8
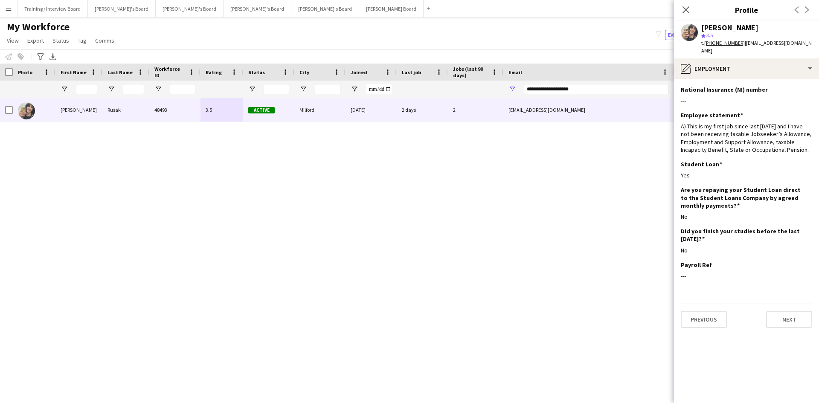
drag, startPoint x: 686, startPoint y: 9, endPoint x: 593, endPoint y: 96, distance: 128.0
click at [686, 9] on icon "Close pop-in" at bounding box center [686, 9] width 7 height 7
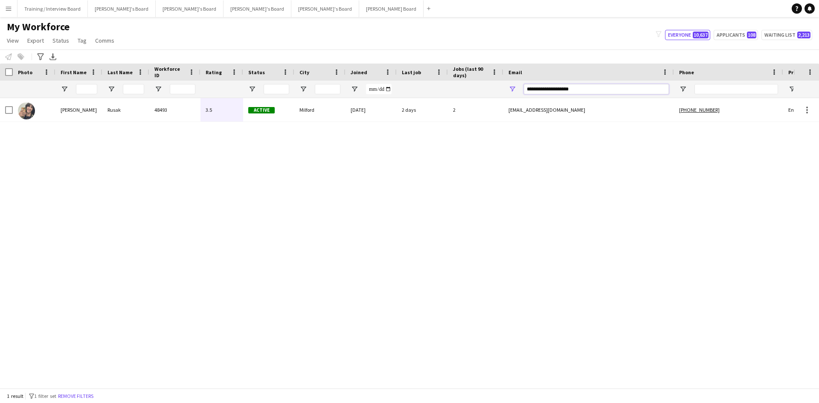
drag, startPoint x: 598, startPoint y: 91, endPoint x: 438, endPoint y: 93, distance: 160.0
click at [438, 93] on div at bounding box center [462, 89] width 925 height 17
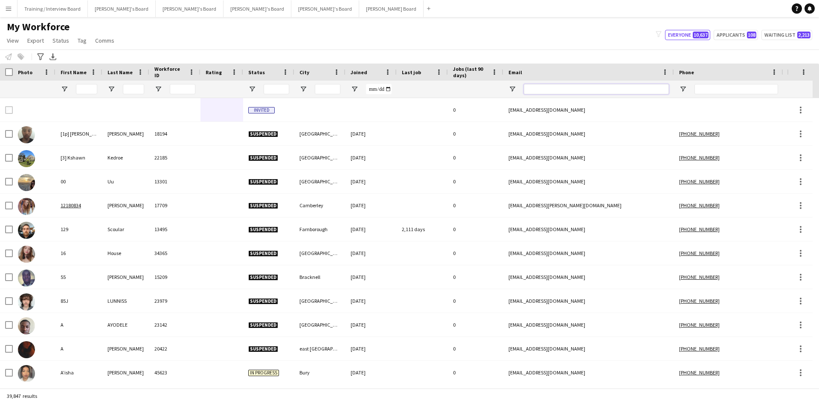
click at [555, 85] on input "Email Filter Input" at bounding box center [596, 89] width 145 height 10
paste input "**********"
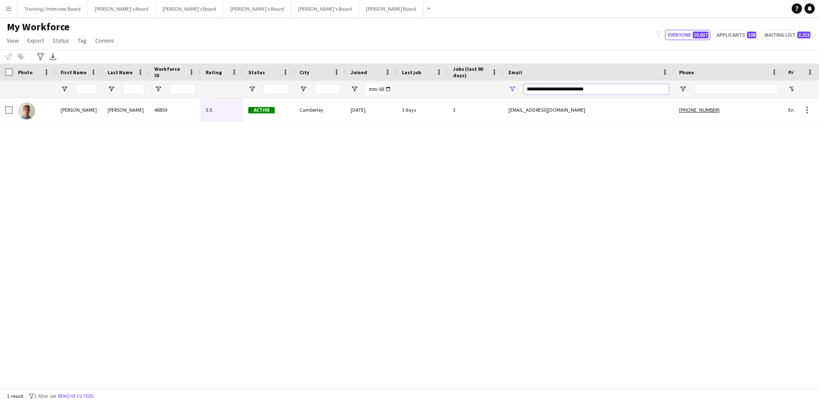
type input "**********"
click at [227, 115] on div "3.5" at bounding box center [222, 109] width 43 height 23
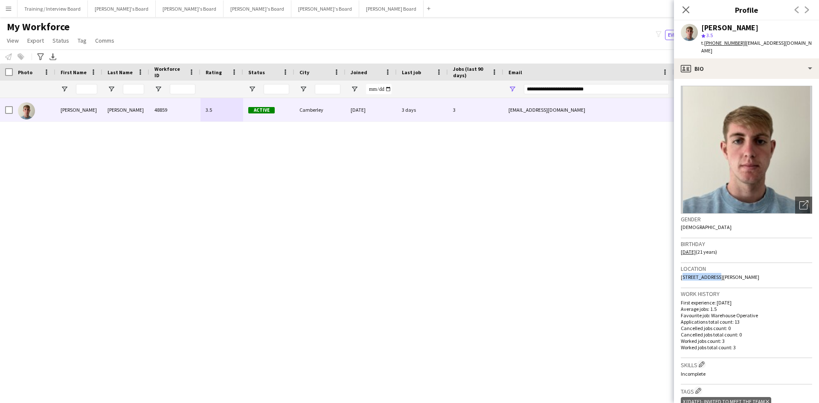
drag, startPoint x: 712, startPoint y: 269, endPoint x: 677, endPoint y: 271, distance: 35.0
click at [677, 271] on app-crew-profile-bio "Open photos pop-in Gender [DEMOGRAPHIC_DATA] Birthday [DEMOGRAPHIC_DATA] (21 ye…" at bounding box center [746, 241] width 145 height 324
copy span "22 The [PERSON_NAME]"
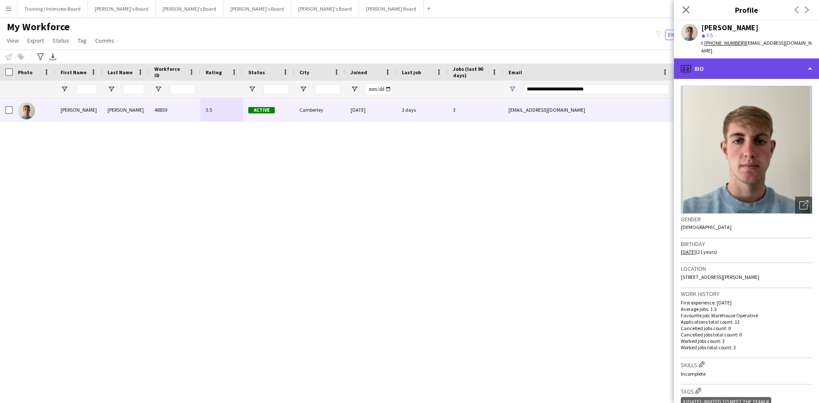
click at [725, 58] on div "profile Bio" at bounding box center [746, 68] width 145 height 20
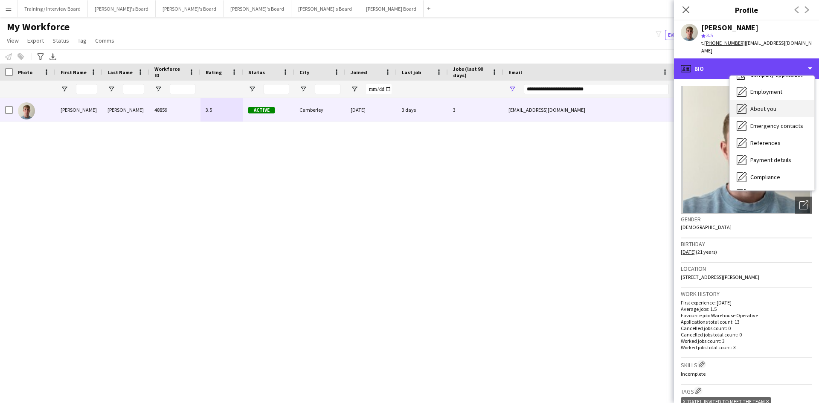
scroll to position [85, 0]
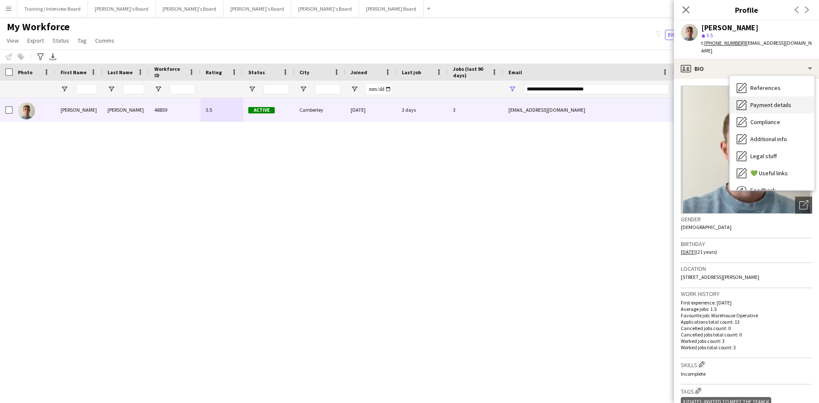
click at [774, 101] on span "Payment details" at bounding box center [770, 105] width 41 height 8
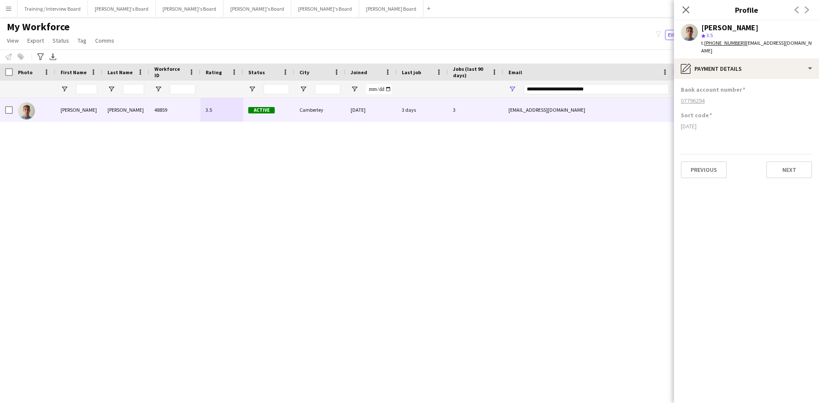
drag, startPoint x: 708, startPoint y: 119, endPoint x: 682, endPoint y: 120, distance: 25.6
click at [682, 122] on div "[DATE]" at bounding box center [746, 126] width 131 height 8
copy div "[DATE]"
drag, startPoint x: 708, startPoint y: 94, endPoint x: 679, endPoint y: 94, distance: 29.4
click at [679, 94] on app-section-data-types "Bank account number [FINANCIAL_ID] Sort code [DATE] Previous Next" at bounding box center [746, 241] width 145 height 324
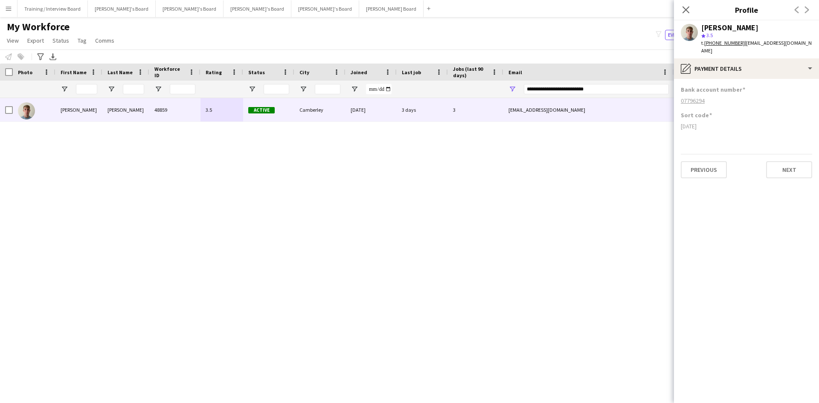
copy tcxspan "07796294"
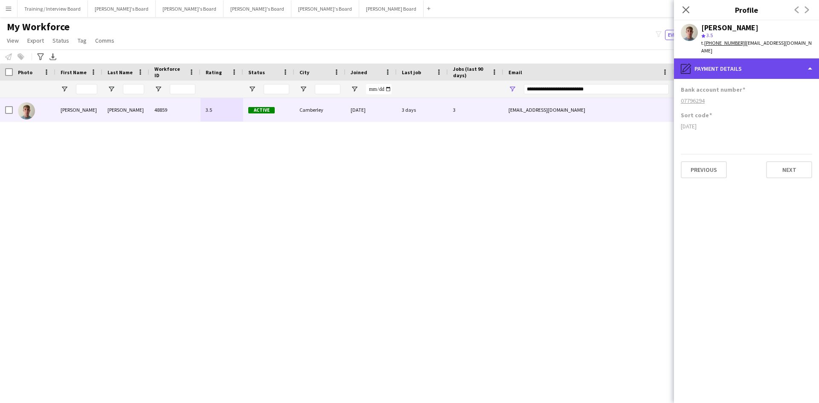
click at [750, 66] on div "pencil4 Payment details" at bounding box center [746, 68] width 145 height 20
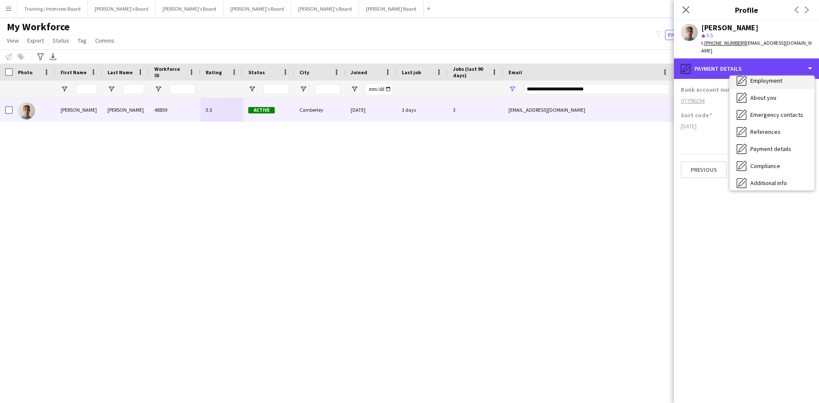
scroll to position [0, 0]
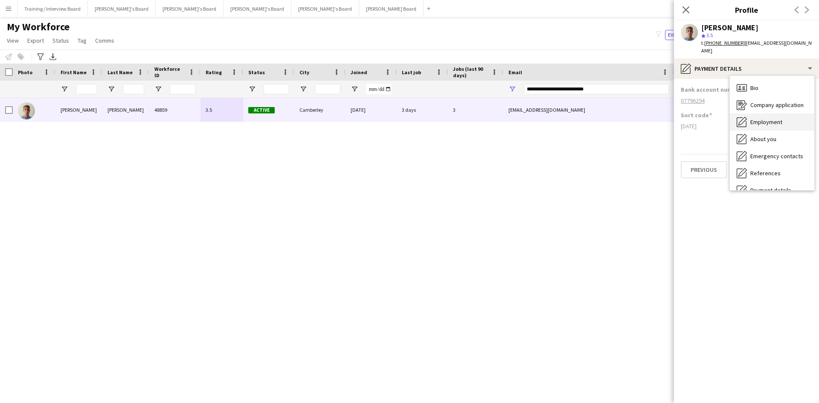
click at [776, 120] on div "Employment Employment" at bounding box center [772, 121] width 84 height 17
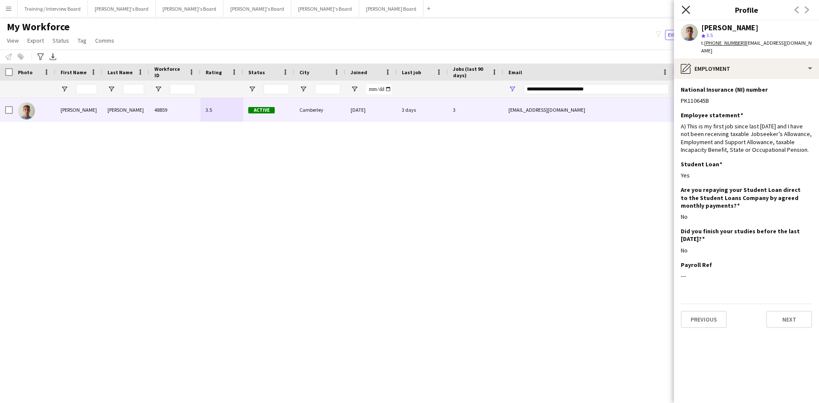
click at [683, 9] on icon "Close pop-in" at bounding box center [686, 10] width 8 height 8
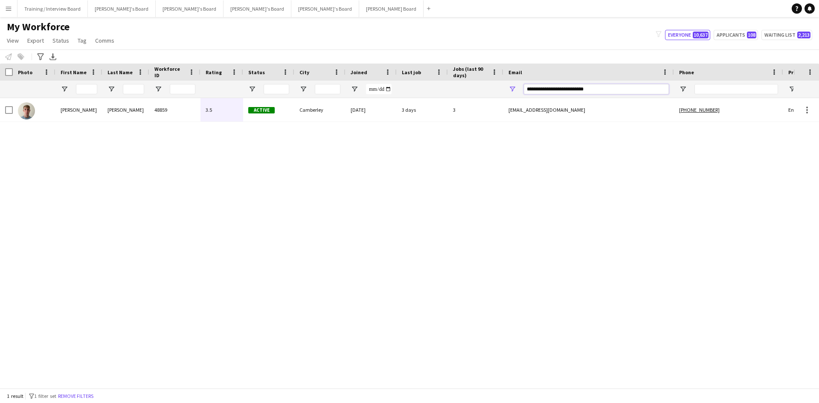
drag, startPoint x: 610, startPoint y: 87, endPoint x: 445, endPoint y: 96, distance: 164.9
click at [437, 96] on div at bounding box center [462, 89] width 925 height 17
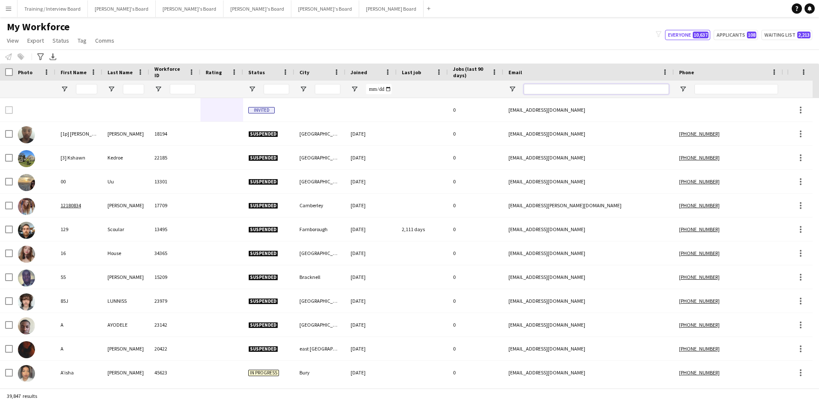
click at [537, 88] on input "Email Filter Input" at bounding box center [596, 89] width 145 height 10
paste input "**********"
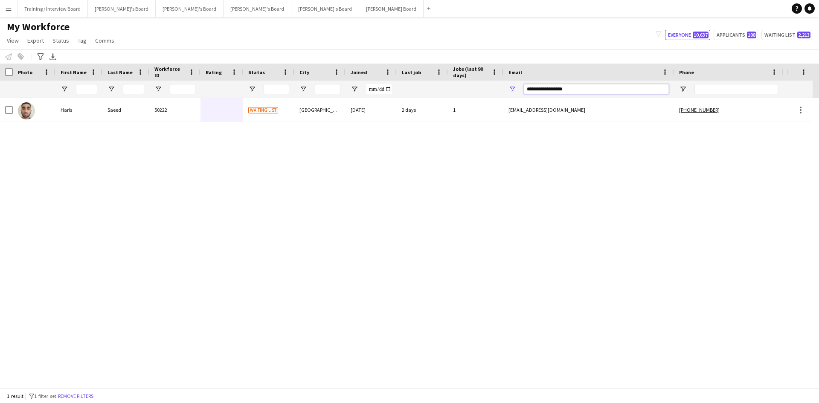
type input "**********"
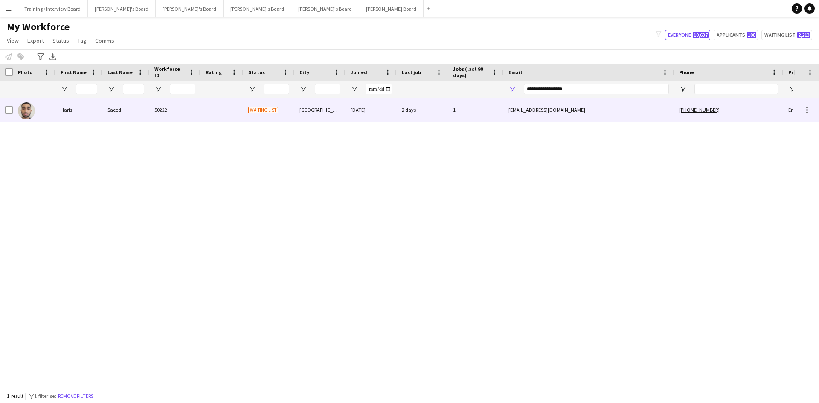
click at [234, 116] on div at bounding box center [222, 109] width 43 height 23
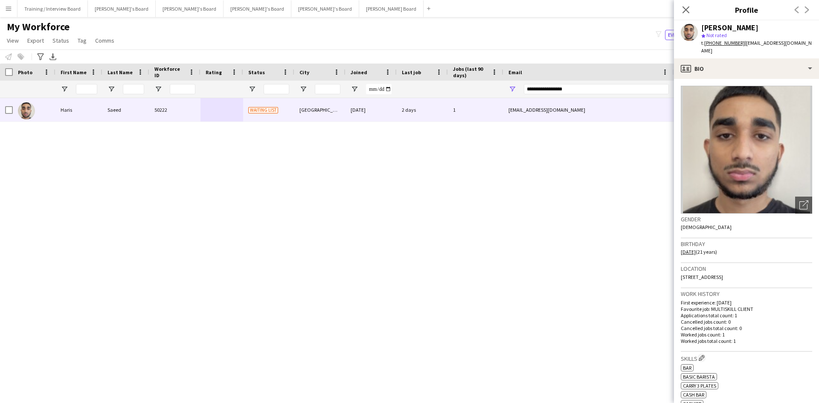
click at [726, 47] on div "t. [PHONE_NUMBER] | [EMAIL_ADDRESS][DOMAIN_NAME]" at bounding box center [756, 46] width 111 height 15
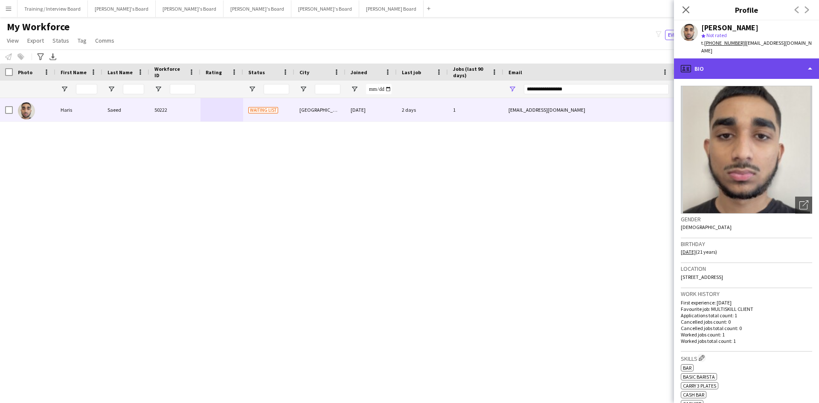
click at [727, 58] on div "profile Bio" at bounding box center [746, 68] width 145 height 20
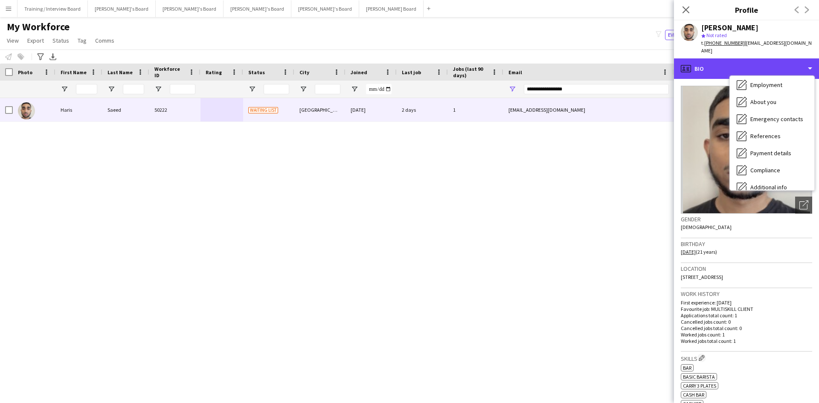
scroll to position [85, 0]
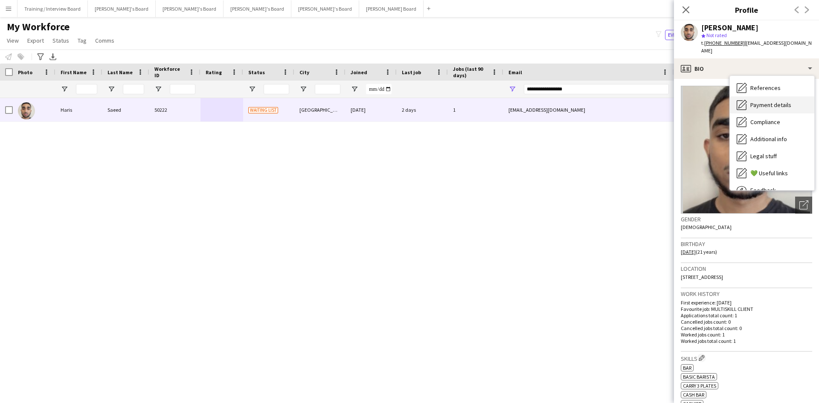
click at [773, 96] on div "Payment details Payment details" at bounding box center [772, 104] width 84 height 17
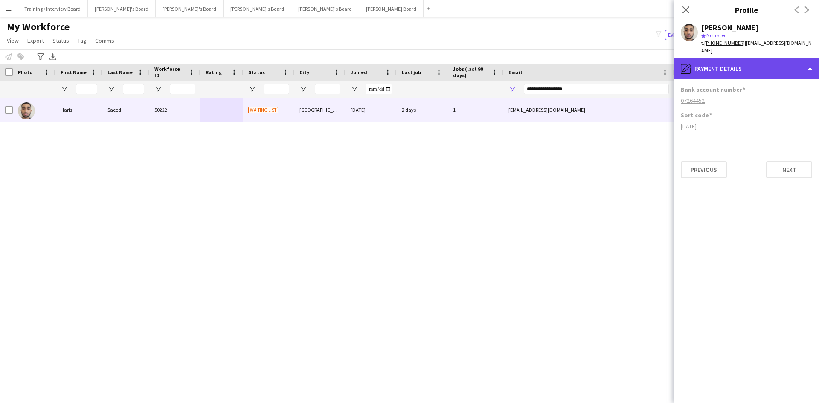
click at [740, 58] on div "pencil4 Payment details" at bounding box center [746, 68] width 145 height 20
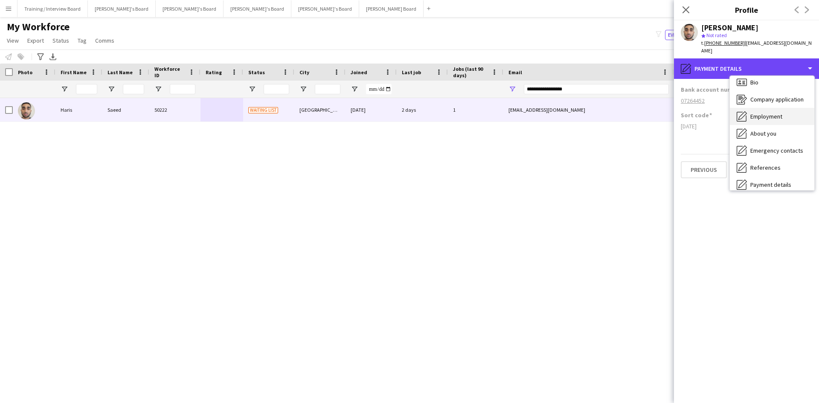
scroll to position [0, 0]
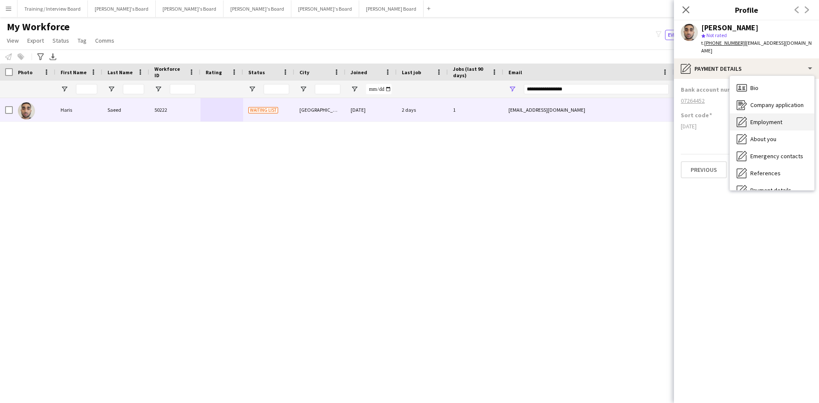
click at [777, 118] on span "Employment" at bounding box center [766, 122] width 32 height 8
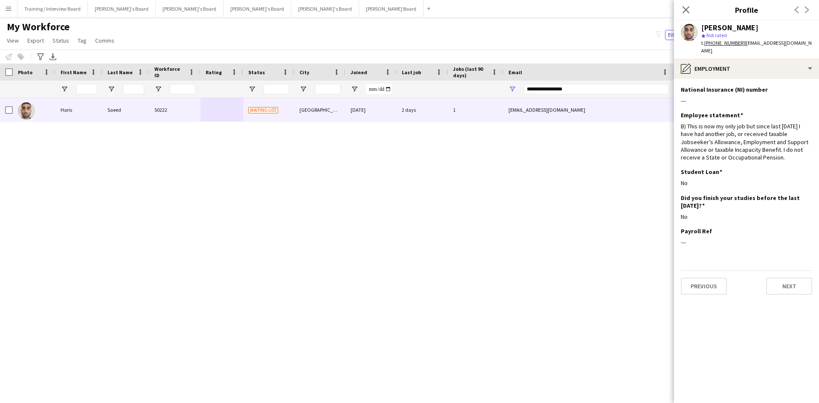
click at [688, 10] on icon "Close pop-in" at bounding box center [686, 9] width 7 height 7
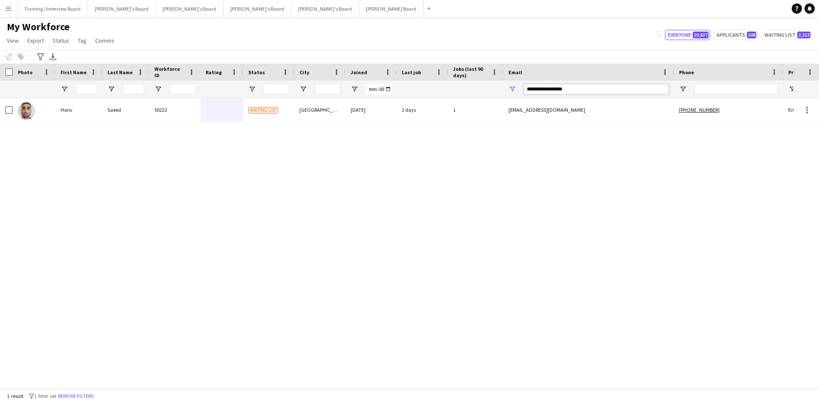
drag, startPoint x: 602, startPoint y: 88, endPoint x: 455, endPoint y: 84, distance: 147.3
click at [456, 88] on div at bounding box center [462, 89] width 925 height 17
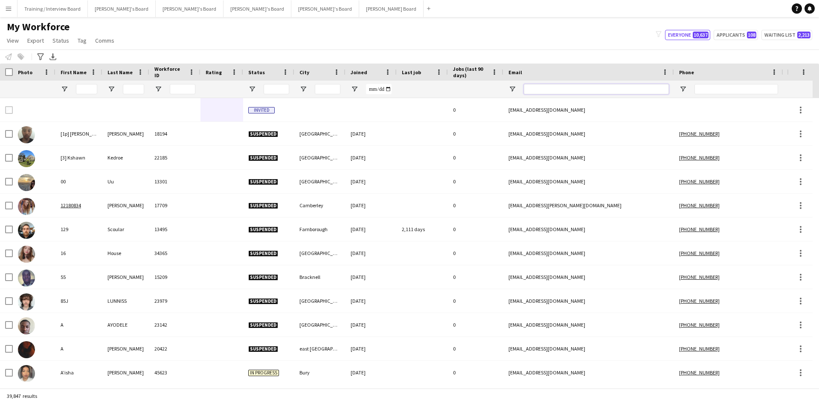
click at [542, 87] on input "Email Filter Input" at bounding box center [596, 89] width 145 height 10
paste input "**********"
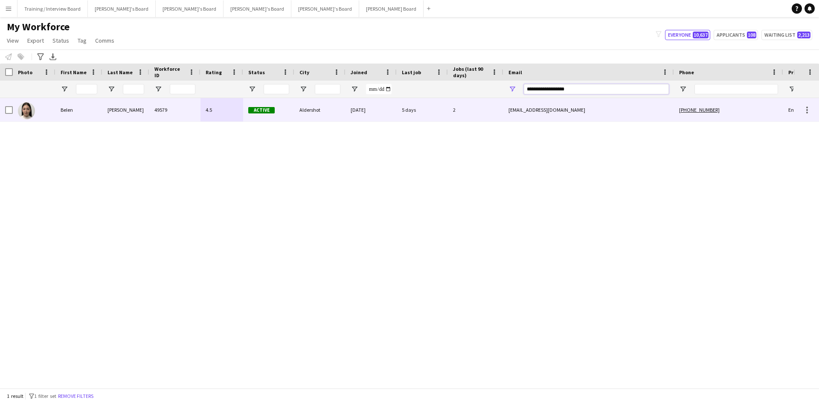
type input "**********"
click at [188, 113] on div "49579" at bounding box center [174, 109] width 51 height 23
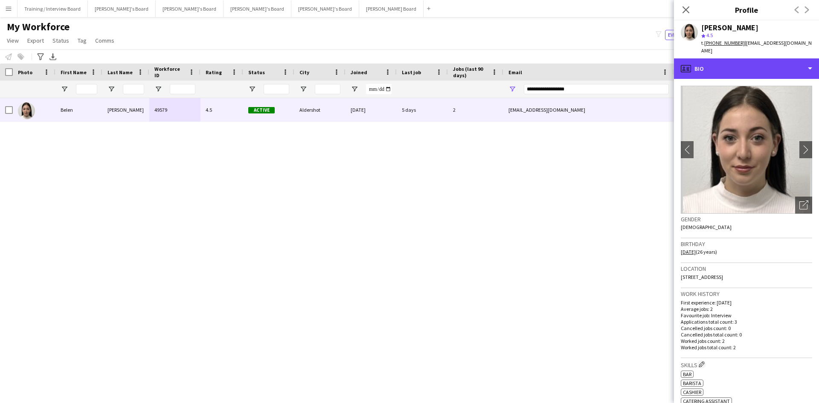
drag, startPoint x: 722, startPoint y: 59, endPoint x: 752, endPoint y: 79, distance: 36.3
click at [722, 59] on div "profile Bio" at bounding box center [746, 68] width 145 height 20
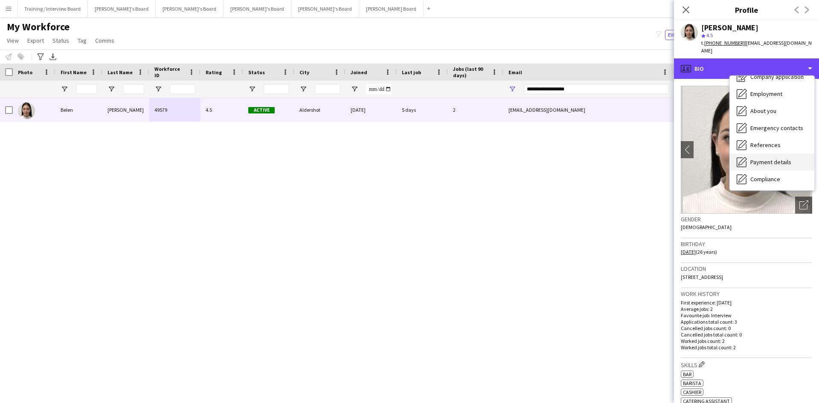
scroll to position [43, 0]
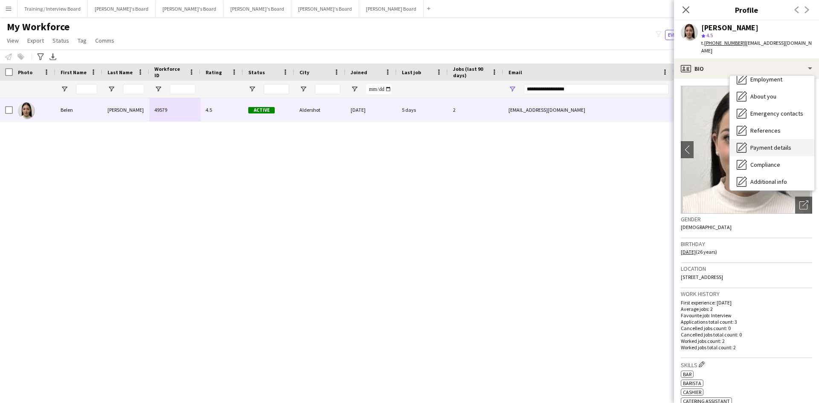
click at [779, 144] on span "Payment details" at bounding box center [770, 148] width 41 height 8
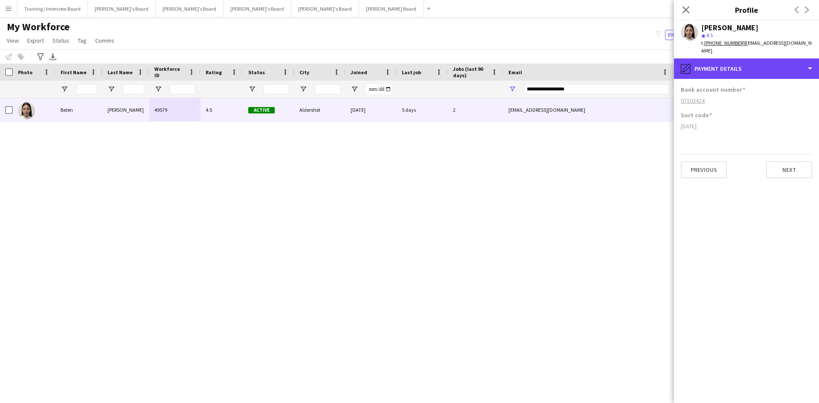
drag, startPoint x: 747, startPoint y: 62, endPoint x: 774, endPoint y: 84, distance: 34.5
click at [747, 61] on div "pencil4 Payment details" at bounding box center [746, 68] width 145 height 20
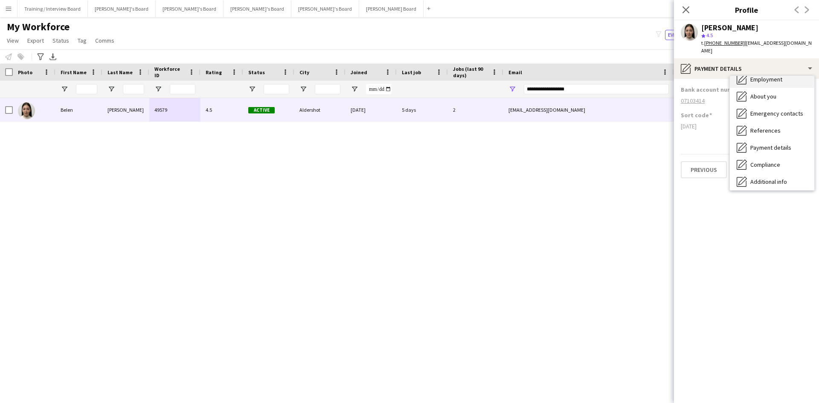
click at [779, 76] on span "Employment" at bounding box center [766, 80] width 32 height 8
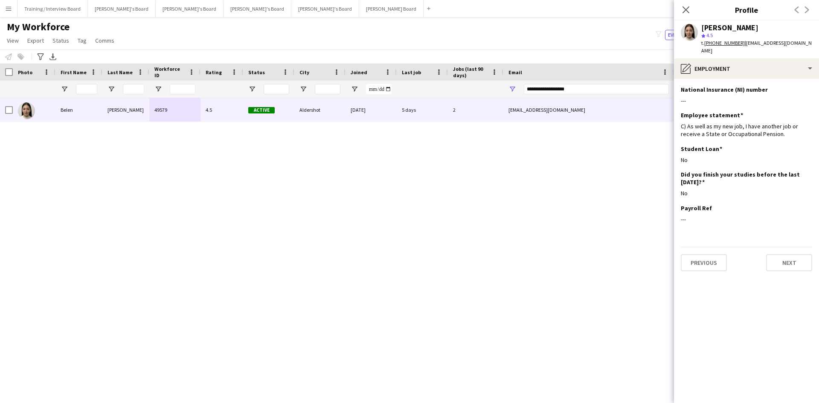
drag, startPoint x: 689, startPoint y: 7, endPoint x: 586, endPoint y: 74, distance: 122.7
click at [689, 7] on icon at bounding box center [686, 9] width 7 height 7
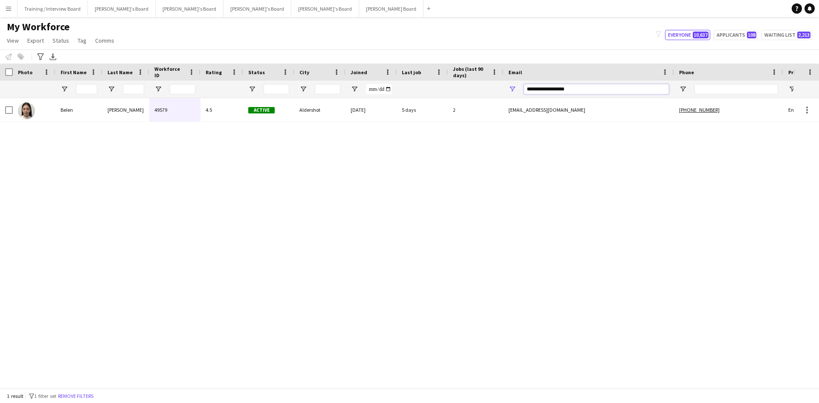
drag, startPoint x: 587, startPoint y: 88, endPoint x: 464, endPoint y: 92, distance: 123.8
click at [465, 93] on div at bounding box center [462, 89] width 925 height 17
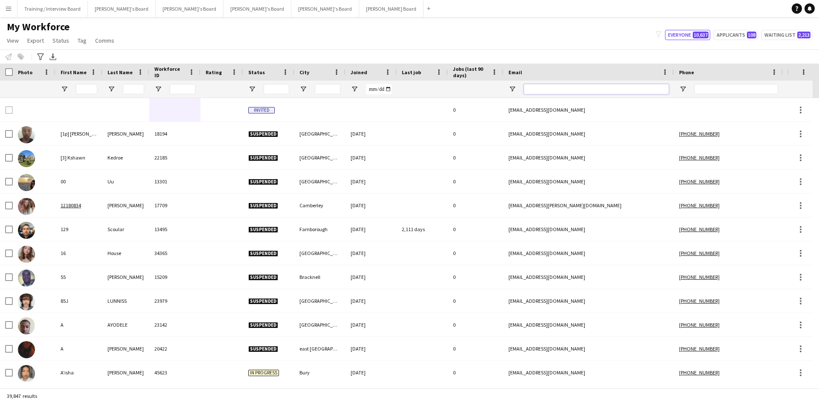
click at [555, 90] on input "Email Filter Input" at bounding box center [596, 89] width 145 height 10
paste input "**********"
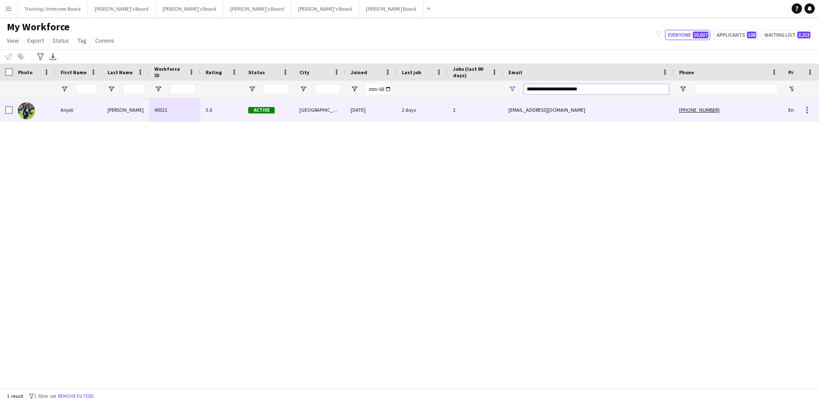
type input "**********"
click at [289, 113] on div "Active" at bounding box center [268, 109] width 51 height 23
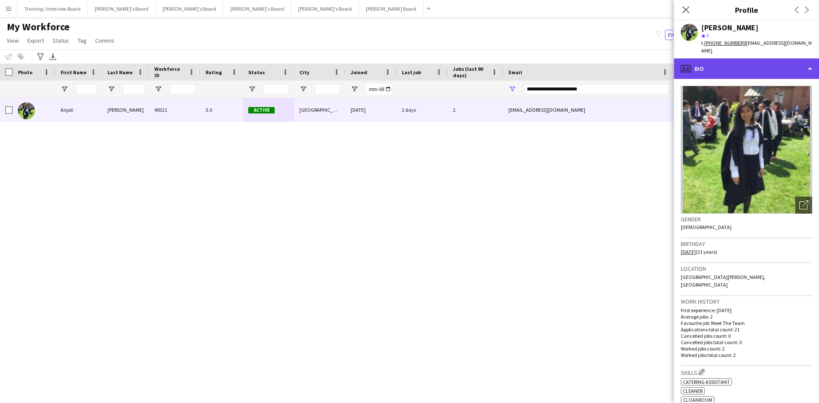
click at [764, 58] on div "profile Bio" at bounding box center [746, 68] width 145 height 20
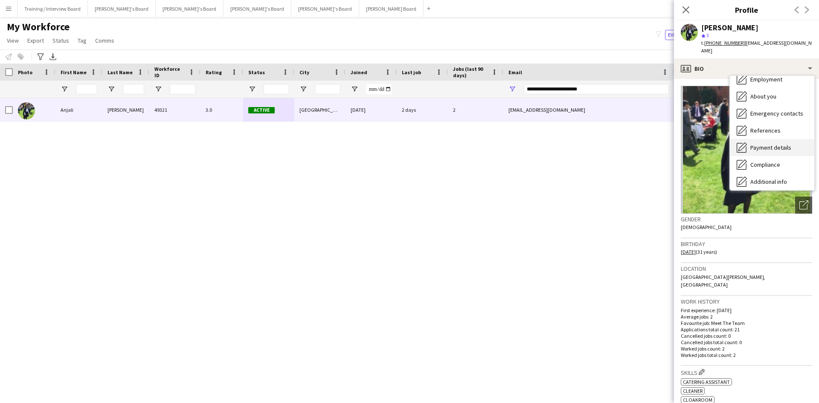
click at [773, 139] on div "Payment details Payment details" at bounding box center [772, 147] width 84 height 17
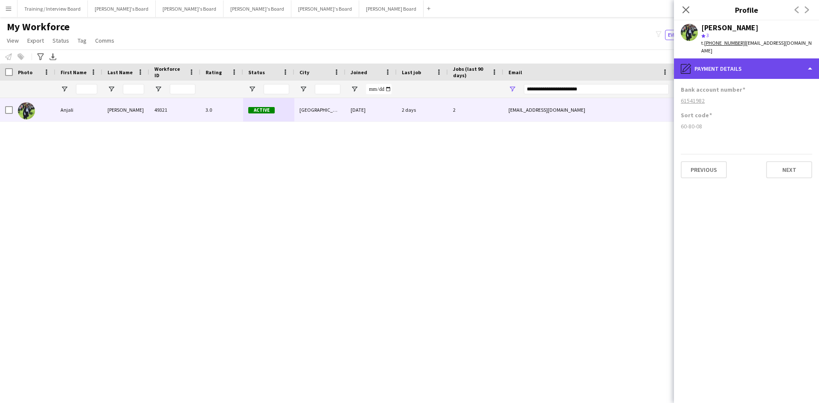
click at [760, 63] on div "pencil4 Payment details" at bounding box center [746, 68] width 145 height 20
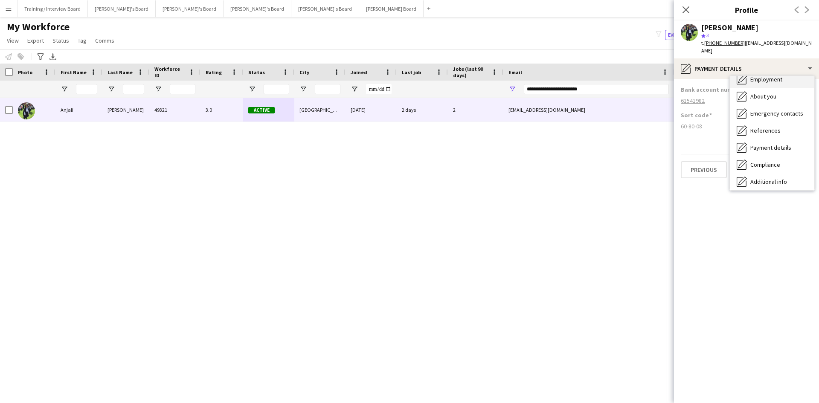
click at [772, 76] on span "Employment" at bounding box center [766, 80] width 32 height 8
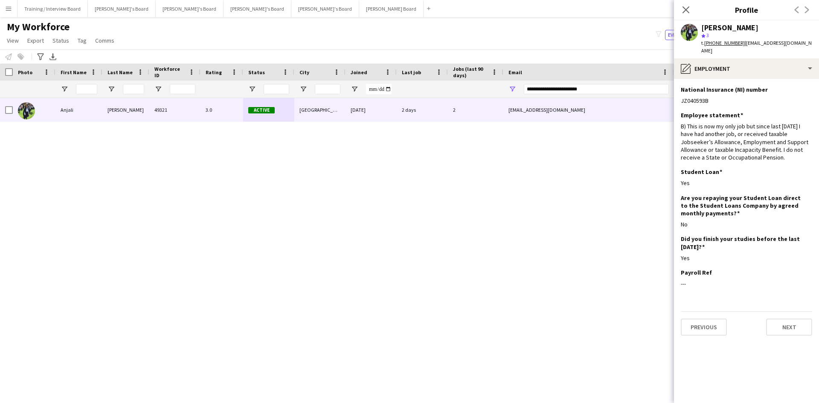
drag, startPoint x: 686, startPoint y: 9, endPoint x: 589, endPoint y: 87, distance: 124.2
click at [686, 9] on icon at bounding box center [686, 9] width 7 height 7
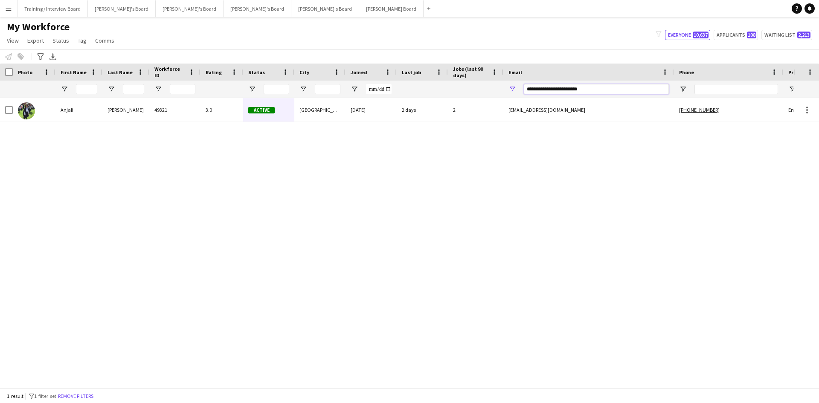
drag, startPoint x: 565, startPoint y: 89, endPoint x: 461, endPoint y: 89, distance: 104.1
click at [465, 90] on div at bounding box center [462, 89] width 925 height 17
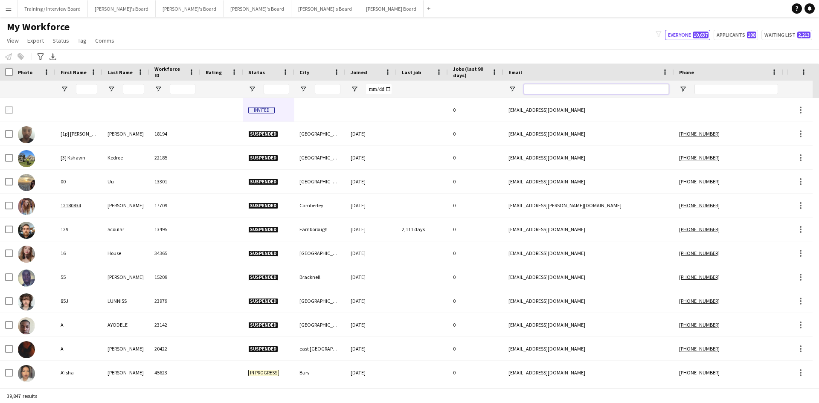
click at [547, 87] on input "Email Filter Input" at bounding box center [596, 89] width 145 height 10
paste input "**********"
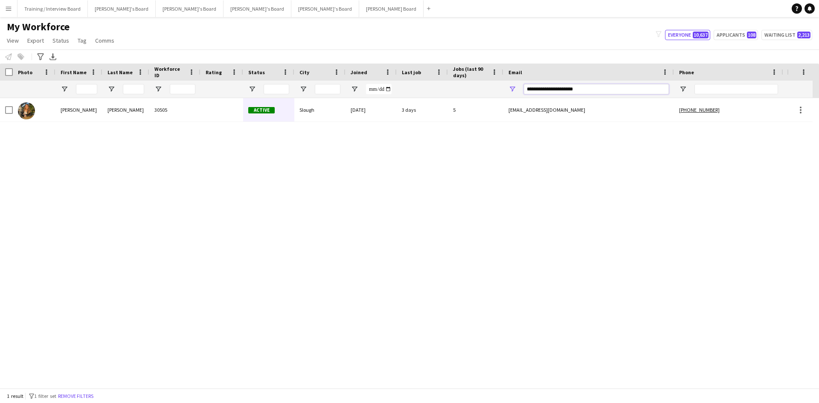
type input "**********"
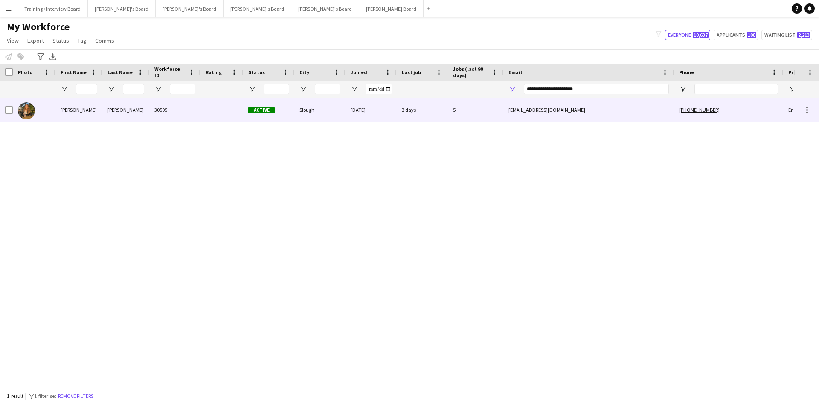
click at [319, 109] on div "Slough" at bounding box center [319, 109] width 51 height 23
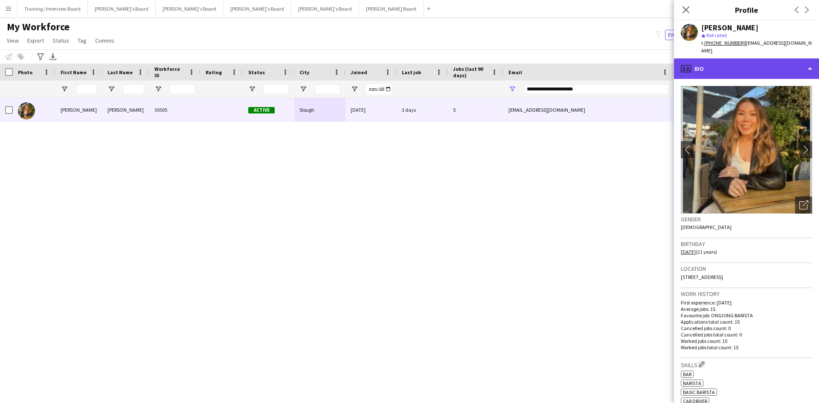
drag, startPoint x: 715, startPoint y: 59, endPoint x: 722, endPoint y: 63, distance: 7.8
click at [722, 63] on div "profile Bio" at bounding box center [746, 68] width 145 height 20
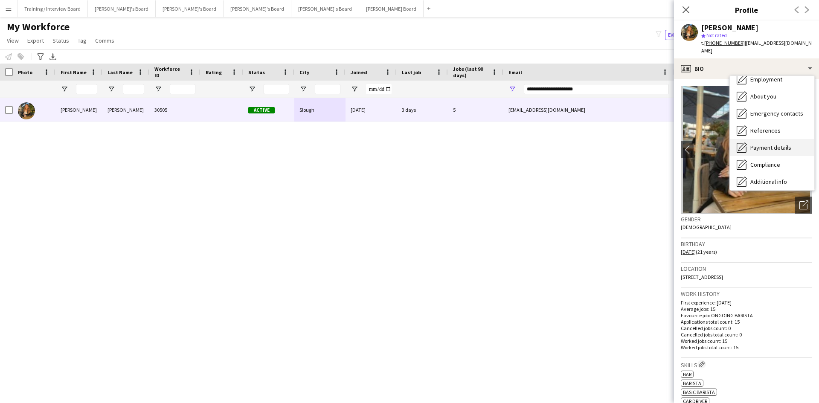
click at [775, 144] on span "Payment details" at bounding box center [770, 148] width 41 height 8
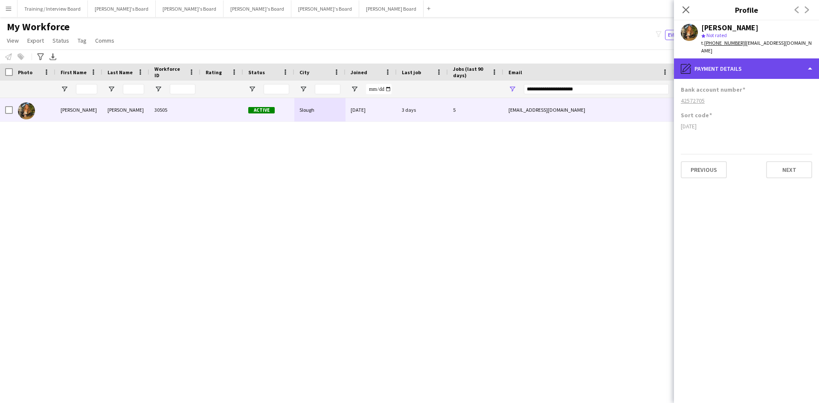
click at [763, 60] on div "pencil4 Payment details" at bounding box center [746, 68] width 145 height 20
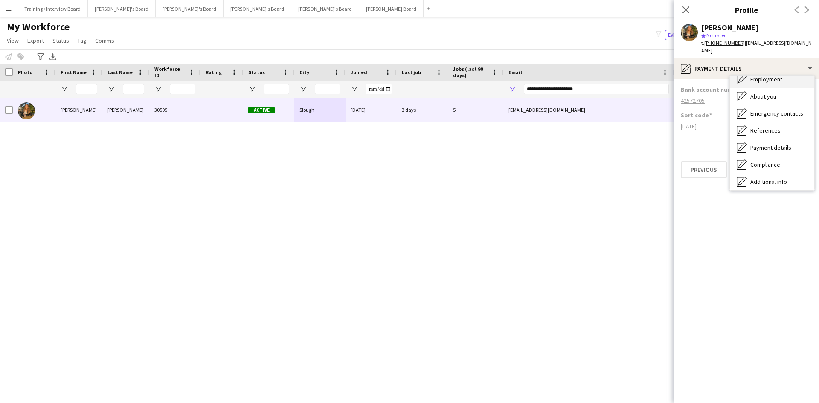
click at [768, 76] on div "Employment Employment" at bounding box center [772, 79] width 84 height 17
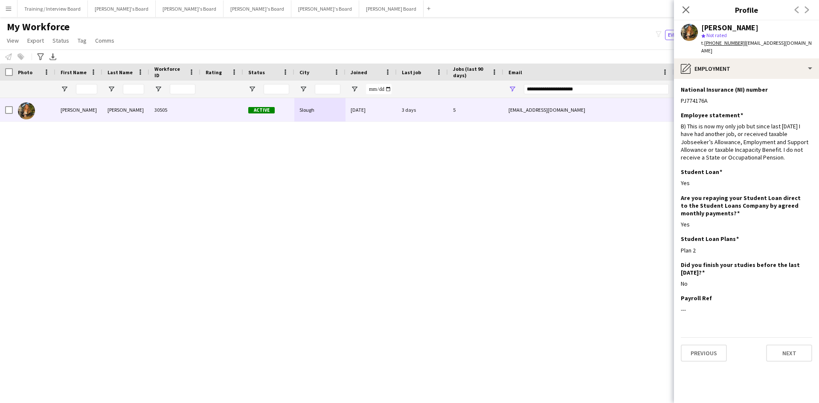
click at [688, 9] on icon "Close pop-in" at bounding box center [686, 9] width 7 height 7
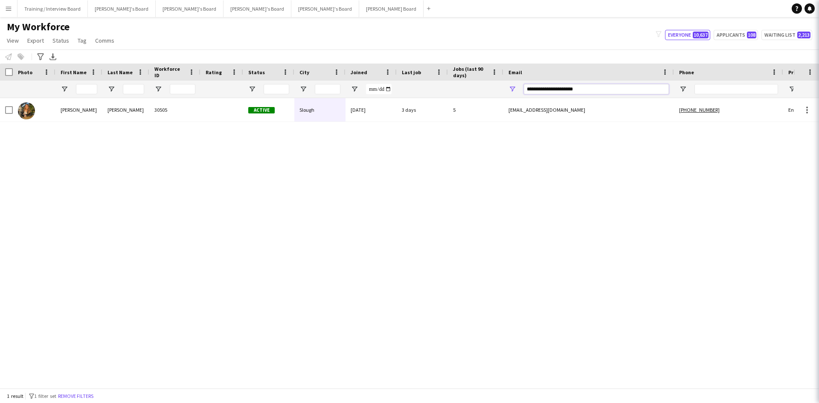
drag, startPoint x: 603, startPoint y: 90, endPoint x: 439, endPoint y: 89, distance: 163.4
click at [439, 89] on div at bounding box center [462, 89] width 925 height 17
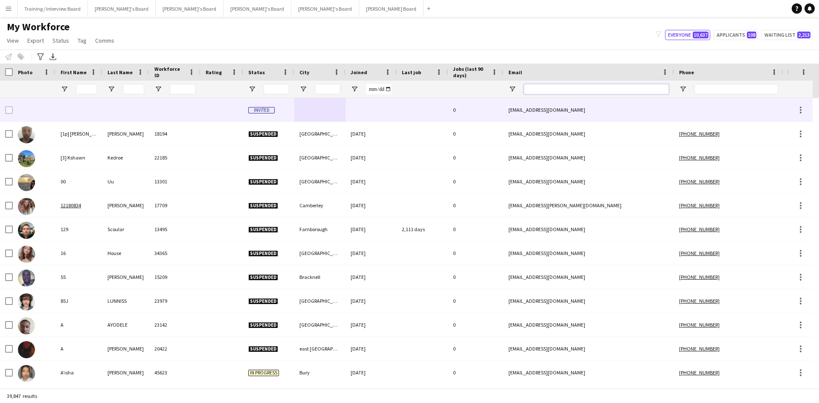
click at [541, 88] on input "Email Filter Input" at bounding box center [596, 89] width 145 height 10
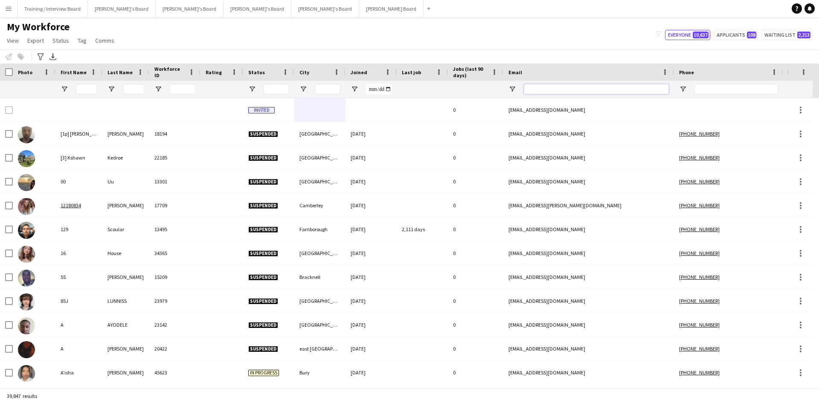
paste input "**********"
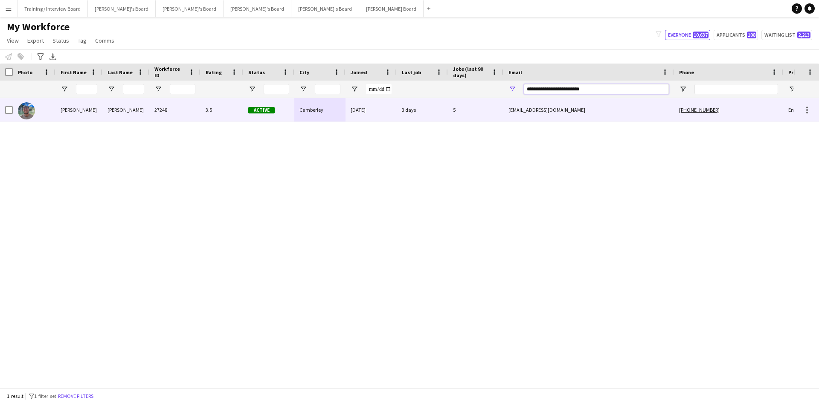
type input "**********"
drag, startPoint x: 227, startPoint y: 116, endPoint x: 56, endPoint y: 202, distance: 191.2
click at [228, 116] on div "3.5" at bounding box center [222, 109] width 43 height 23
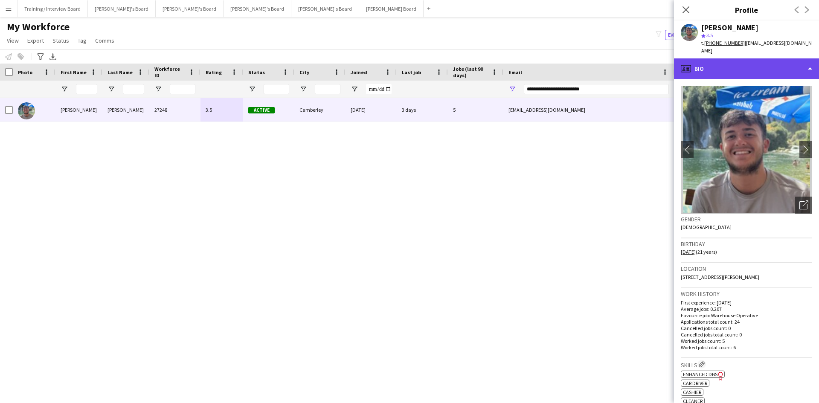
click at [758, 58] on div "profile Bio" at bounding box center [746, 68] width 145 height 20
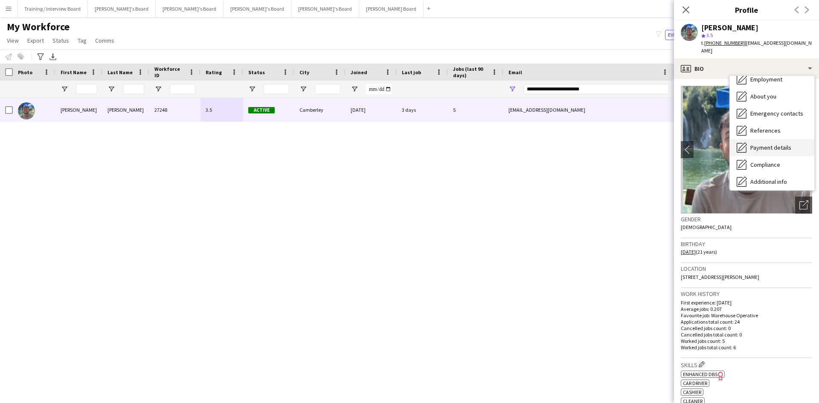
click at [791, 139] on div "Payment details Payment details" at bounding box center [772, 147] width 84 height 17
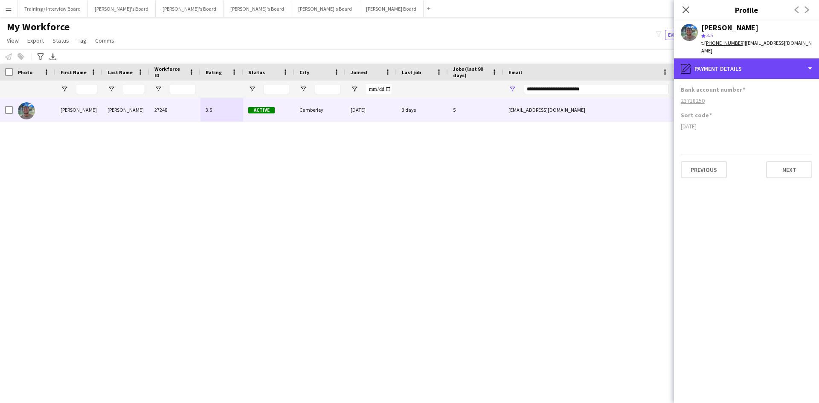
drag, startPoint x: 763, startPoint y: 59, endPoint x: 765, endPoint y: 69, distance: 10.0
click at [762, 62] on div "pencil4 Payment details" at bounding box center [746, 68] width 145 height 20
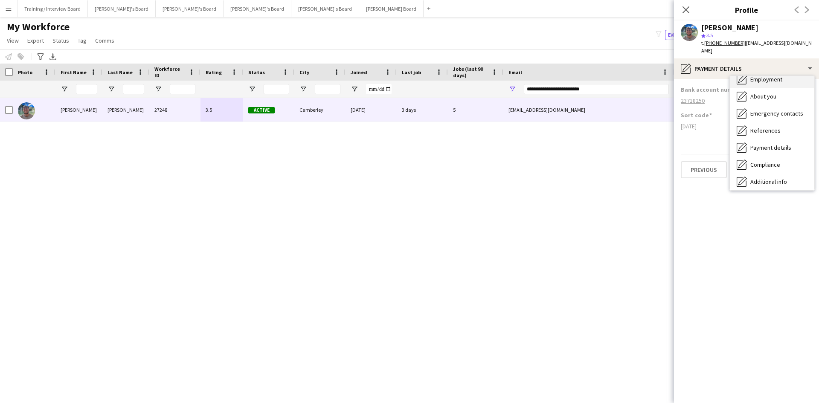
click at [774, 76] on span "Employment" at bounding box center [766, 80] width 32 height 8
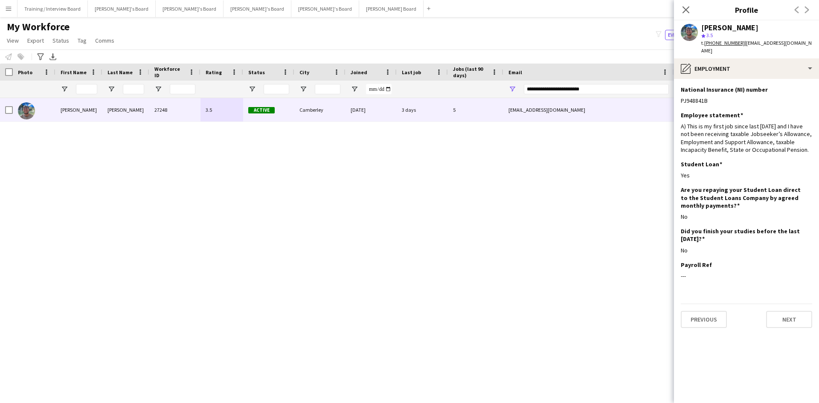
drag, startPoint x: 688, startPoint y: 10, endPoint x: 545, endPoint y: 44, distance: 147.4
click at [688, 10] on icon "Close pop-in" at bounding box center [686, 9] width 7 height 7
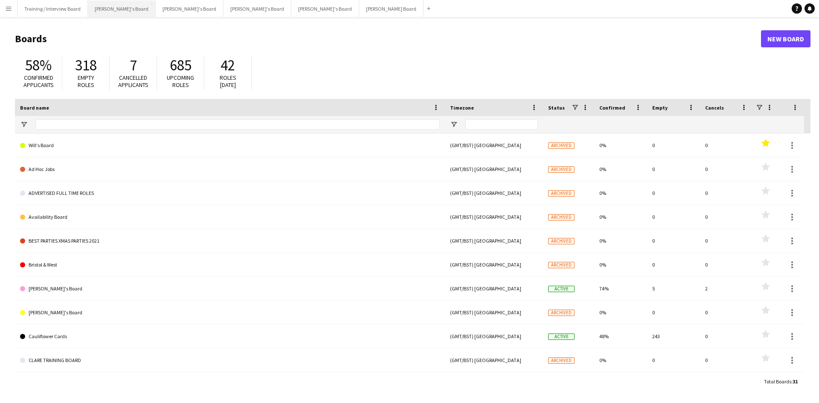
click at [93, 9] on button "Caitlin's Board Close" at bounding box center [122, 8] width 68 height 17
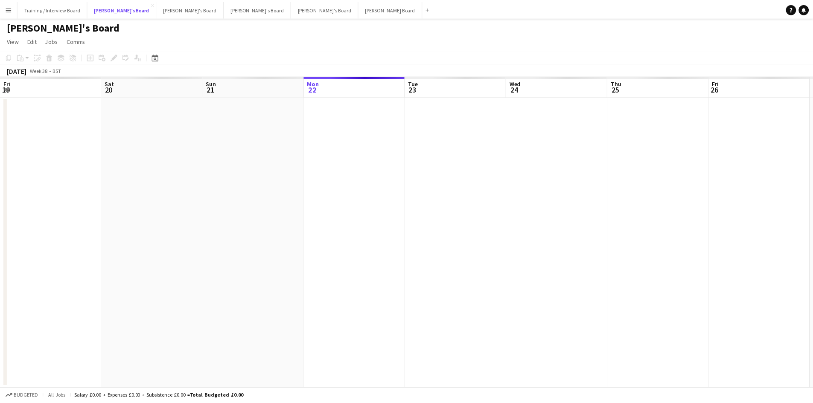
scroll to position [0, 204]
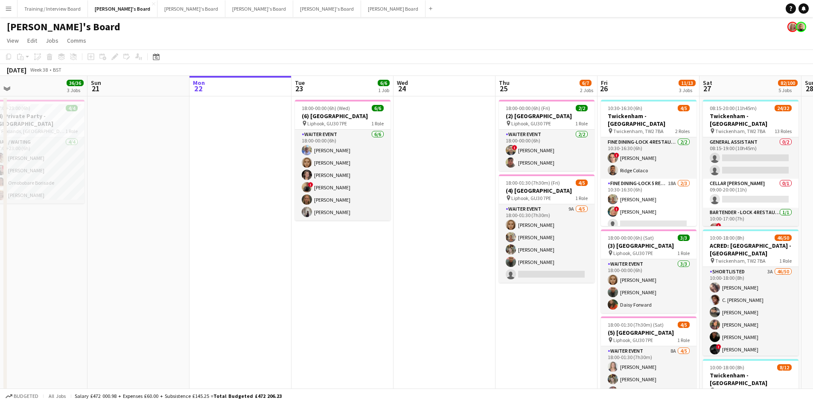
drag, startPoint x: 146, startPoint y: 87, endPoint x: 335, endPoint y: 90, distance: 189.4
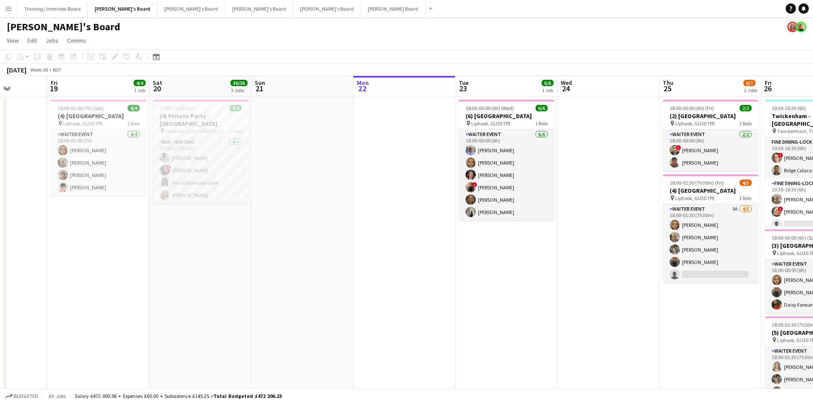
drag, startPoint x: 153, startPoint y: 90, endPoint x: 215, endPoint y: 87, distance: 61.9
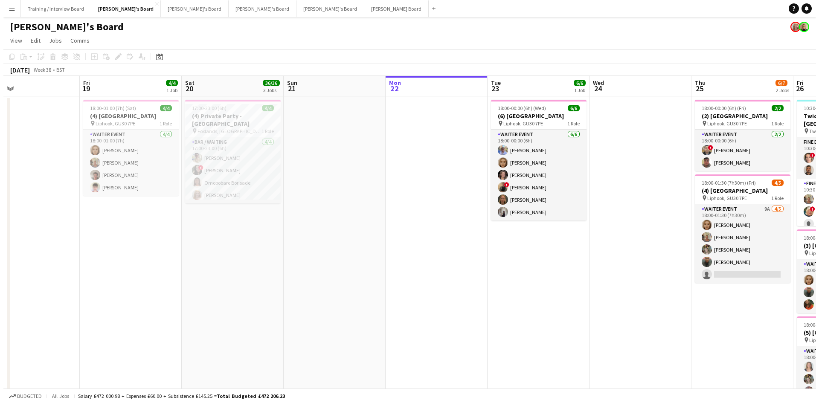
scroll to position [0, 233]
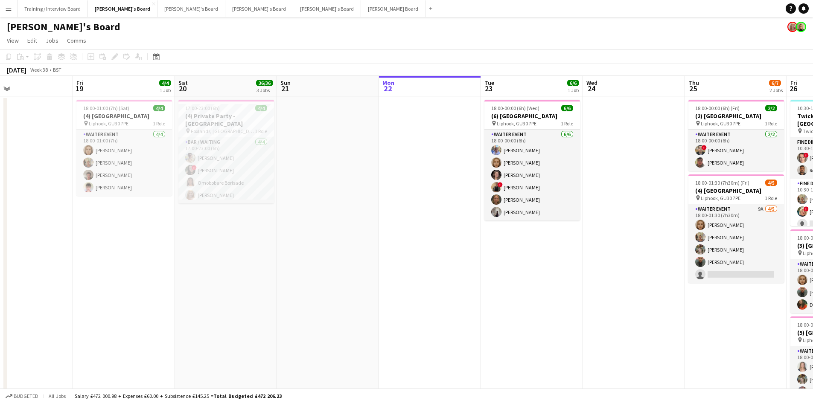
drag, startPoint x: 193, startPoint y: 85, endPoint x: 218, endPoint y: 83, distance: 25.7
click at [293, 8] on button "Jakub's Board Close" at bounding box center [327, 8] width 68 height 17
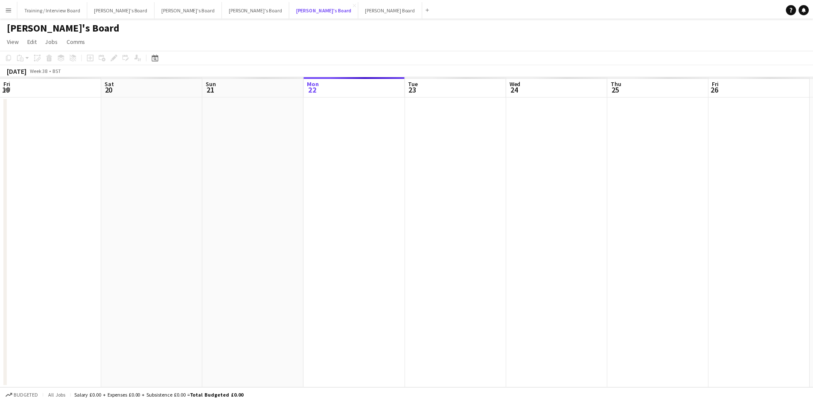
scroll to position [0, 204]
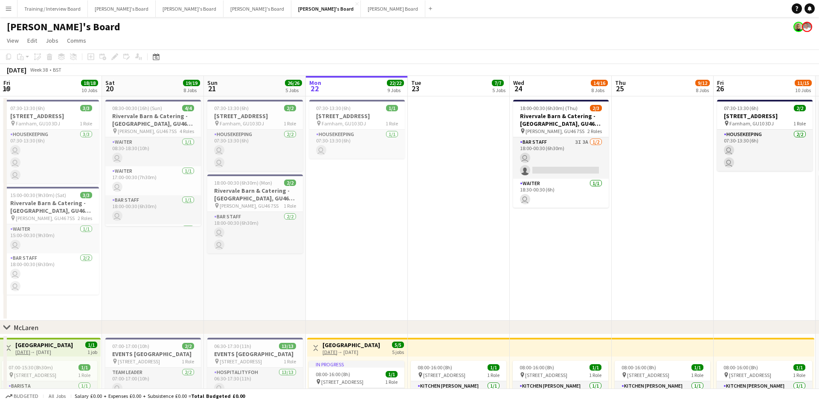
drag, startPoint x: 357, startPoint y: 98, endPoint x: 363, endPoint y: 98, distance: 5.6
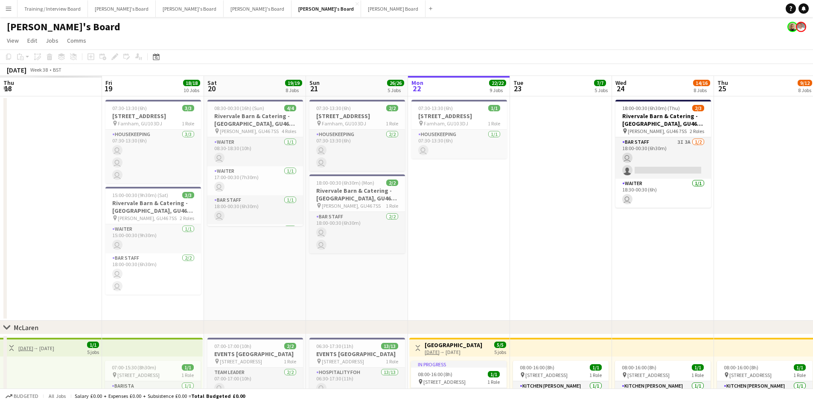
scroll to position [0, 0]
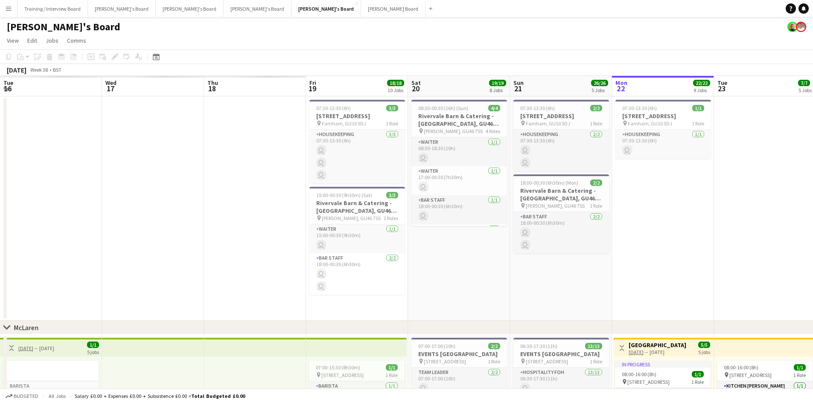
drag, startPoint x: 400, startPoint y: 84, endPoint x: 413, endPoint y: 84, distance: 13.2
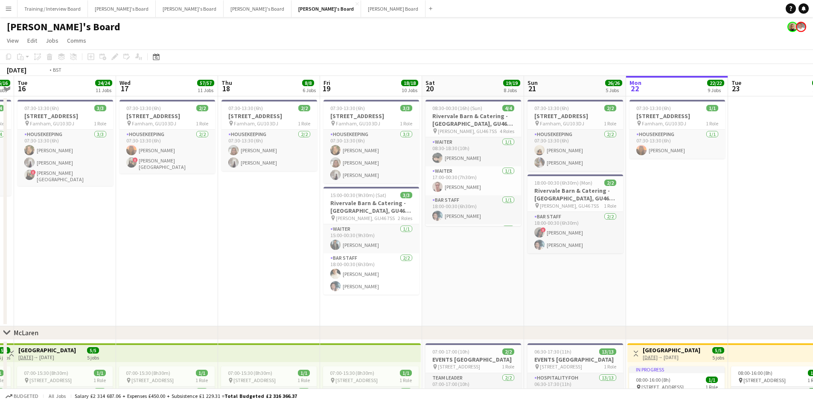
drag, startPoint x: 148, startPoint y: 83, endPoint x: 363, endPoint y: 82, distance: 214.6
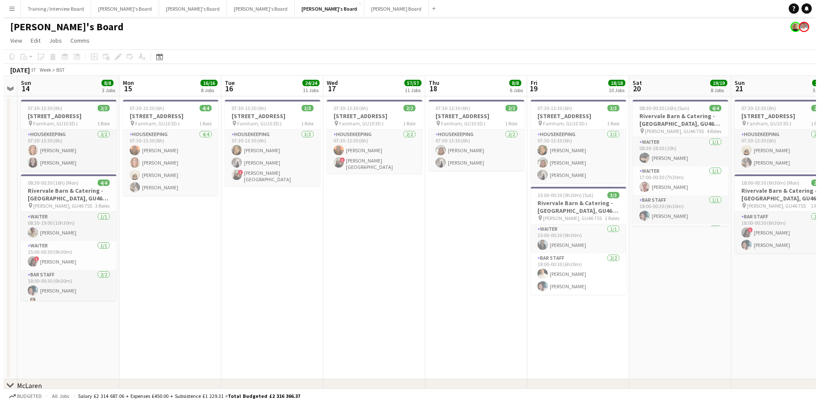
scroll to position [0, 186]
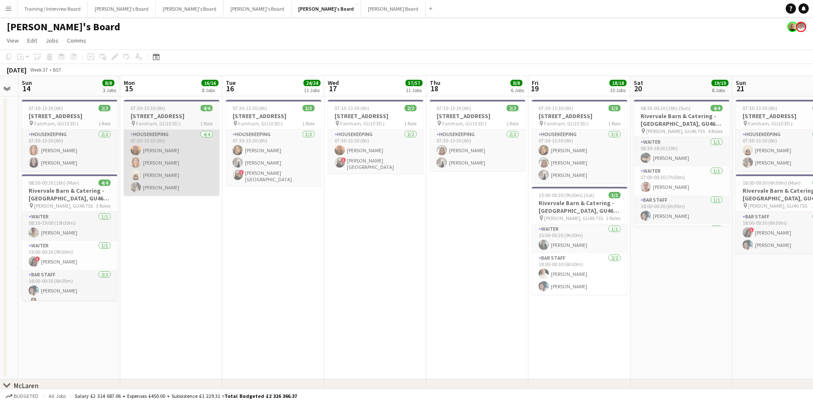
click at [165, 169] on app-card-role "Housekeeping 4/4 07:30-13:30 (6h) Millie Cregeen Ailsa Thompson Sian Garland da…" at bounding box center [172, 163] width 96 height 66
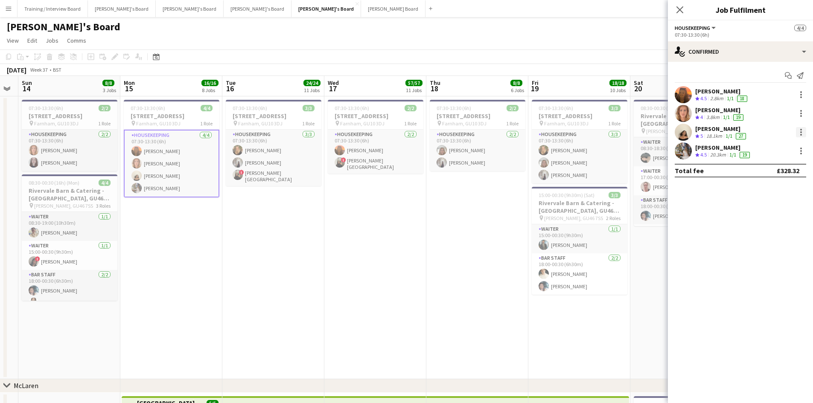
click at [803, 132] on div at bounding box center [801, 132] width 10 height 10
click at [788, 226] on span "Remove" at bounding box center [772, 230] width 53 height 8
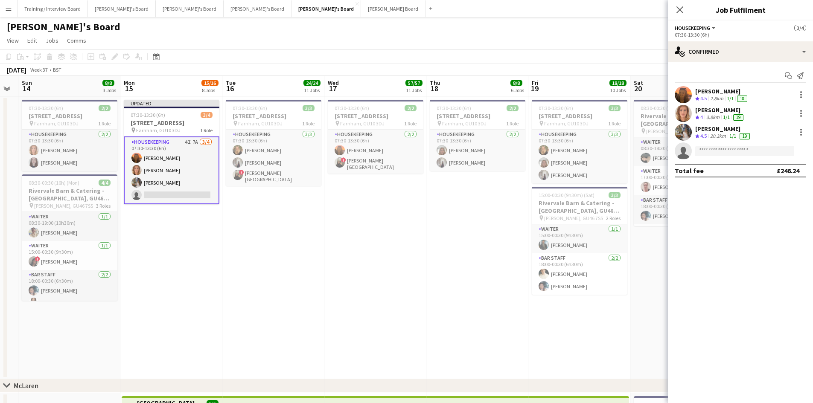
click at [584, 37] on app-page-menu "View Day view expanded Day view collapsed Month view Date picker Jump to today …" at bounding box center [406, 41] width 813 height 16
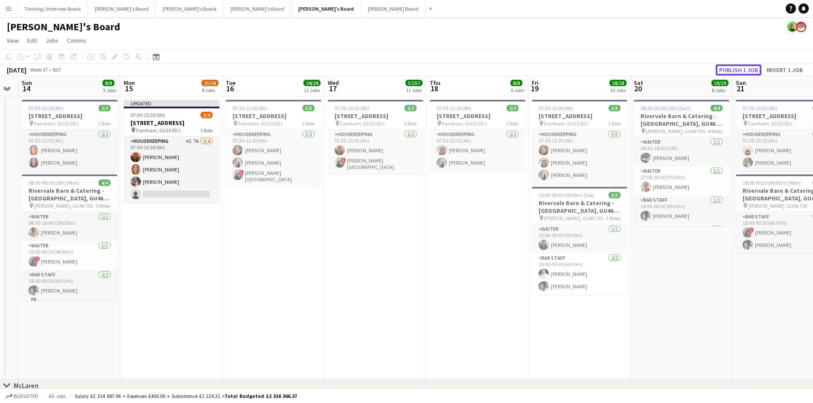
click at [738, 70] on button "Publish 1 job" at bounding box center [738, 69] width 46 height 11
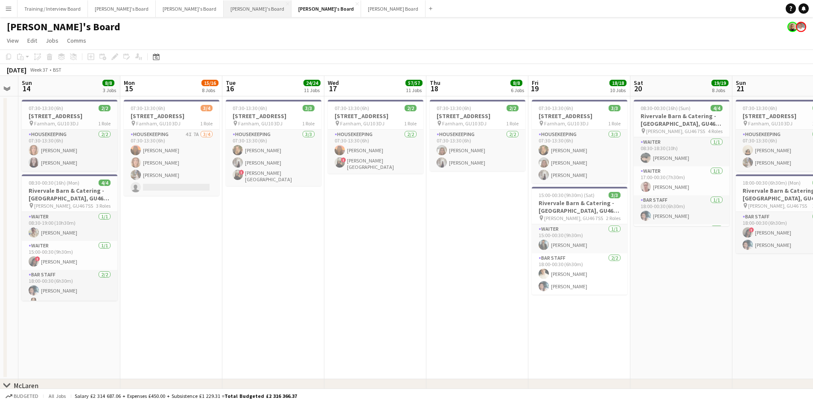
click at [224, 6] on button "Thomasina's Board Close" at bounding box center [258, 8] width 68 height 17
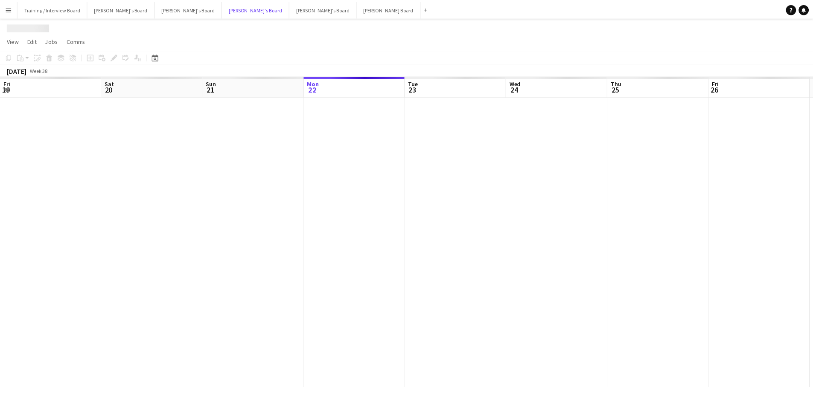
scroll to position [0, 204]
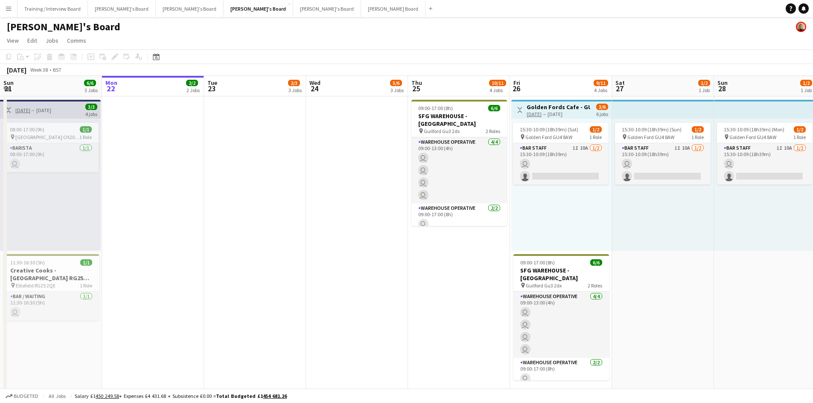
drag, startPoint x: 76, startPoint y: 94, endPoint x: 296, endPoint y: 90, distance: 219.8
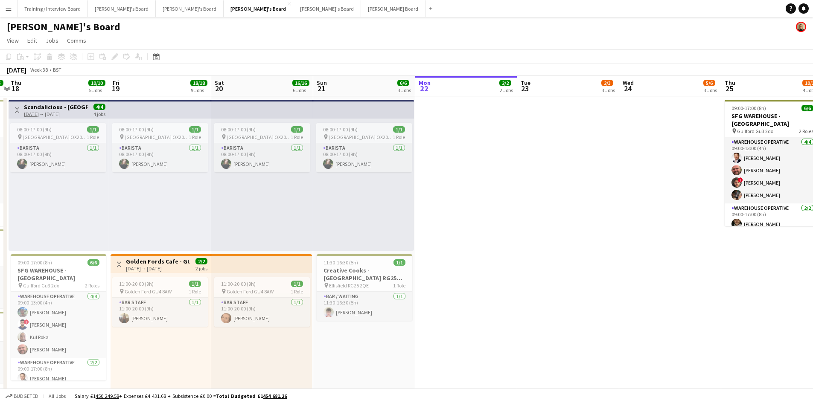
drag, startPoint x: 159, startPoint y: 90, endPoint x: 351, endPoint y: 86, distance: 192.0
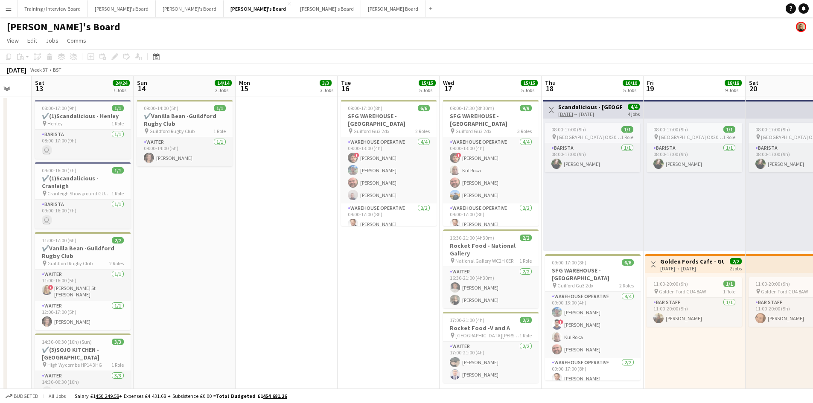
scroll to position [0, 291]
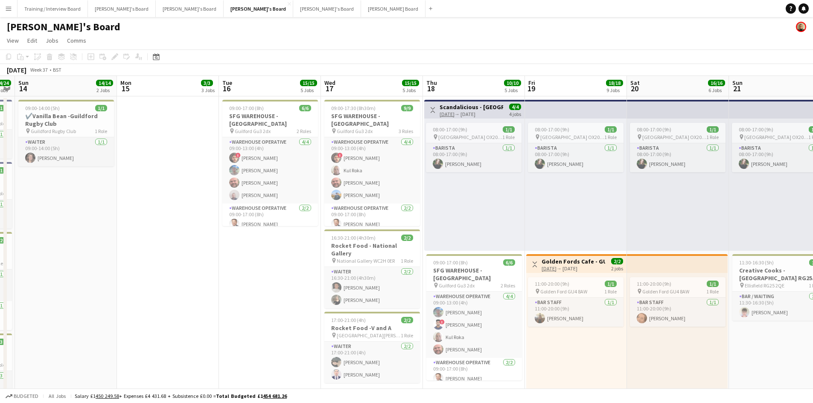
drag, startPoint x: 126, startPoint y: 86, endPoint x: 330, endPoint y: 88, distance: 204.4
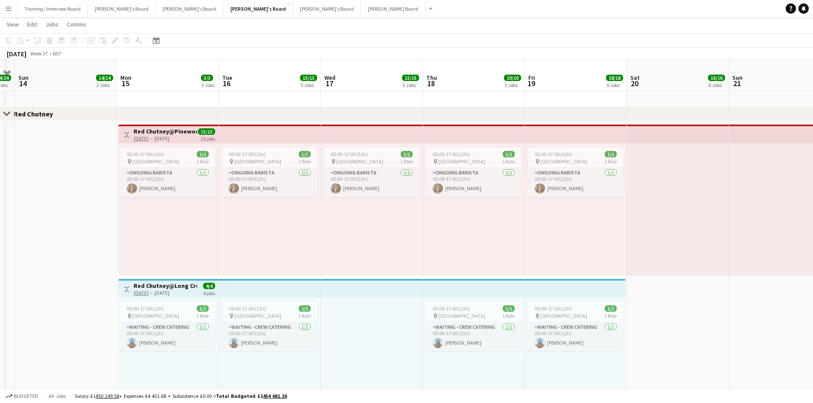
scroll to position [896, 0]
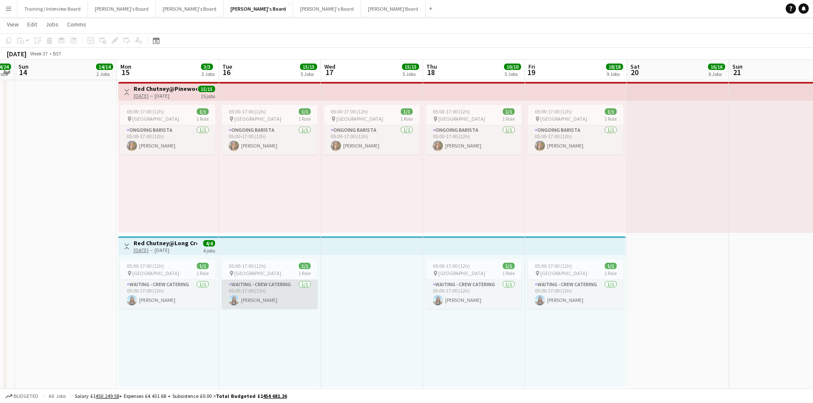
click at [280, 296] on app-card-role "Waiting - Crew Catering 1/1 05:00-17:00 (12h) Hannah Jacobs" at bounding box center [270, 294] width 96 height 29
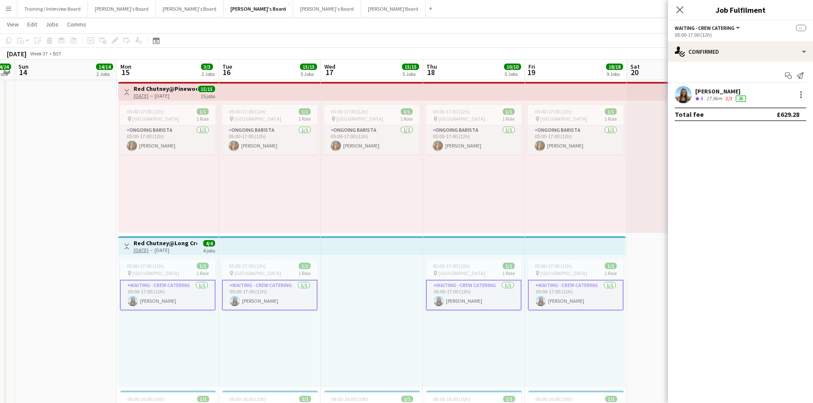
click at [267, 294] on app-card-role "Waiting - Crew Catering 1/1 05:00-17:00 (12h) Hannah Jacobs" at bounding box center [270, 295] width 96 height 31
click at [800, 96] on div at bounding box center [801, 95] width 10 height 10
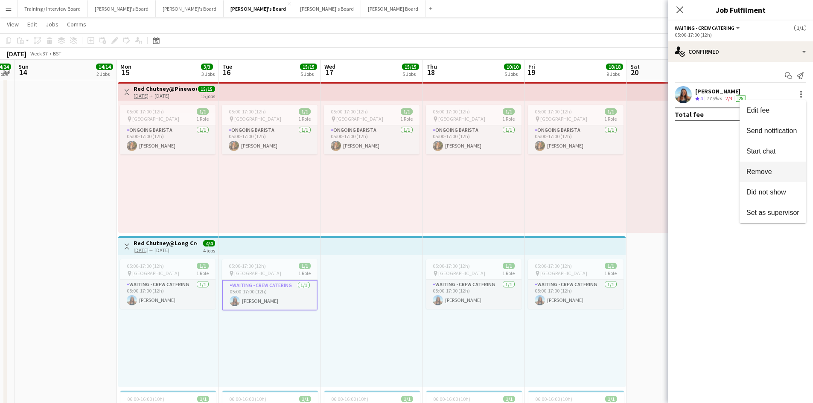
click at [767, 174] on span "Remove" at bounding box center [759, 171] width 26 height 7
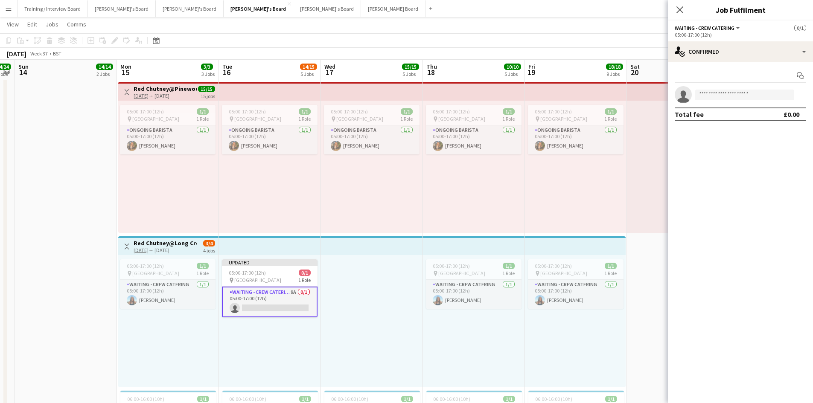
click at [481, 43] on app-toolbar "Copy Paste Paste Ctrl+V Paste with crew Ctrl+Shift+V Paste linked Job Delete Gr…" at bounding box center [406, 40] width 813 height 15
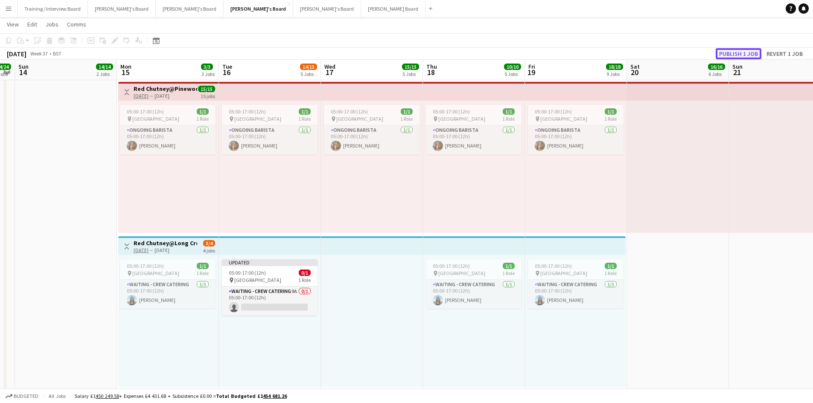
click at [743, 57] on button "Publish 1 job" at bounding box center [738, 53] width 46 height 11
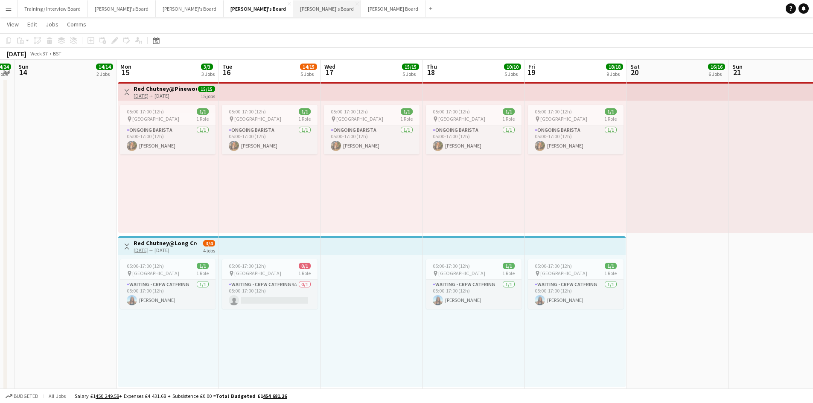
click at [293, 5] on button "Jakub's Board Close" at bounding box center [327, 8] width 68 height 17
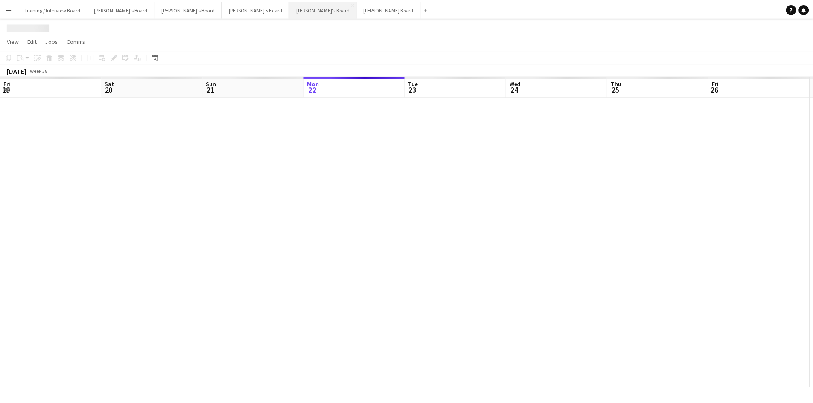
scroll to position [0, 204]
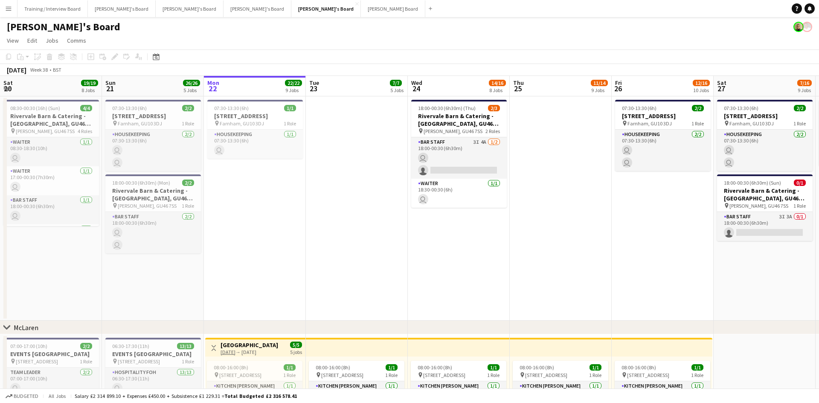
drag, startPoint x: 232, startPoint y: 90, endPoint x: 259, endPoint y: 90, distance: 26.9
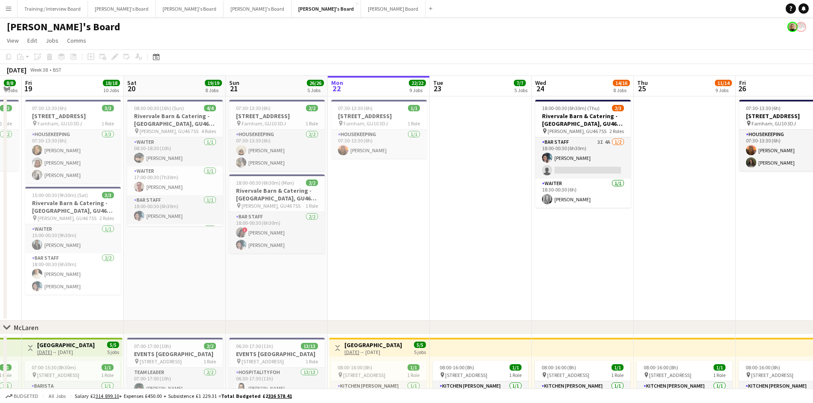
scroll to position [0, 228]
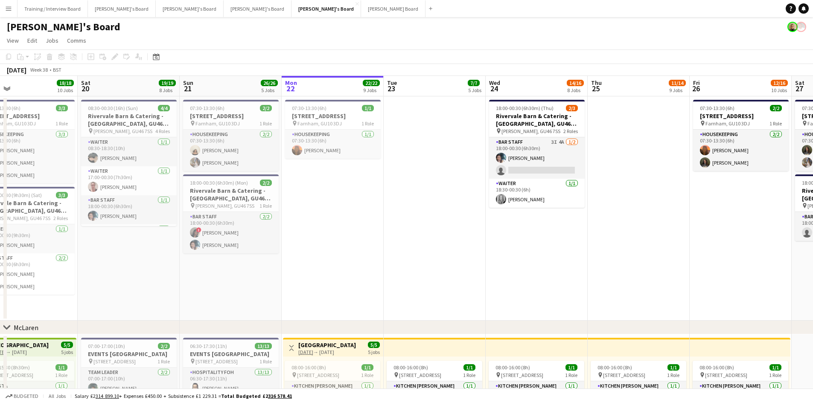
drag, startPoint x: 179, startPoint y: 87, endPoint x: 235, endPoint y: 90, distance: 55.9
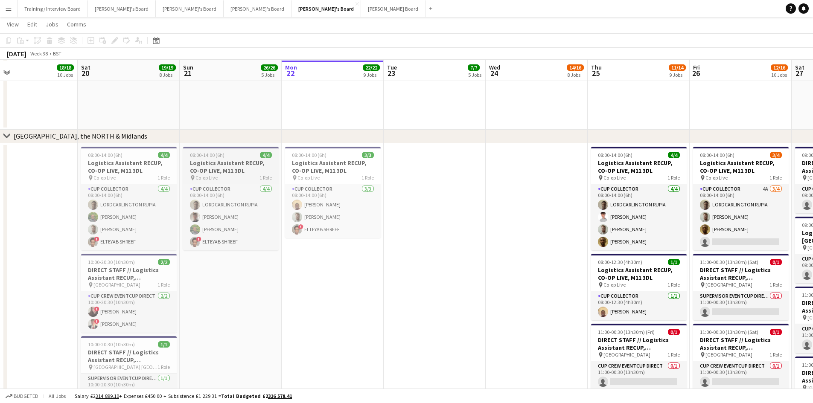
scroll to position [1323, 0]
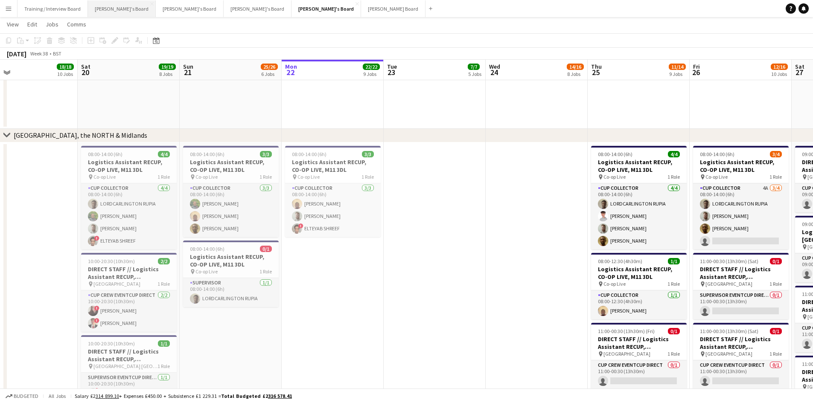
click at [115, 12] on button "Caitlin's Board Close" at bounding box center [122, 8] width 68 height 17
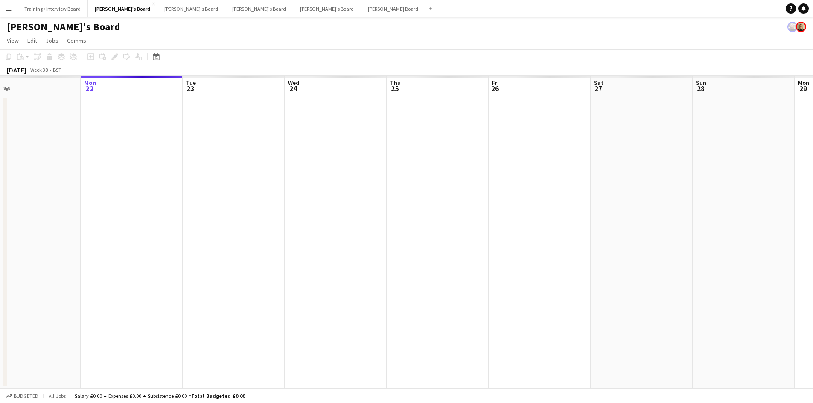
click at [269, 96] on app-calendar-viewport "Fri 19 Sat 20 Sun 21 Mon 22 Tue 23 Wed 24 Thu 25 Fri 26 Sat 27 Sun 28 Mon 29 Tu…" at bounding box center [406, 232] width 813 height 313
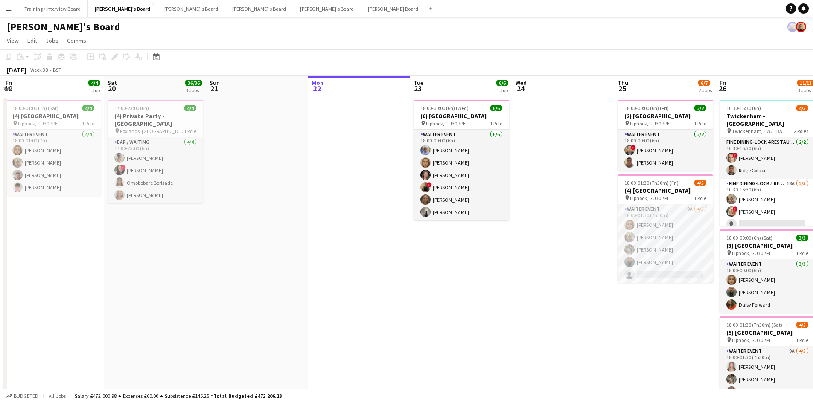
drag, startPoint x: 171, startPoint y: 95, endPoint x: 267, endPoint y: 98, distance: 95.6
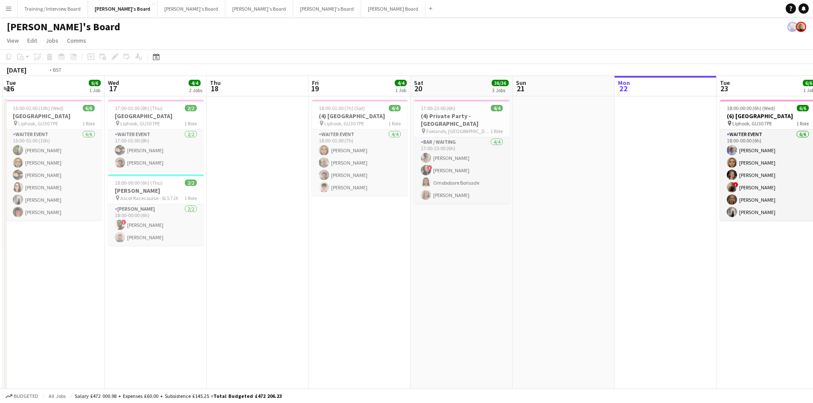
drag, startPoint x: 168, startPoint y: 95, endPoint x: 421, endPoint y: 96, distance: 253.0
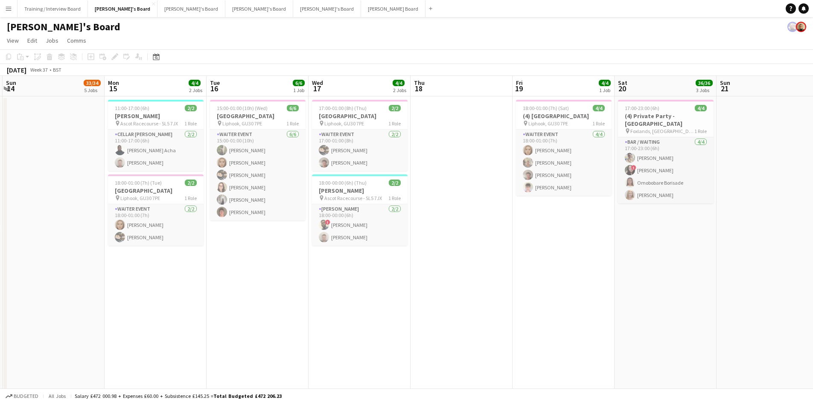
scroll to position [0, 251]
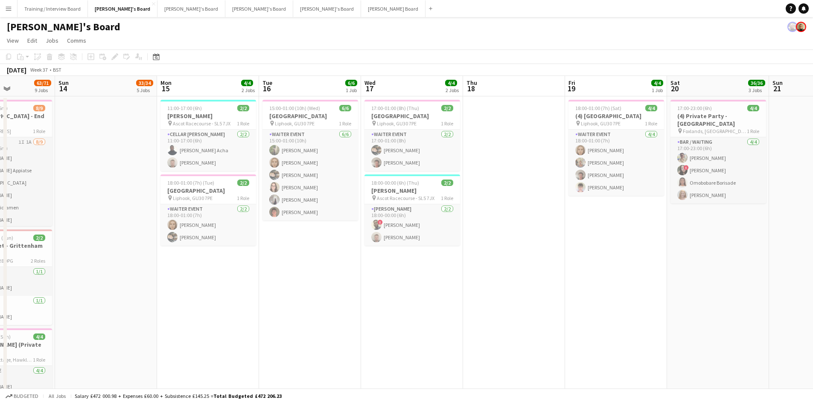
drag, startPoint x: 198, startPoint y: 93, endPoint x: 346, endPoint y: 93, distance: 148.5
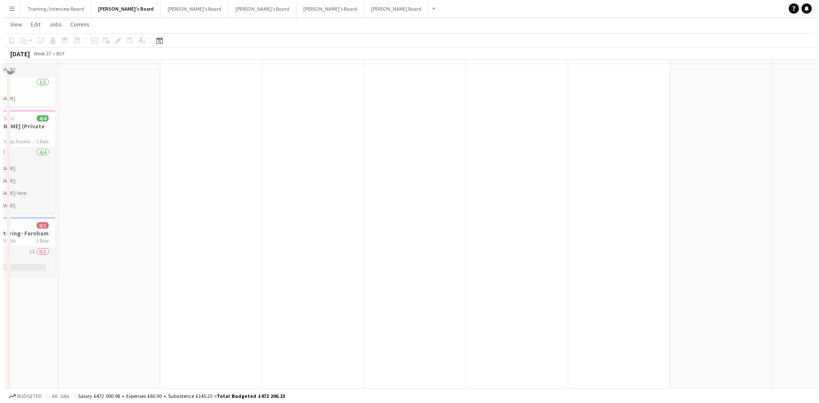
scroll to position [0, 0]
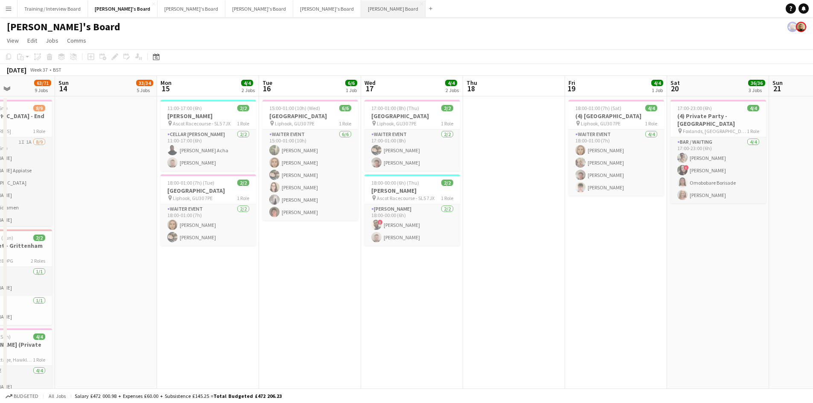
click at [361, 10] on button "Dean's Board Close" at bounding box center [393, 8] width 64 height 17
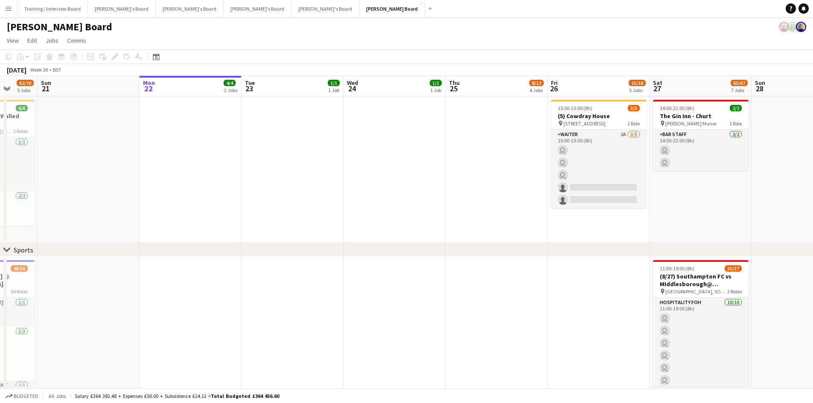
drag, startPoint x: 56, startPoint y: 90, endPoint x: 300, endPoint y: 91, distance: 244.5
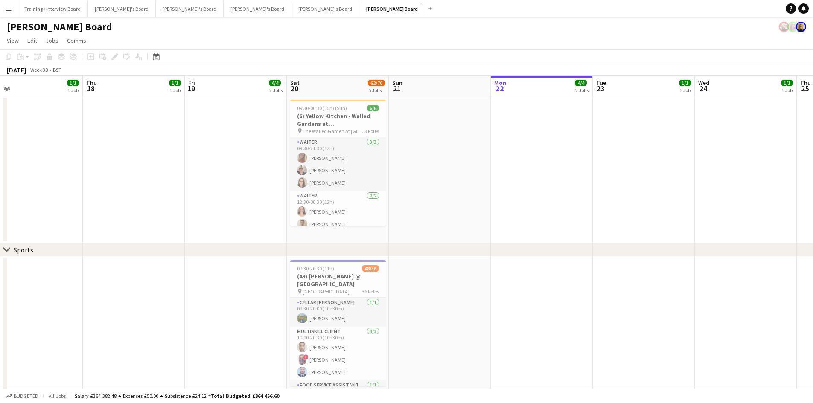
drag, startPoint x: 128, startPoint y: 95, endPoint x: 306, endPoint y: 94, distance: 178.8
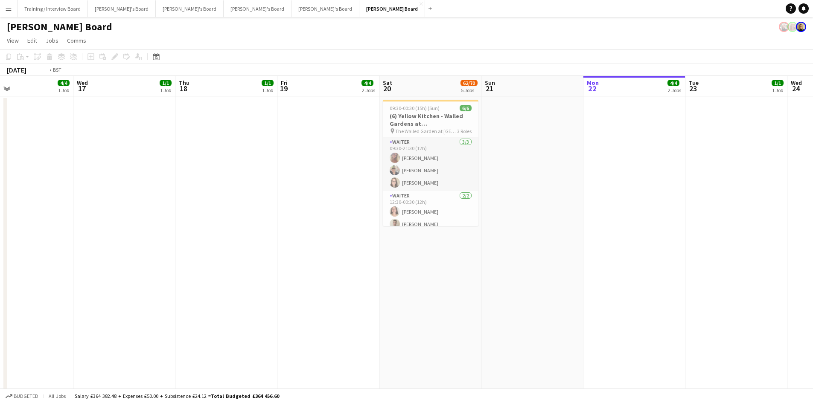
drag, startPoint x: 142, startPoint y: 98, endPoint x: 317, endPoint y: 96, distance: 175.8
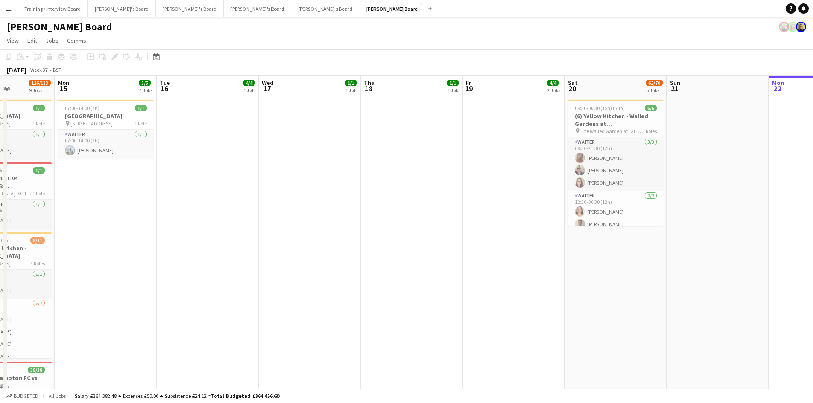
drag, startPoint x: 179, startPoint y: 96, endPoint x: 288, endPoint y: 95, distance: 109.6
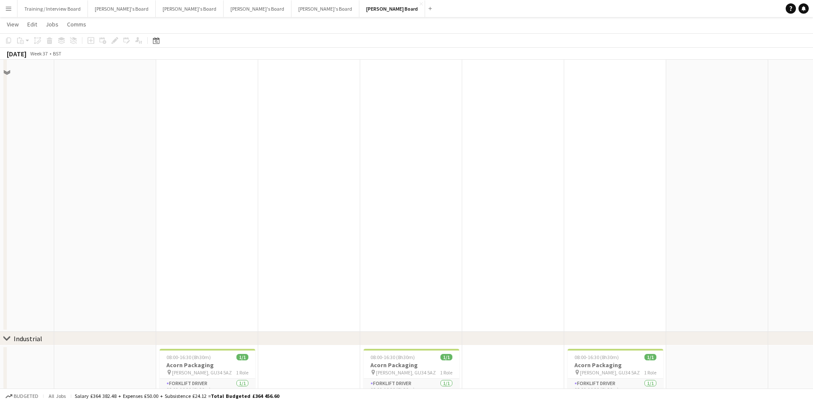
scroll to position [1281, 0]
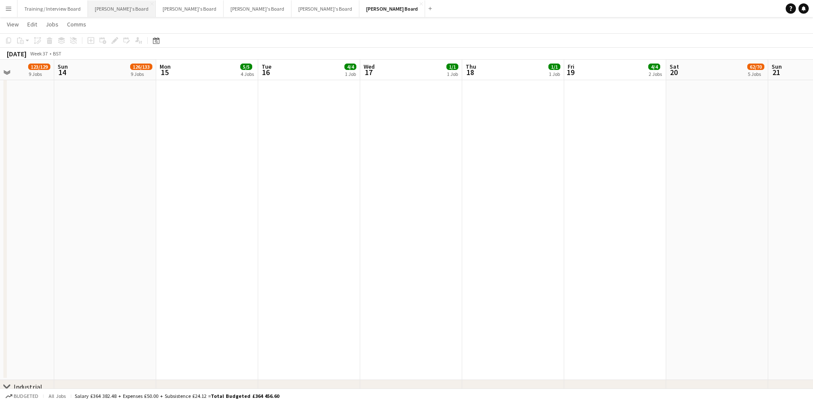
click at [113, 9] on button "Caitlin's Board Close" at bounding box center [122, 8] width 68 height 17
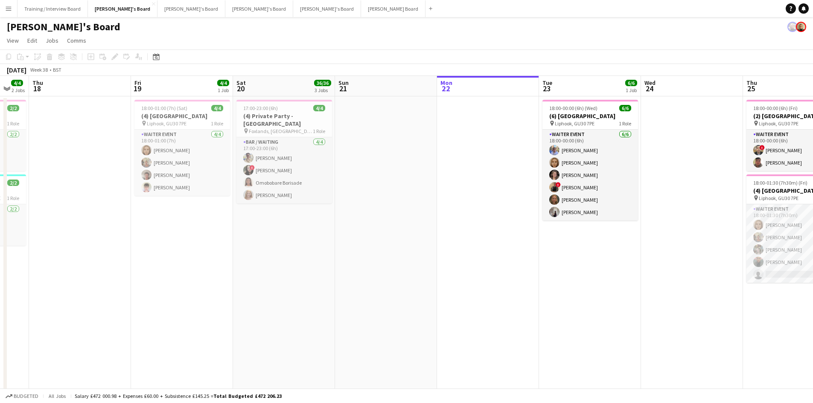
drag, startPoint x: 155, startPoint y: 91, endPoint x: 488, endPoint y: 92, distance: 333.2
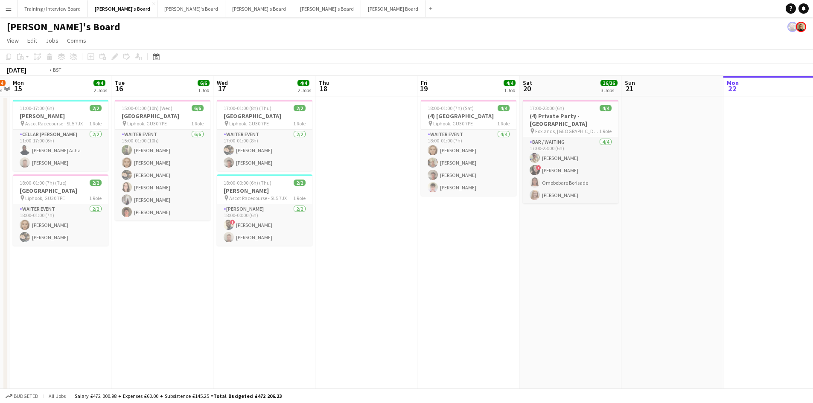
scroll to position [0, 267]
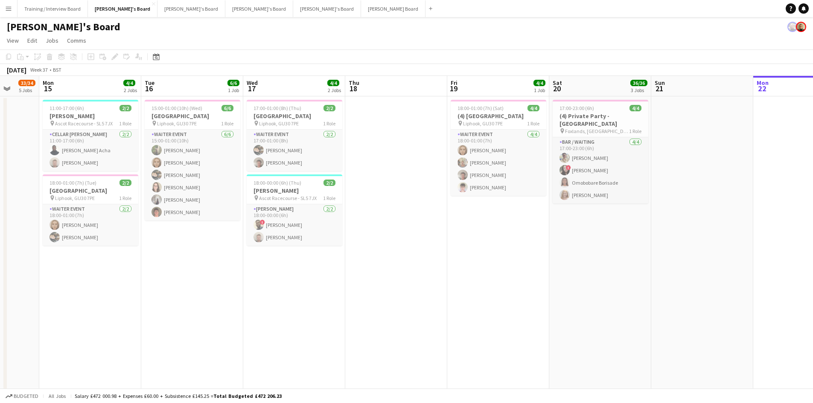
drag, startPoint x: 210, startPoint y: 91, endPoint x: 526, endPoint y: 85, distance: 316.2
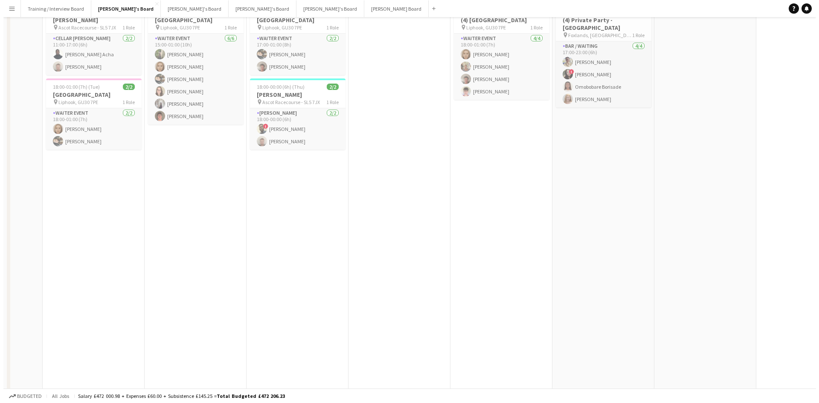
scroll to position [0, 0]
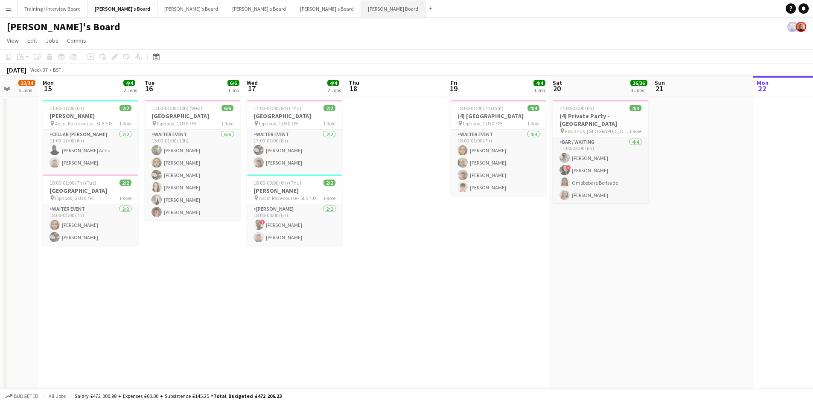
drag, startPoint x: 285, startPoint y: 8, endPoint x: 275, endPoint y: 9, distance: 9.8
click at [361, 9] on button "Dean's Board Close" at bounding box center [393, 8] width 64 height 17
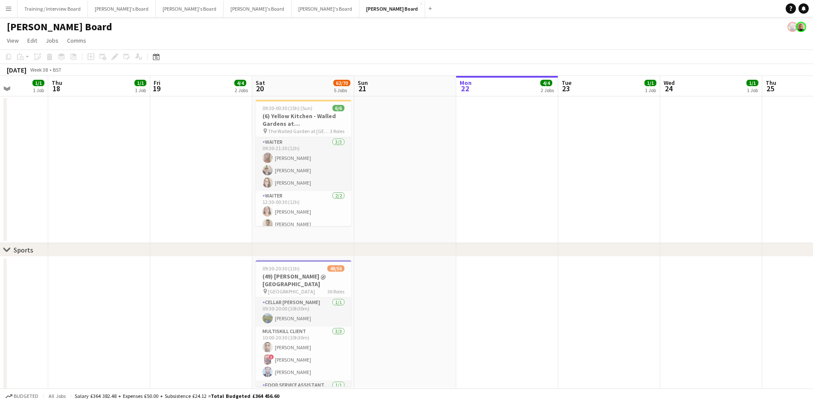
drag, startPoint x: 111, startPoint y: 90, endPoint x: 231, endPoint y: 87, distance: 120.3
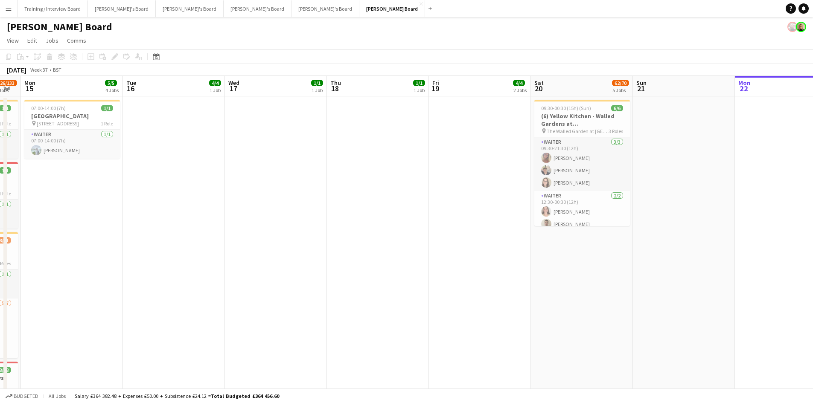
scroll to position [0, 286]
drag, startPoint x: 233, startPoint y: 88, endPoint x: 438, endPoint y: 82, distance: 205.3
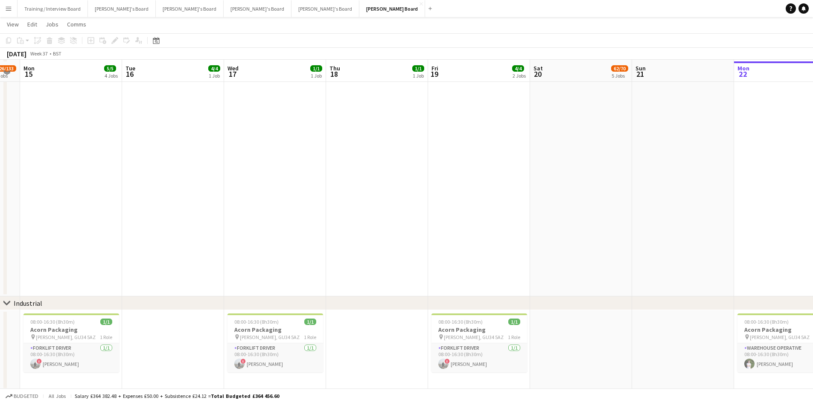
scroll to position [1366, 0]
